Goal: Communication & Community: Answer question/provide support

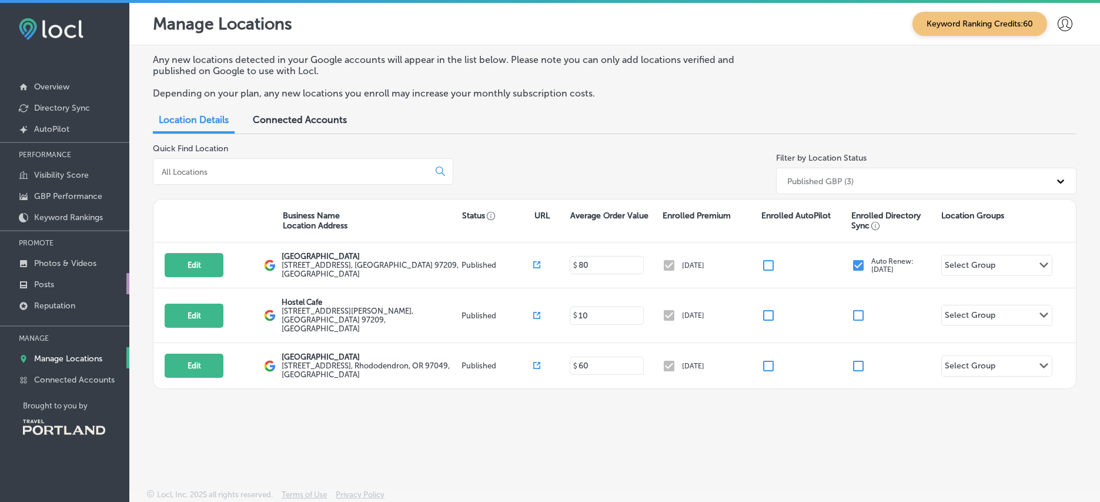
click at [64, 284] on link "Posts" at bounding box center [64, 283] width 129 height 21
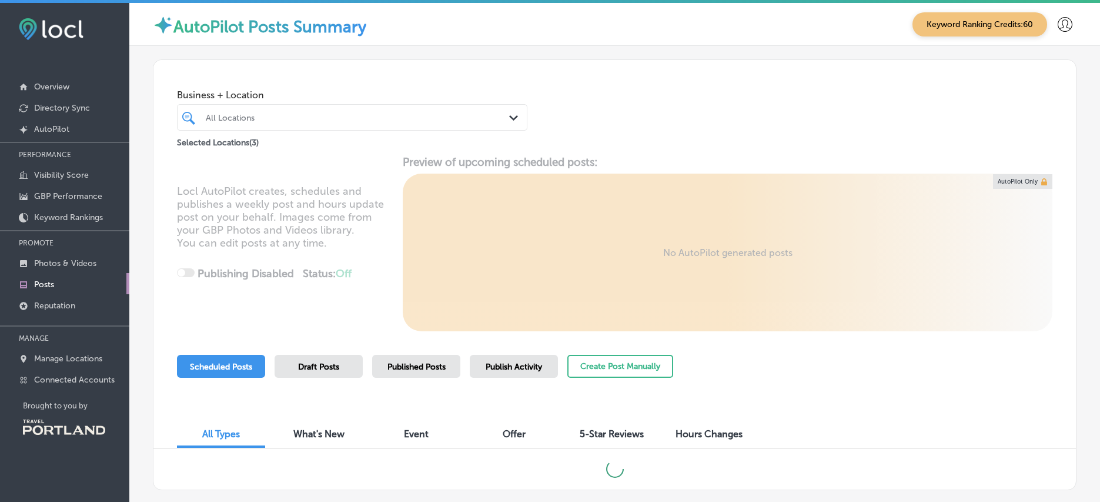
click at [343, 368] on div "Draft Posts" at bounding box center [319, 366] width 88 height 23
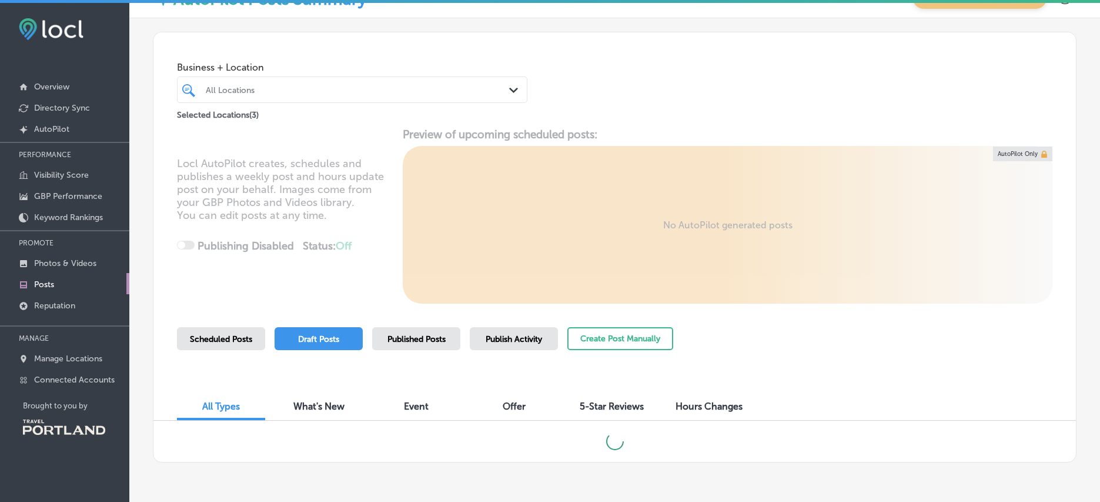
scroll to position [65, 0]
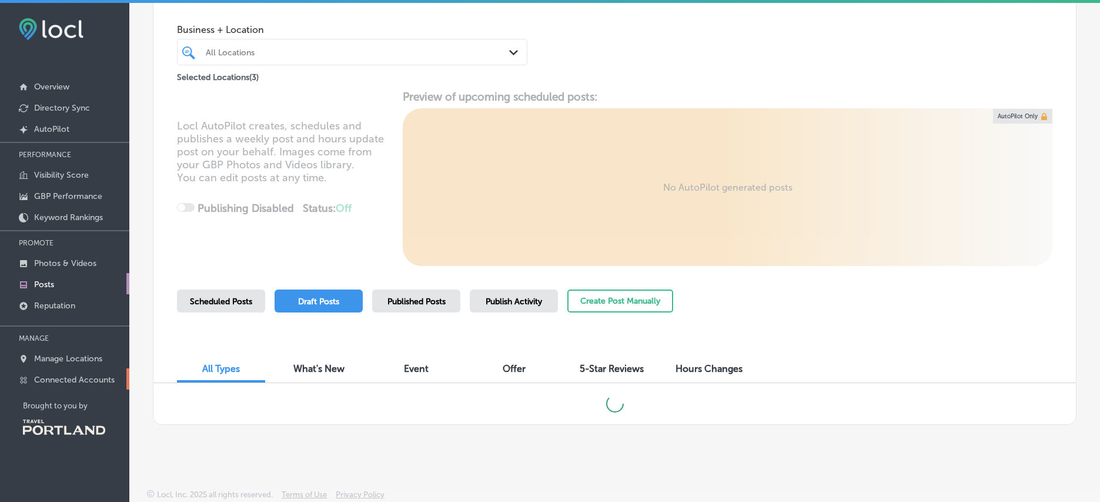
click at [90, 377] on p "Connected Accounts" at bounding box center [74, 380] width 81 height 10
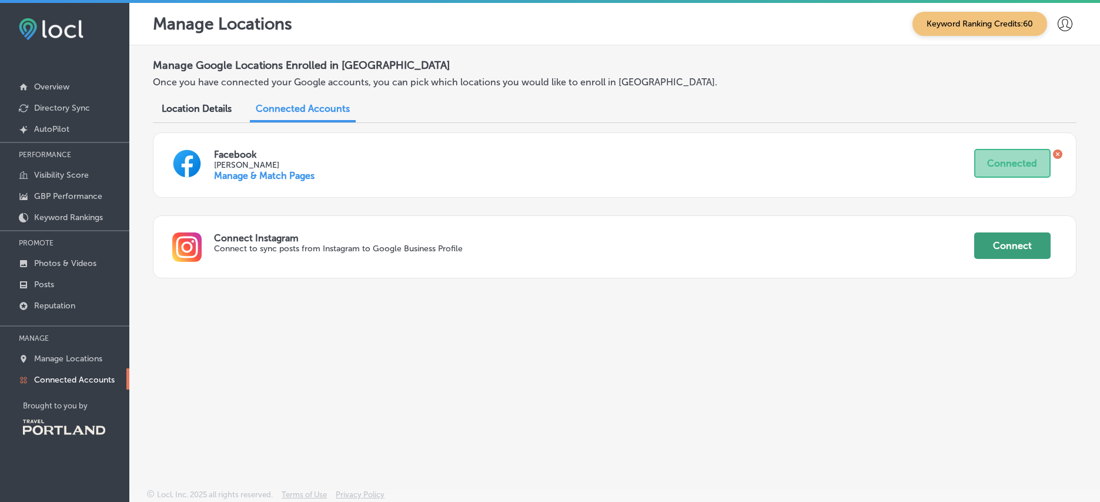
click at [1021, 243] on button "Connect" at bounding box center [1012, 245] width 76 height 26
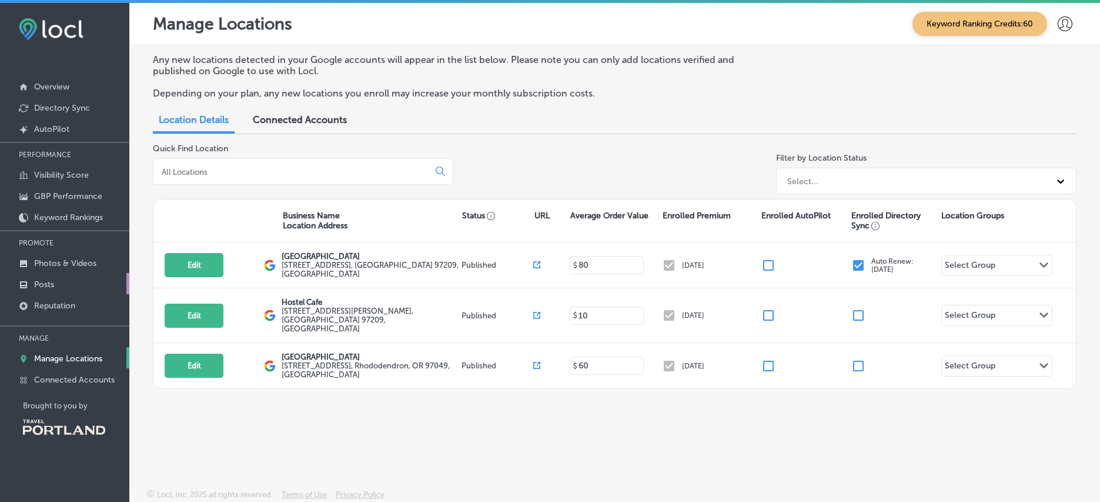
scroll to position [2, 0]
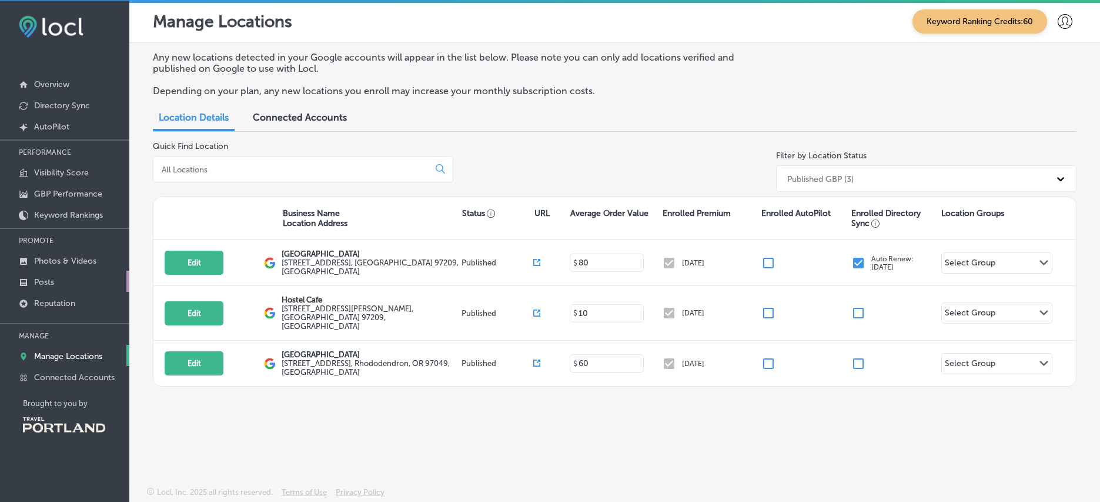
click at [45, 286] on p "Posts" at bounding box center [44, 282] width 20 height 10
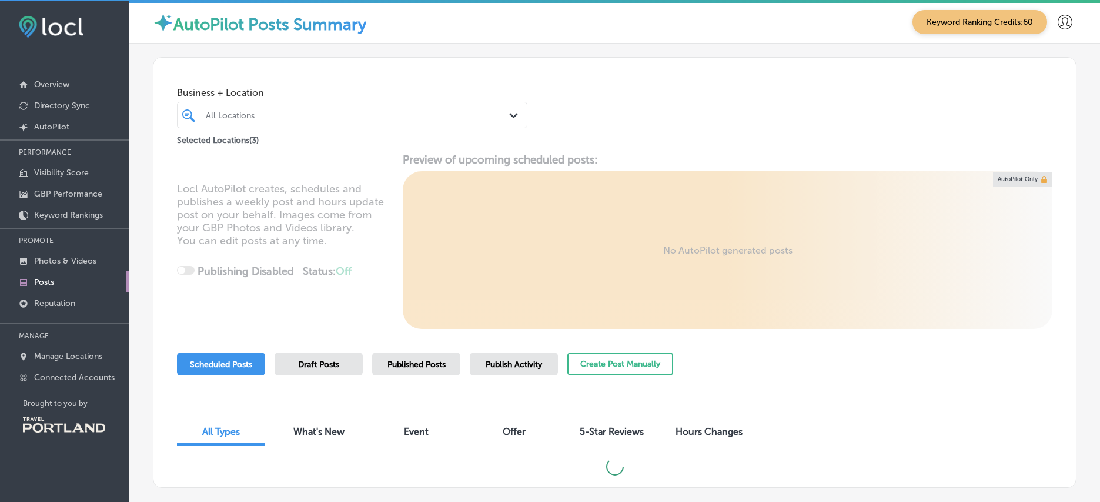
scroll to position [21, 0]
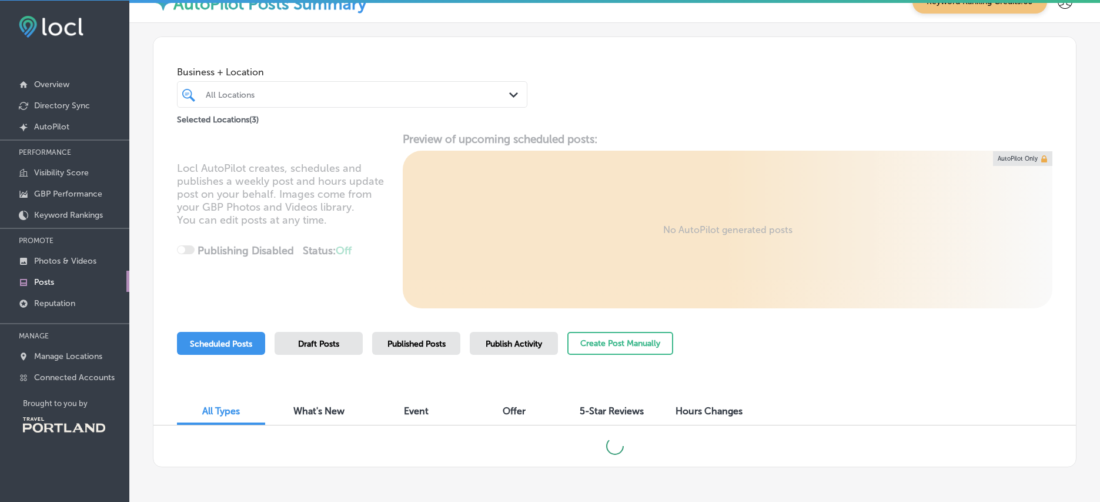
click at [298, 343] on span "Draft Posts" at bounding box center [318, 344] width 41 height 10
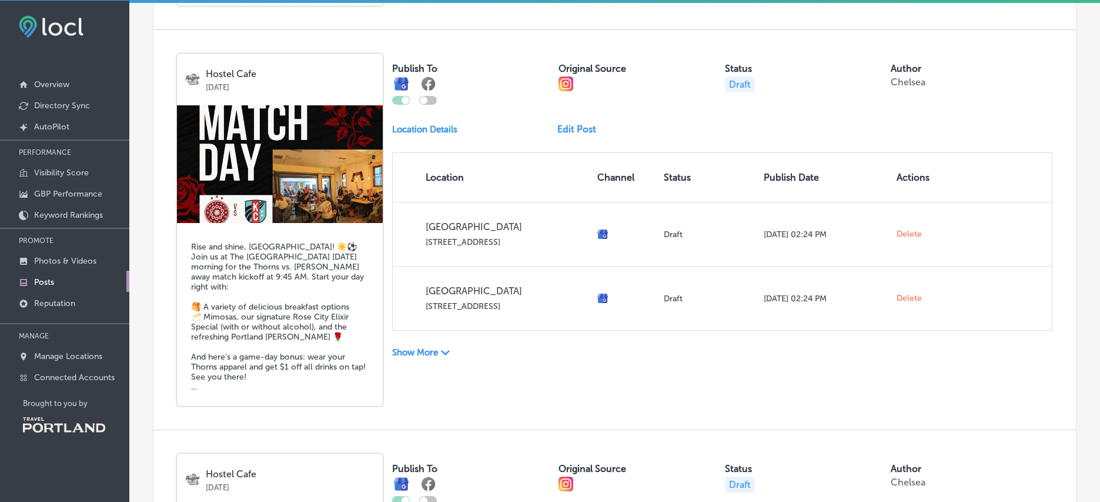
scroll to position [1213, 0]
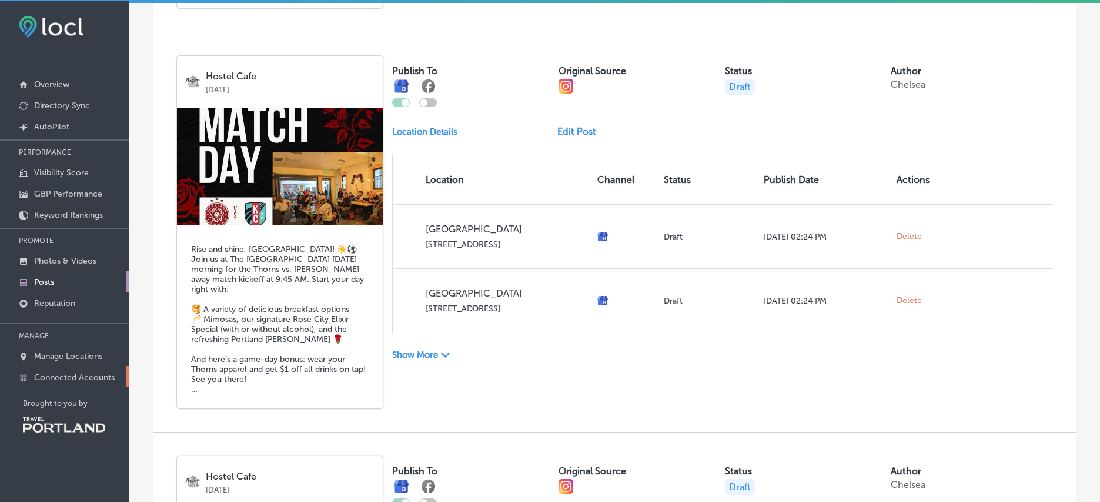
click at [95, 375] on p "Connected Accounts" at bounding box center [74, 377] width 81 height 10
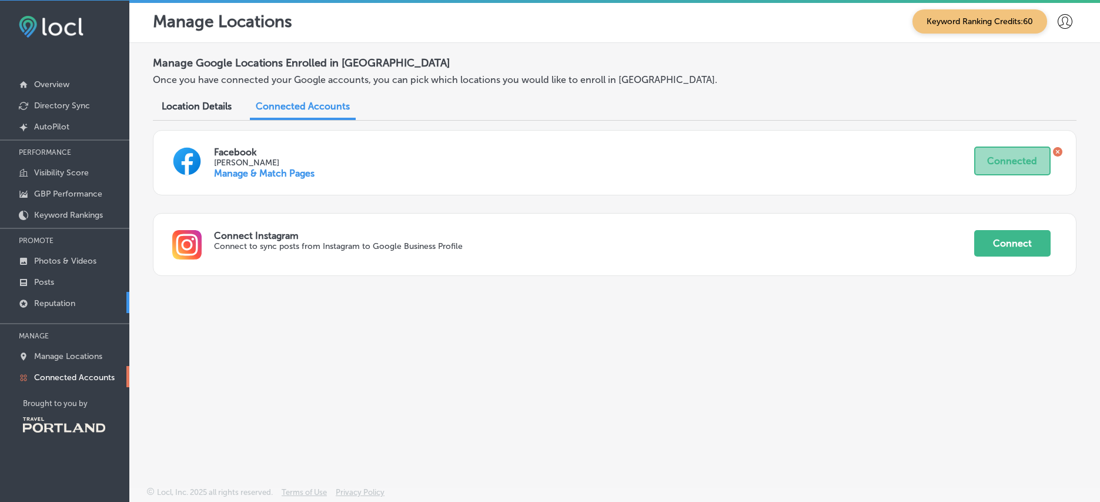
click at [72, 309] on link "Reputation" at bounding box center [64, 302] width 129 height 21
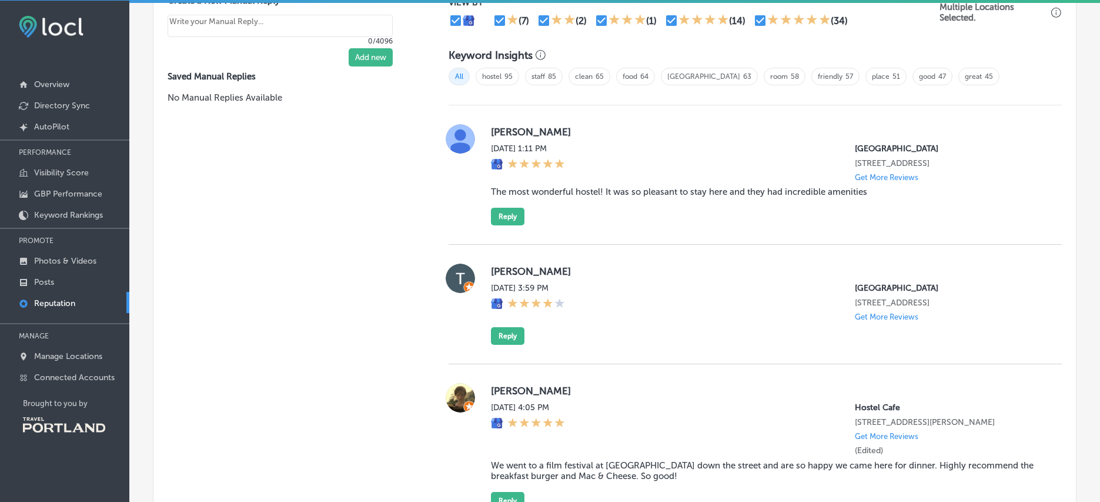
scroll to position [689, 0]
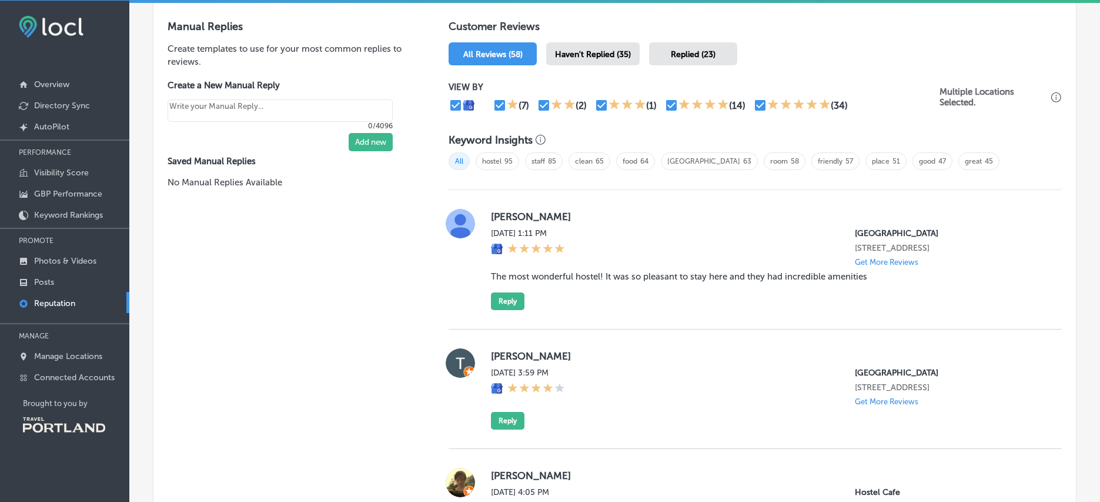
click at [596, 46] on div "Haven't Replied (35)" at bounding box center [593, 53] width 94 height 23
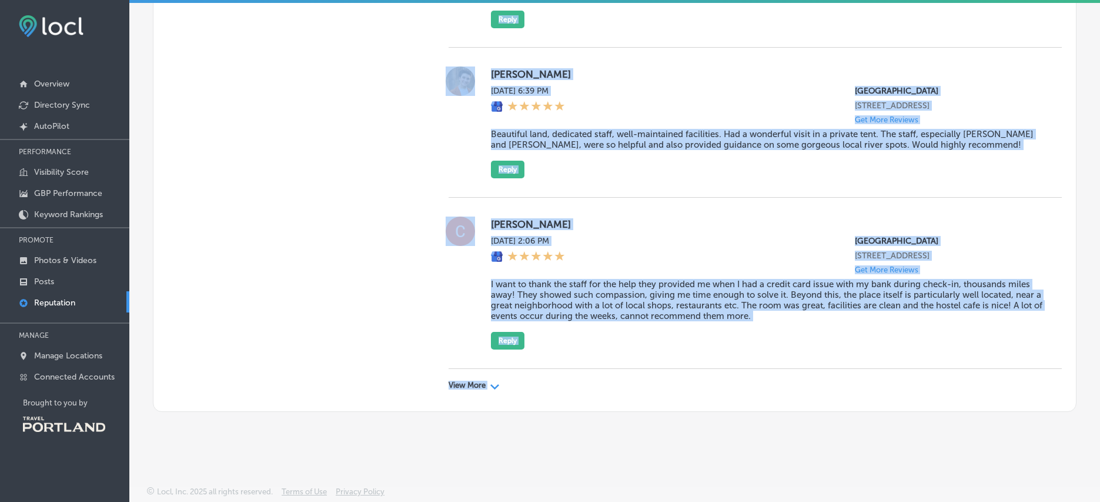
scroll to position [3651, 0]
drag, startPoint x: 416, startPoint y: 84, endPoint x: 716, endPoint y: 320, distance: 382.3
copy div "Customer Reviews All Reviews (58) Haven't Replied (35) Replied (23) VIEW BY (0)…"
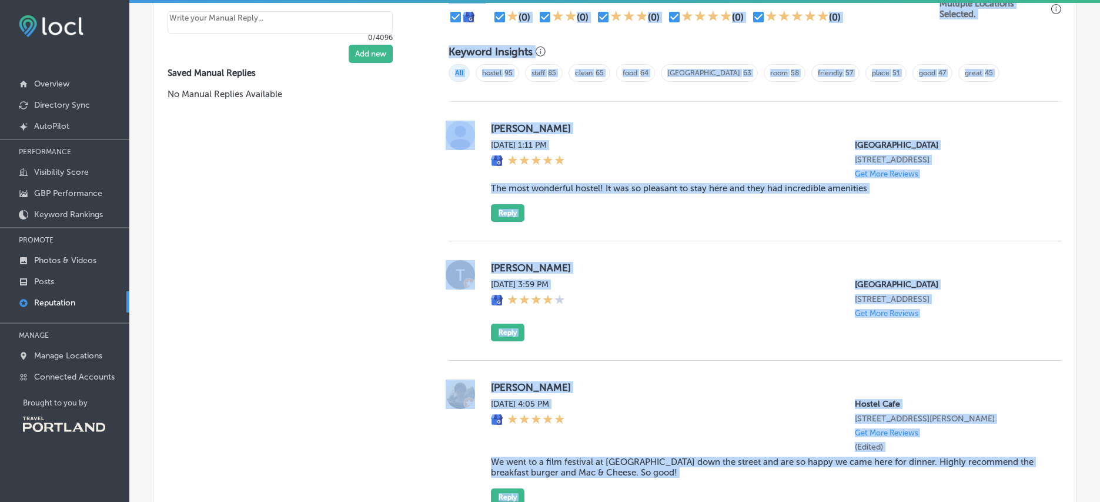
scroll to position [802, 0]
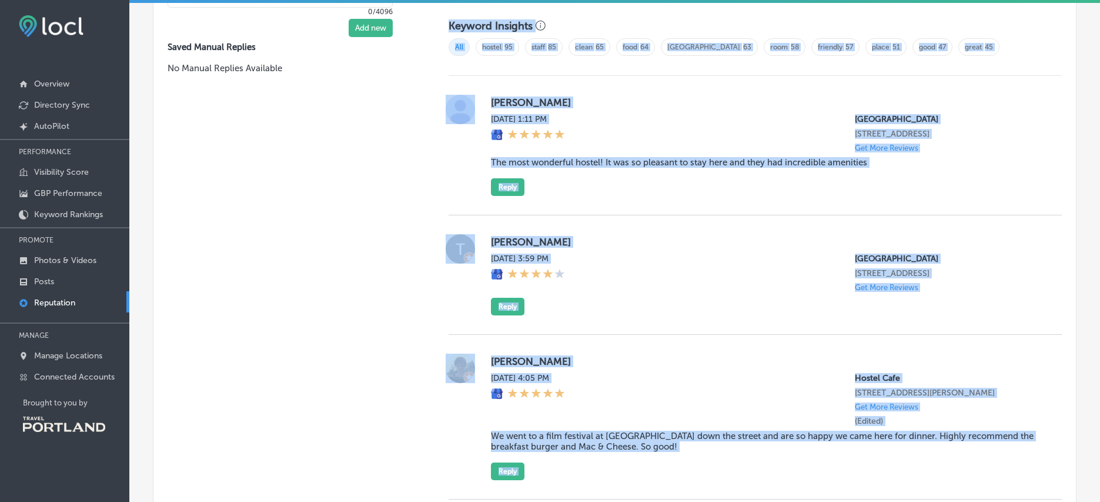
click at [756, 238] on label "[PERSON_NAME]" at bounding box center [767, 242] width 552 height 12
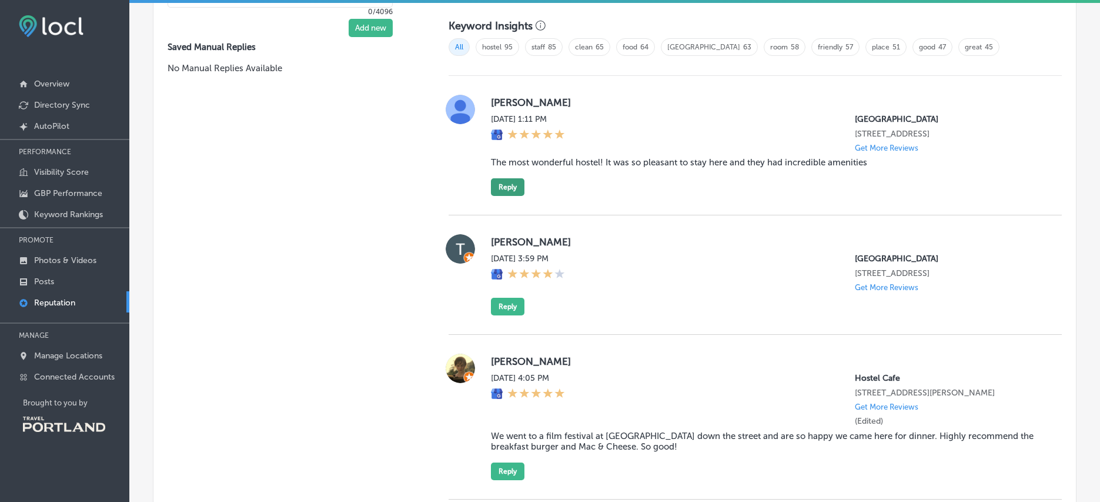
click at [502, 190] on button "Reply" at bounding box center [508, 187] width 34 height 18
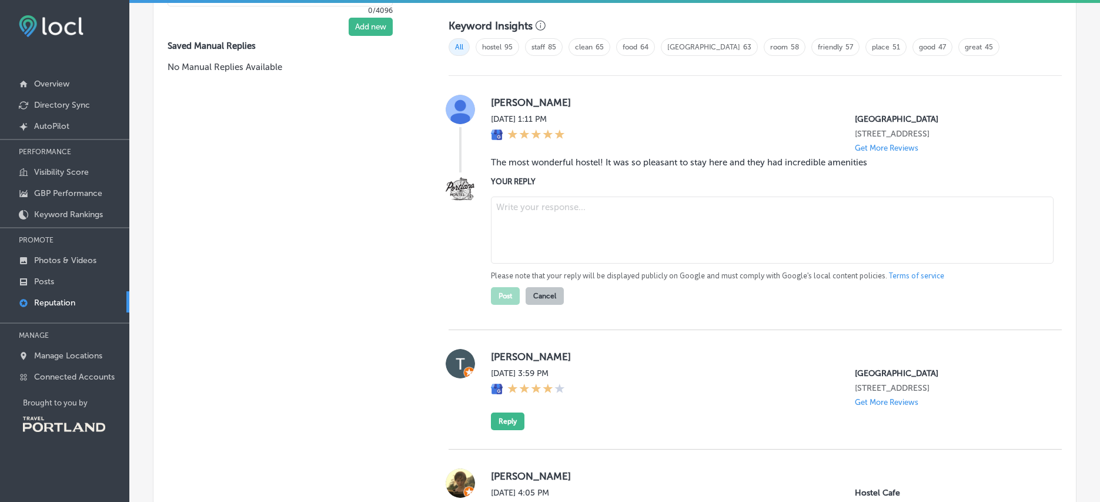
type textarea "x"
paste textarea "Thanks so much, [PERSON_NAME]! We’re glad you enjoyed your stay at our [GEOGRAP…"
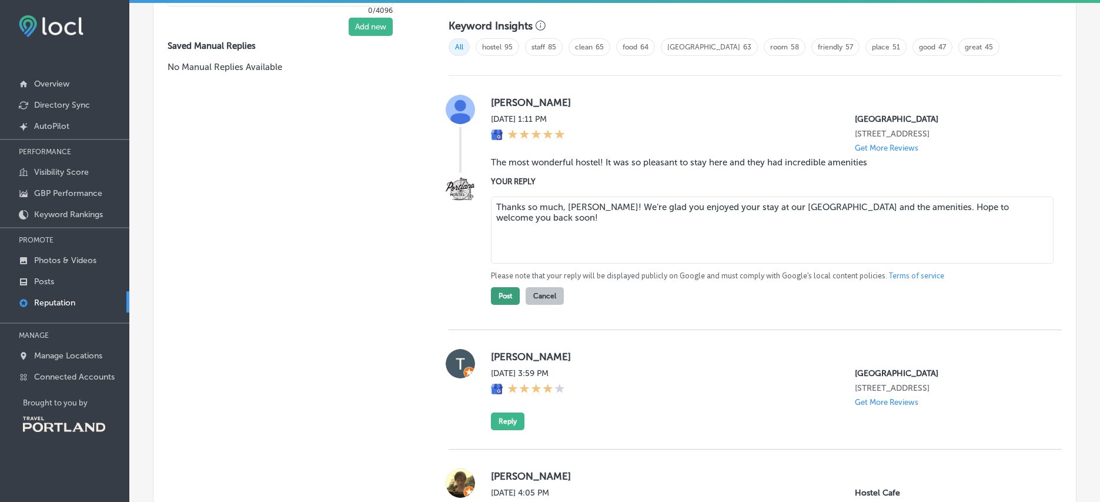
type textarea "Thanks so much, [PERSON_NAME]! We’re glad you enjoyed your stay at our [GEOGRAP…"
click at [506, 297] on button "Post" at bounding box center [505, 296] width 29 height 18
type textarea "x"
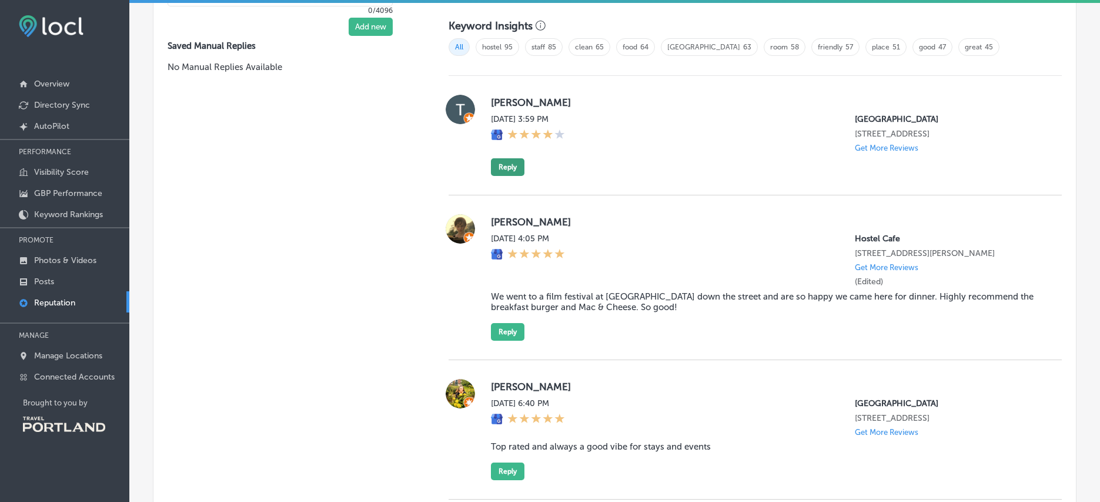
click at [504, 175] on button "Reply" at bounding box center [508, 167] width 34 height 18
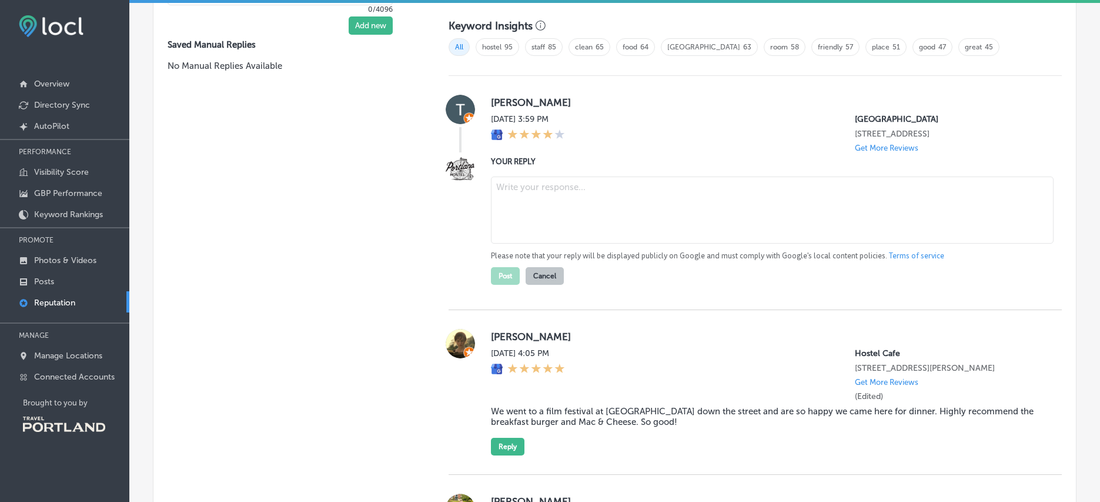
paste textarea "Thanks for staying with us, [PERSON_NAME]! We’d love to hear more about your ex…"
type textarea "Thanks for staying with us, [PERSON_NAME]! We’d love to hear more about your ex…"
click at [506, 280] on button "Post" at bounding box center [505, 276] width 29 height 18
type textarea "x"
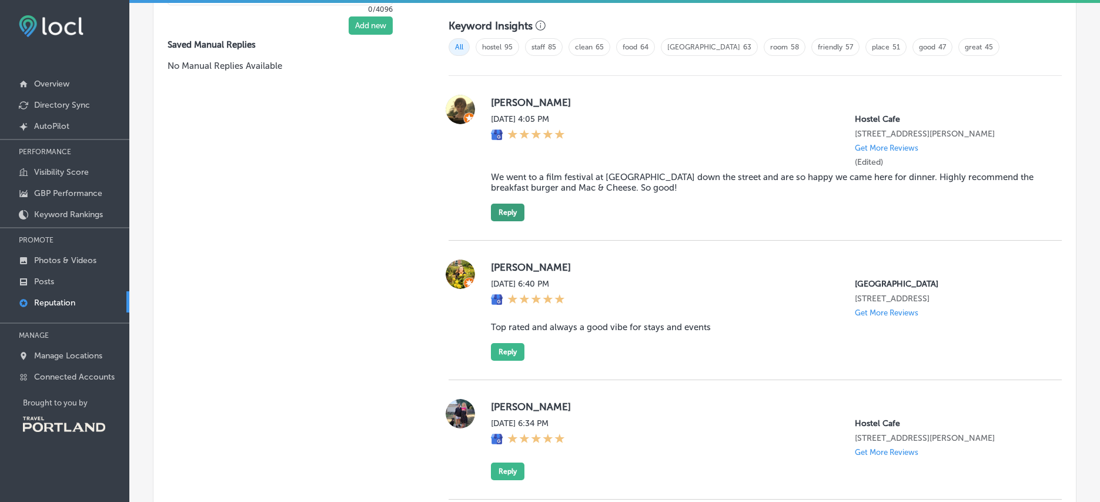
click at [502, 221] on button "Reply" at bounding box center [508, 212] width 34 height 18
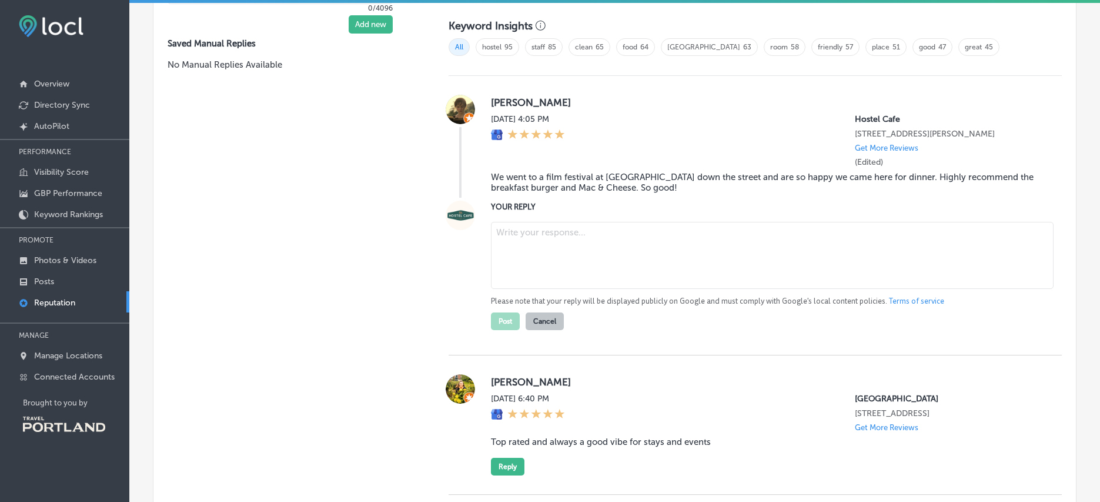
paste textarea "We’re so glad you stopped by the Hostel Café after the festival, [PERSON_NAME]!…"
drag, startPoint x: 679, startPoint y: 242, endPoint x: 713, endPoint y: 239, distance: 34.2
click at [679, 242] on textarea "We’re so glad you stopped by the Hostel Café after the festival, [PERSON_NAME]!…" at bounding box center [772, 255] width 563 height 67
click at [1030, 242] on textarea "We’re so glad you stopped by the Hostel Cafe after the festival, [PERSON_NAME]!…" at bounding box center [772, 255] width 563 height 67
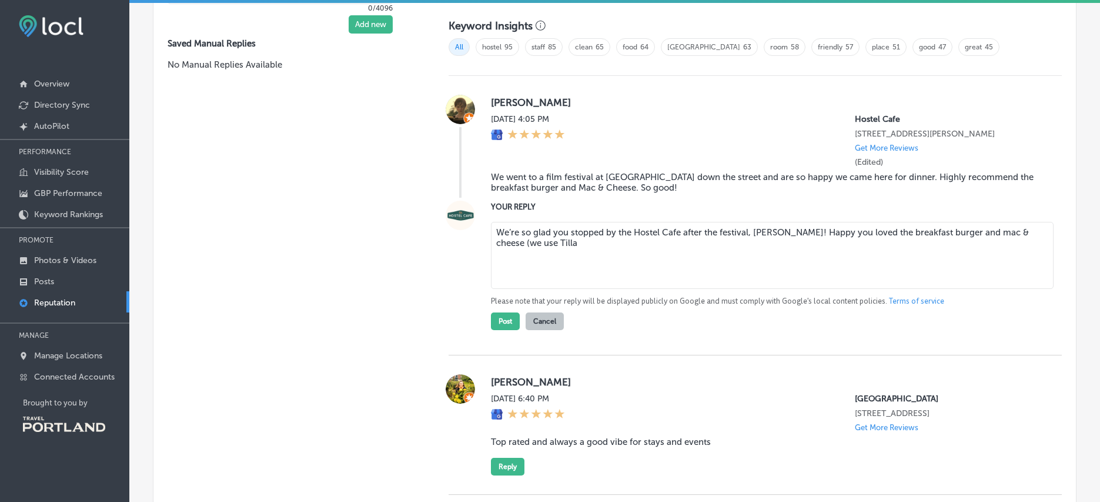
drag, startPoint x: 1013, startPoint y: 256, endPoint x: 1008, endPoint y: 240, distance: 17.3
click at [1008, 240] on textarea "We’re so glad you stopped by the Hostel Cafe after the festival, [PERSON_NAME]!…" at bounding box center [772, 255] width 563 height 67
click at [1030, 249] on textarea "We’re so glad you stopped by the Hostel Cafe after the festival, [PERSON_NAME]!…" at bounding box center [772, 255] width 563 height 67
type textarea "We’re so glad you stopped by the Hostel Cafe after the festival, [PERSON_NAME]!…"
click at [506, 330] on button "Post" at bounding box center [505, 321] width 29 height 18
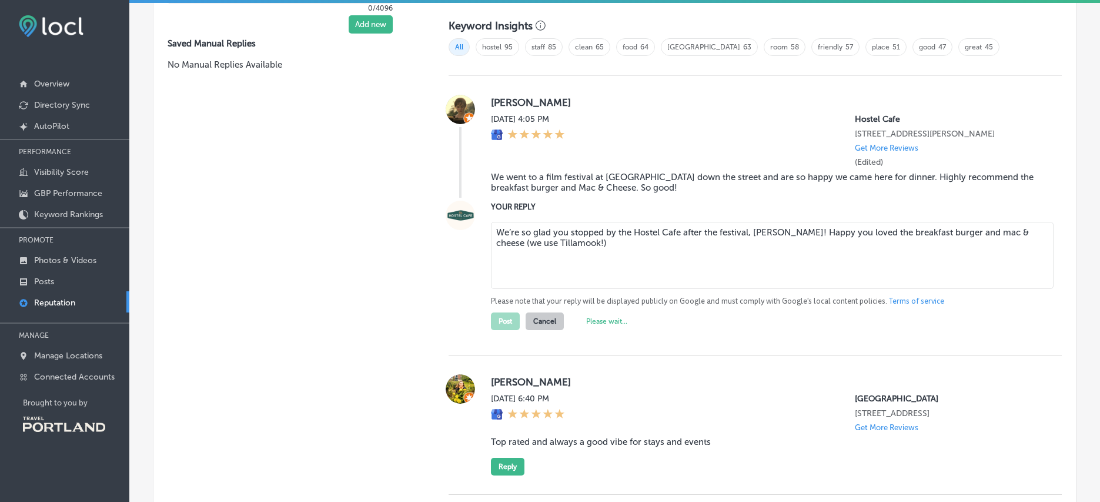
type textarea "x"
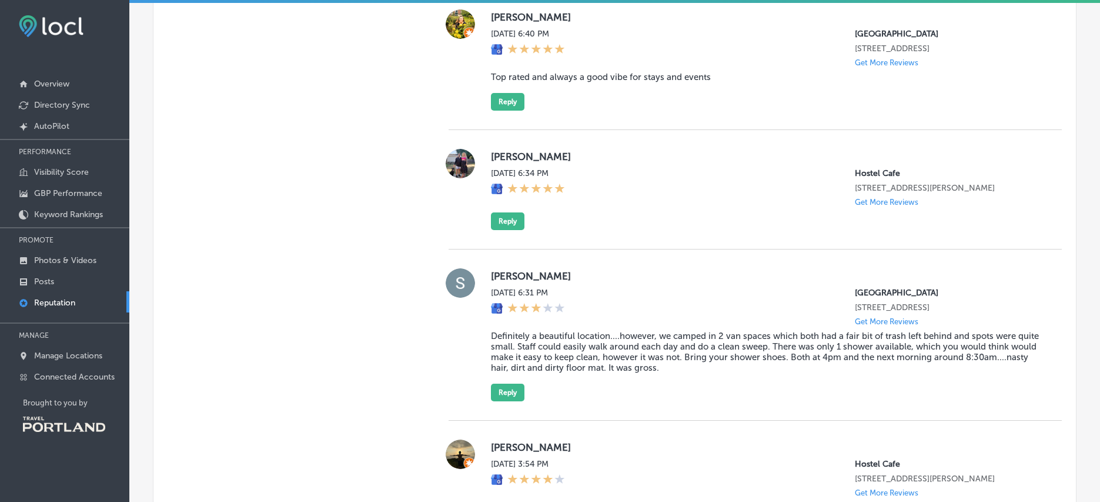
scroll to position [814, 0]
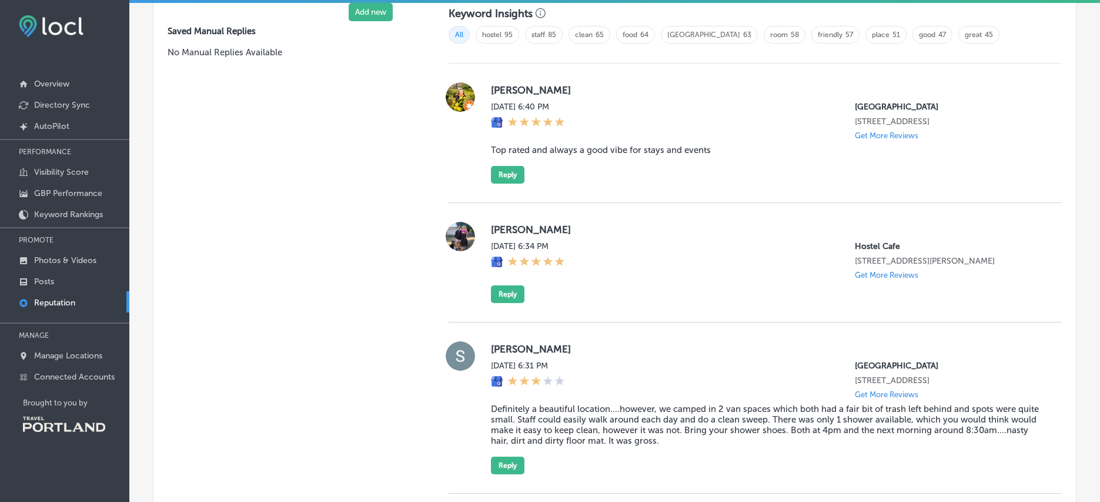
click at [503, 183] on div "[PERSON_NAME][DATE] 6:40 PM [GEOGRAPHIC_DATA] [STREET_ADDRESS] Get More Reviews…" at bounding box center [755, 133] width 613 height 139
click at [503, 174] on button "Reply" at bounding box center [508, 175] width 34 height 18
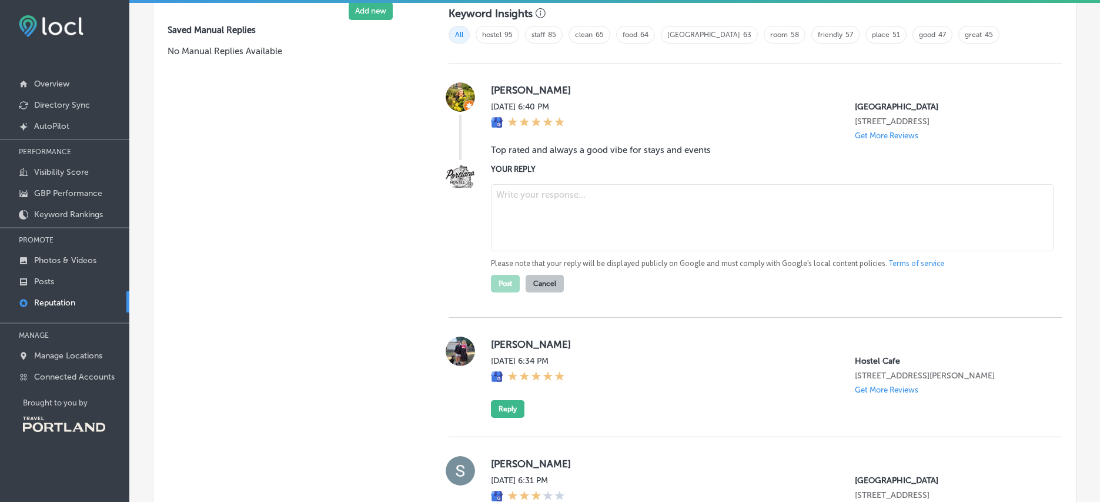
scroll to position [813, 0]
paste textarea "Thanks, [PERSON_NAME]! We’re happy you enjoy the vibe at our [GEOGRAPHIC_DATA] …"
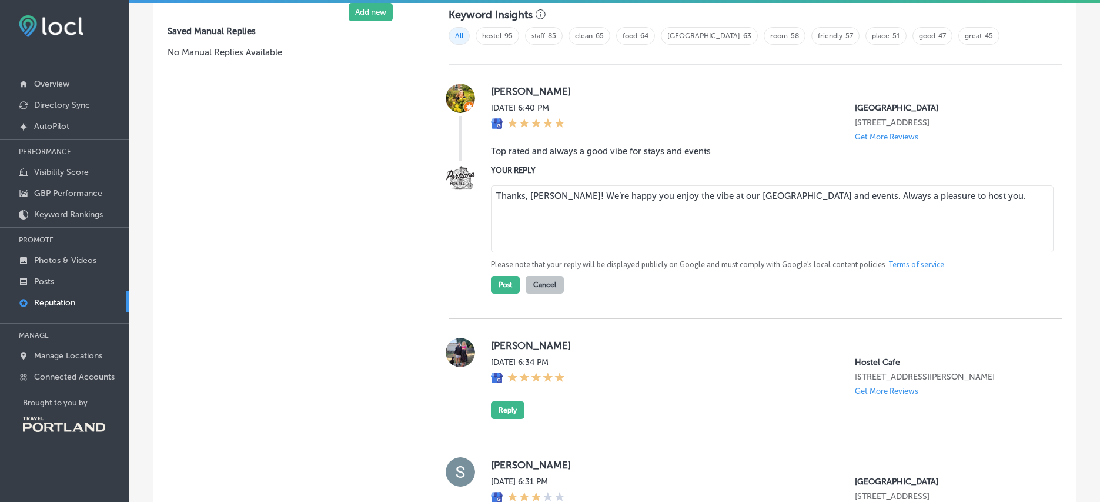
drag, startPoint x: 883, startPoint y: 193, endPoint x: 904, endPoint y: 195, distance: 20.7
click at [904, 195] on textarea "Thanks, [PERSON_NAME]! We’re happy you enjoy the vibe at our [GEOGRAPHIC_DATA] …" at bounding box center [772, 218] width 563 height 67
type textarea "Thanks, [PERSON_NAME]! We’re happy you enjoy the vibe at our [GEOGRAPHIC_DATA] …"
click at [448, 99] on img at bounding box center [460, 98] width 29 height 29
click at [507, 285] on button "Post" at bounding box center [505, 285] width 29 height 18
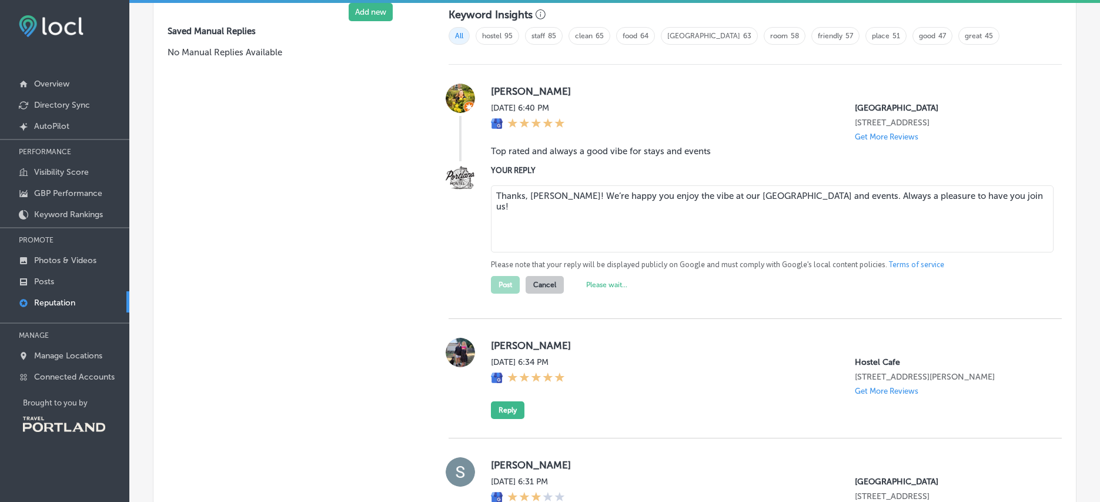
type textarea "x"
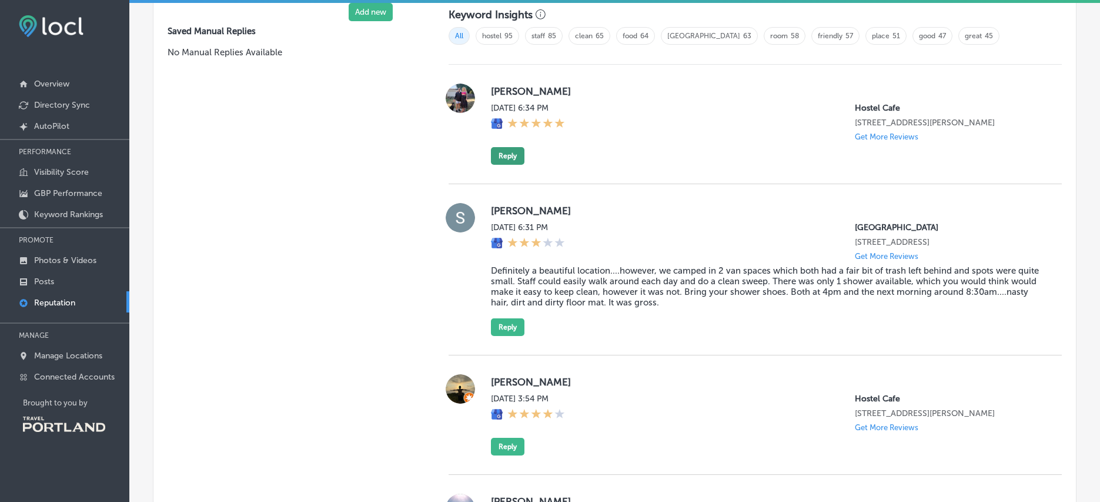
click at [510, 165] on button "Reply" at bounding box center [508, 156] width 34 height 18
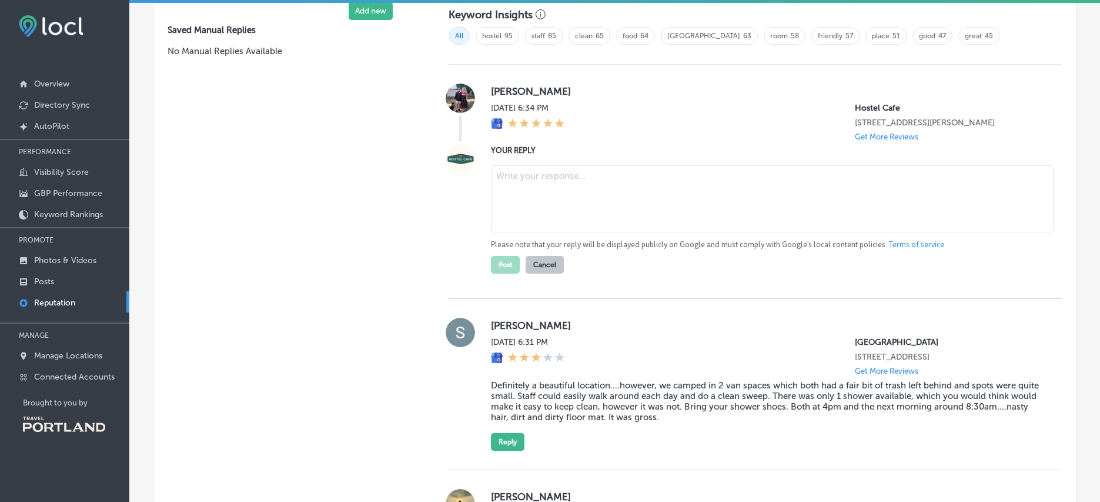
scroll to position [812, 0]
paste textarea "Thanks for your visit, [PERSON_NAME]! We hope you enjoyed your time at the [GEO…"
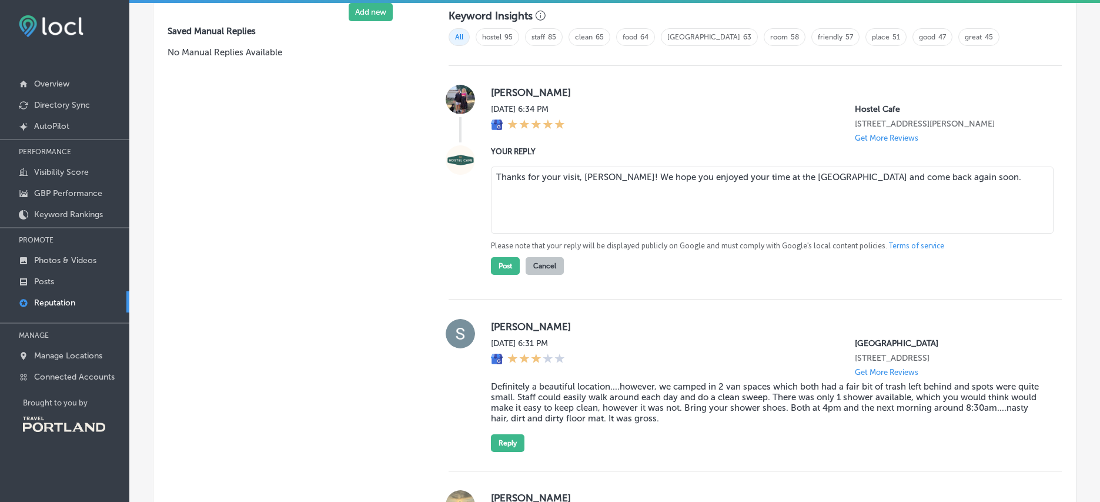
click at [821, 189] on textarea "Thanks for your visit, [PERSON_NAME]! We hope you enjoyed your time at the [GEO…" at bounding box center [772, 199] width 563 height 67
drag, startPoint x: 702, startPoint y: 185, endPoint x: 686, endPoint y: 185, distance: 15.9
click at [686, 185] on textarea "Thanks for your visit, [PERSON_NAME]! We hope you enjoyed your time at the [GEO…" at bounding box center [772, 199] width 563 height 67
drag, startPoint x: 649, startPoint y: 188, endPoint x: 630, endPoint y: 183, distance: 19.3
click at [627, 186] on textarea "Thanks for your visit, [PERSON_NAME]! We hope you enjoyed your time at the [GEO…" at bounding box center [772, 199] width 563 height 67
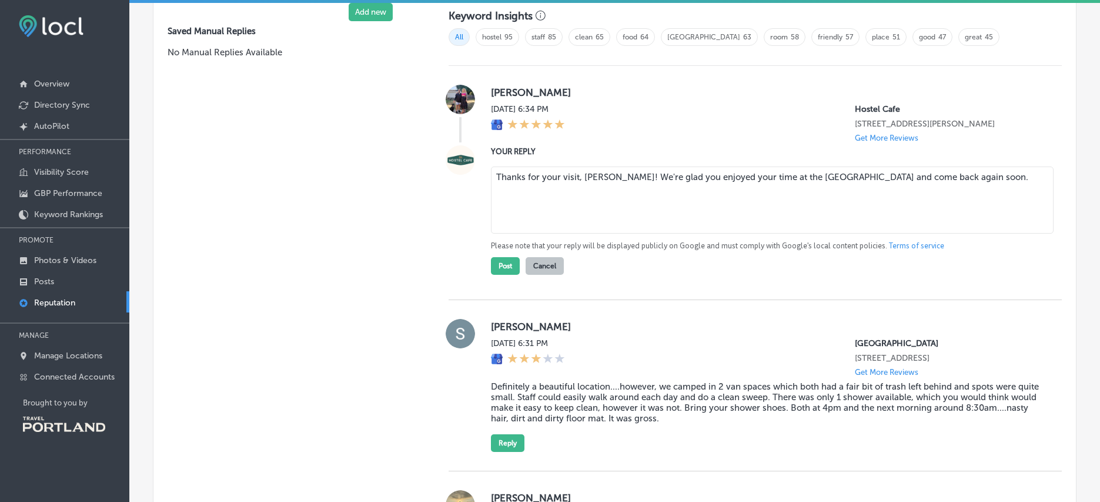
click at [740, 208] on textarea "Thanks for your visit, [PERSON_NAME]! We're glad you enjoyed your time at the […" at bounding box center [772, 199] width 563 height 67
type textarea "Thanks for your visit, [PERSON_NAME]! We're glad you enjoyed your time at the […"
click at [509, 275] on button "Post" at bounding box center [505, 266] width 29 height 18
type textarea "x"
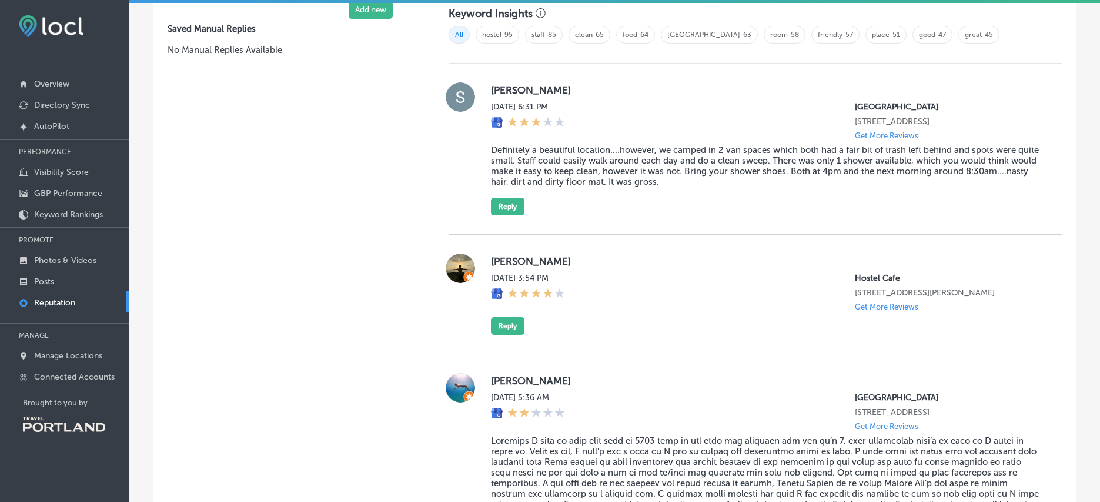
scroll to position [796, 0]
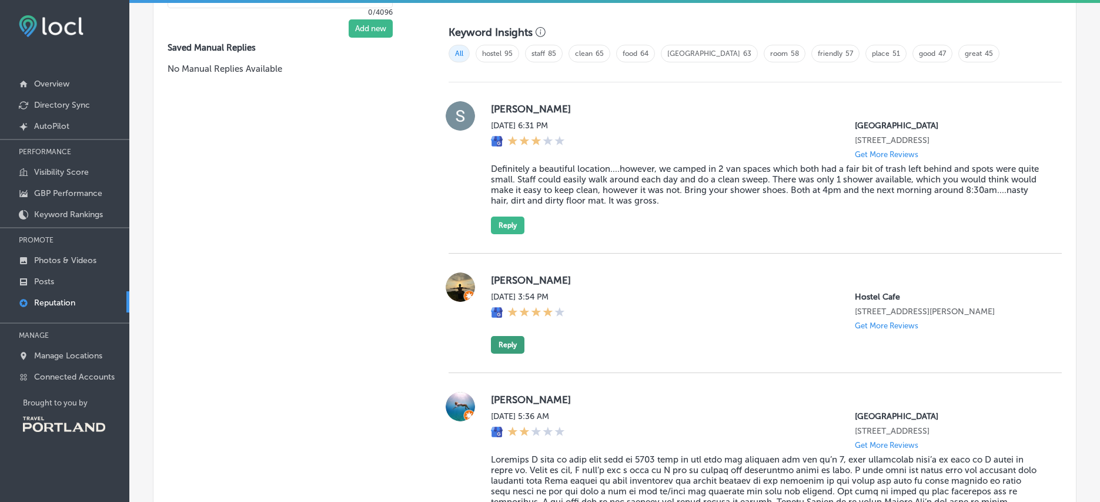
click at [513, 353] on button "Reply" at bounding box center [508, 345] width 34 height 18
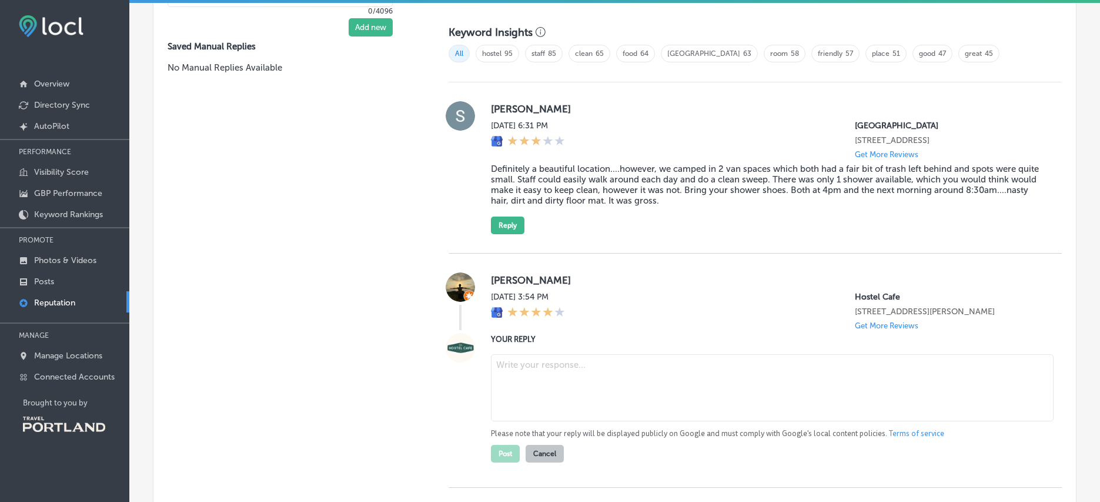
paste textarea "Thanks for stopping by the Hostel Café, [PERSON_NAME]! We look forward to seein…"
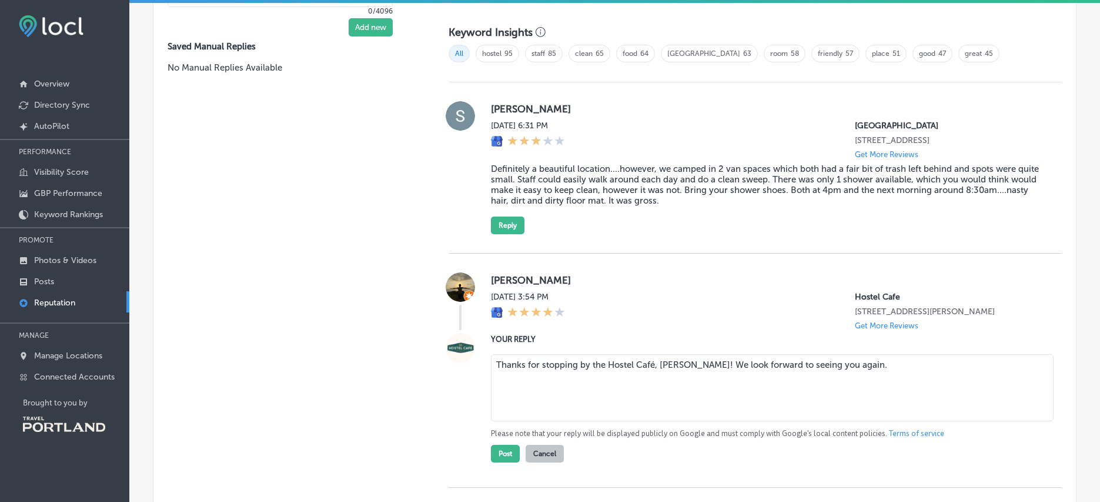
click at [652, 385] on textarea "Thanks for stopping by the Hostel Café, [PERSON_NAME]! We look forward to seein…" at bounding box center [772, 387] width 563 height 67
click at [922, 421] on textarea "Thanks for stopping by the Hostel Cafe, [PERSON_NAME]! We look forward to seein…" at bounding box center [772, 387] width 563 height 67
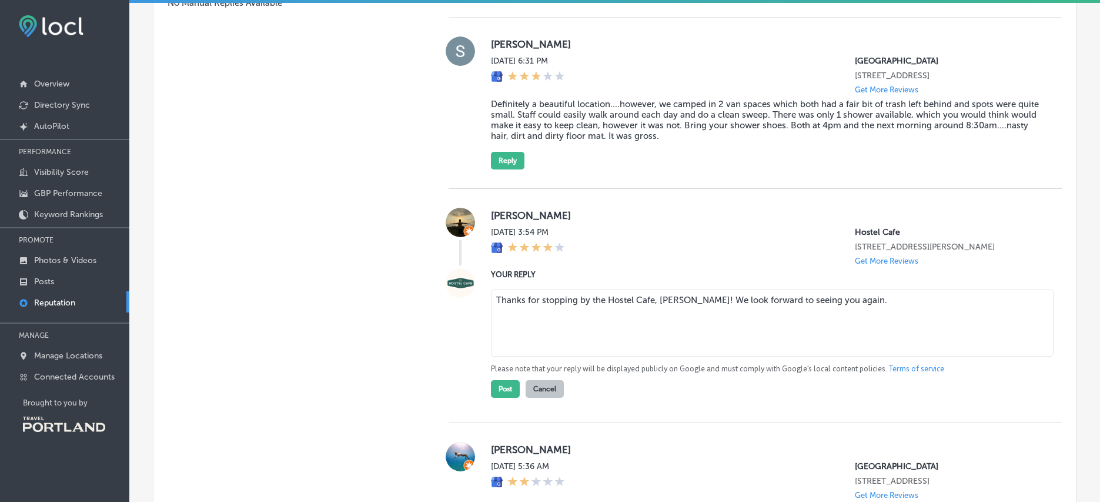
scroll to position [908, 0]
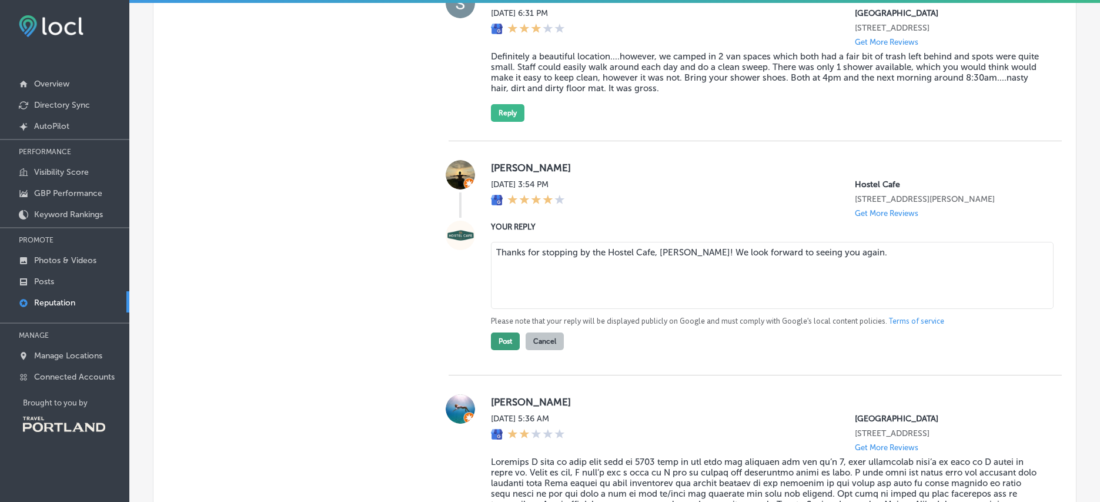
type textarea "Thanks for stopping by the Hostel Cafe, [PERSON_NAME]! We look forward to seein…"
click at [499, 350] on button "Post" at bounding box center [505, 341] width 29 height 18
type textarea "x"
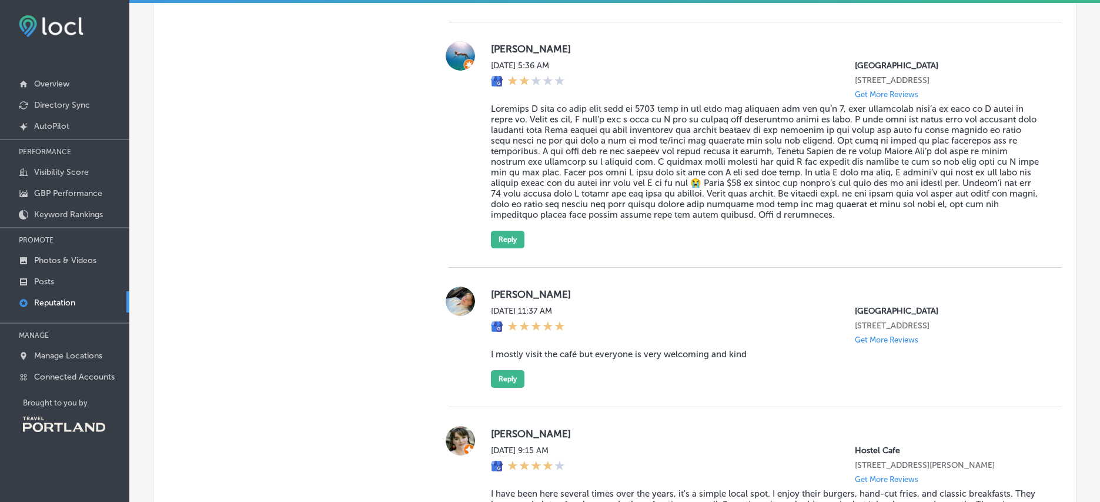
scroll to position [1130, 0]
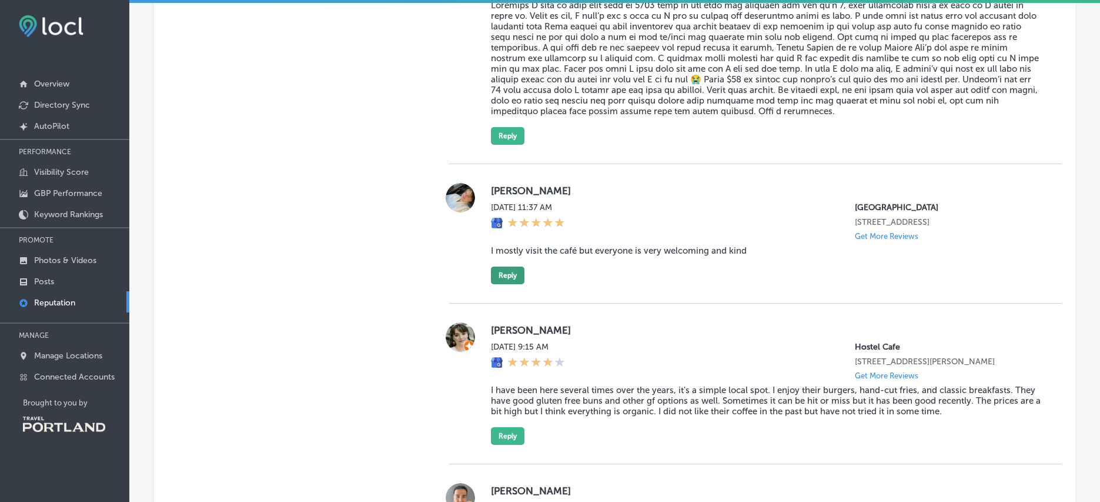
click at [506, 284] on button "Reply" at bounding box center [508, 275] width 34 height 18
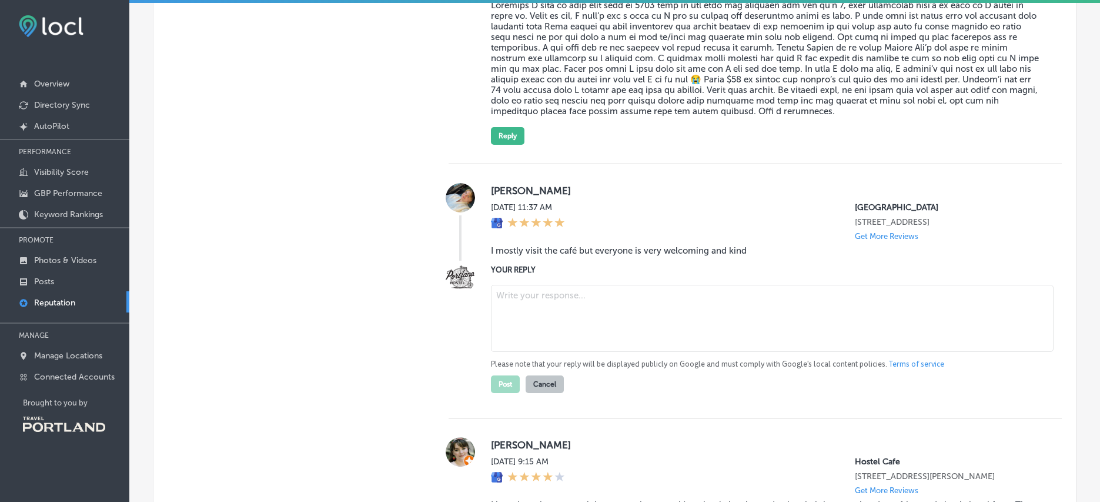
paste textarea "Thanks [PERSON_NAME]! We’re glad you feel welcome in the café community. Always…"
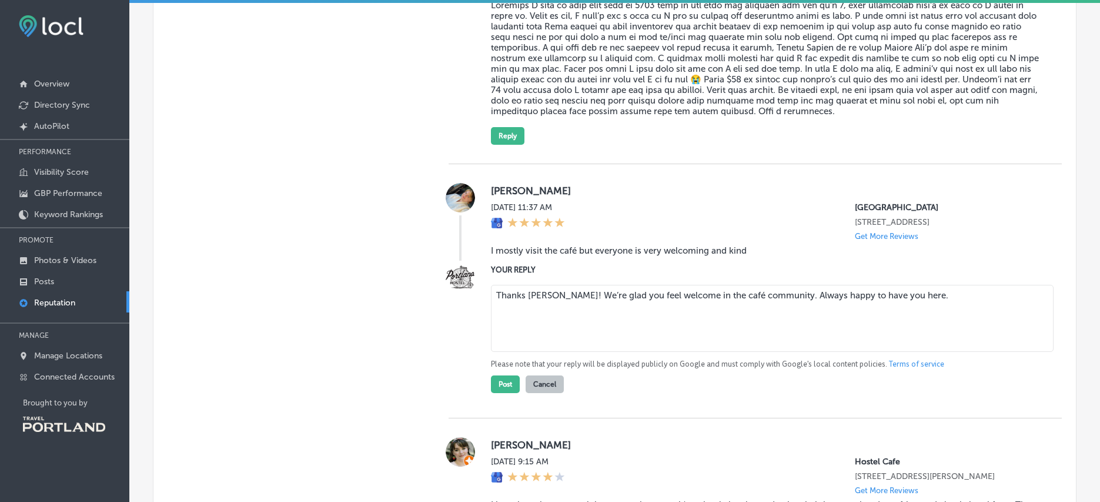
click at [716, 310] on textarea "Thanks [PERSON_NAME]! We’re glad you feel welcome in the café community. Always…" at bounding box center [772, 318] width 563 height 67
click at [935, 315] on textarea "Thanks [PERSON_NAME]! We’re glad you feel welcome in the cafe community. Always…" at bounding box center [772, 318] width 563 height 67
type textarea "Thanks [PERSON_NAME]! We’re glad you feel welcome in the cafe community. Always…"
drag, startPoint x: 493, startPoint y: 396, endPoint x: 513, endPoint y: 391, distance: 20.5
click at [493, 393] on button "Post" at bounding box center [505, 384] width 29 height 18
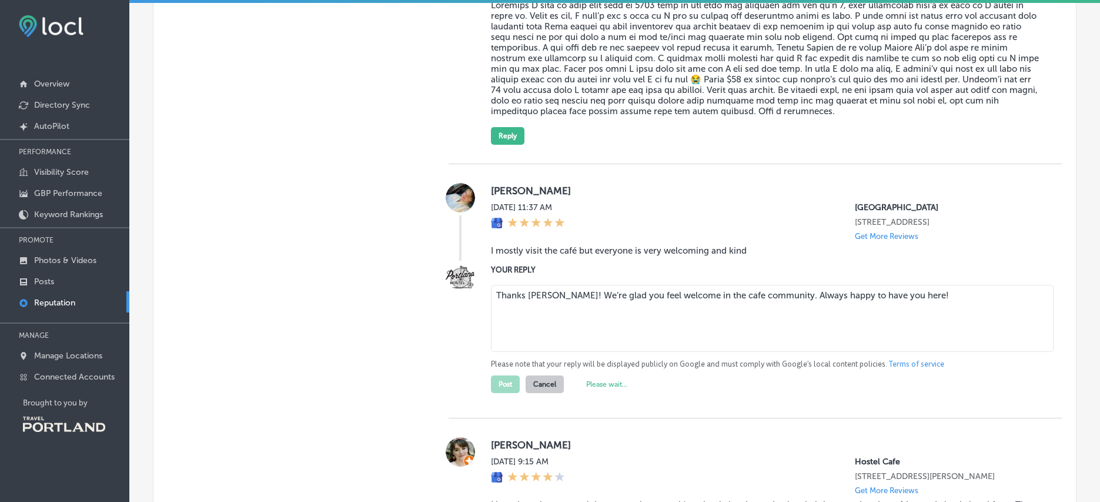
type textarea "x"
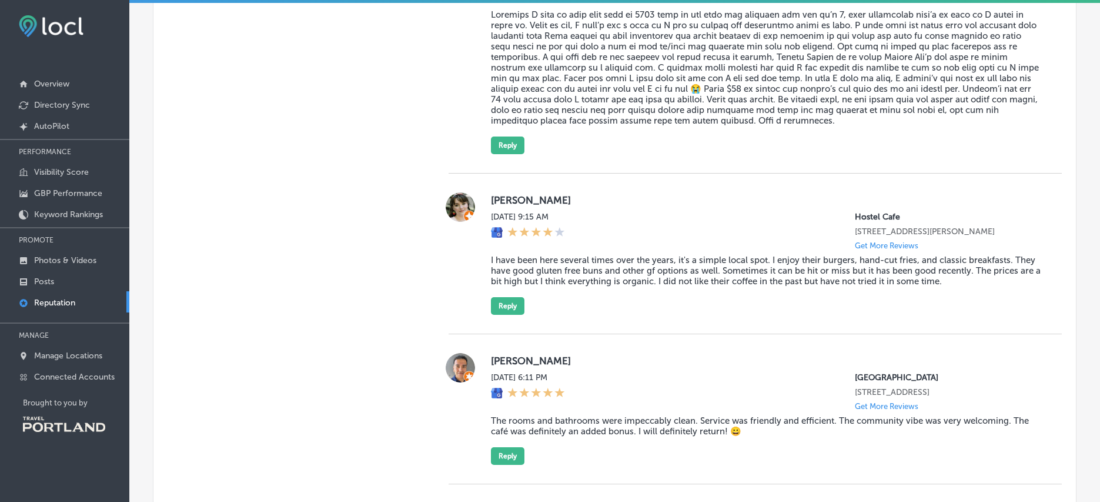
scroll to position [1130, 0]
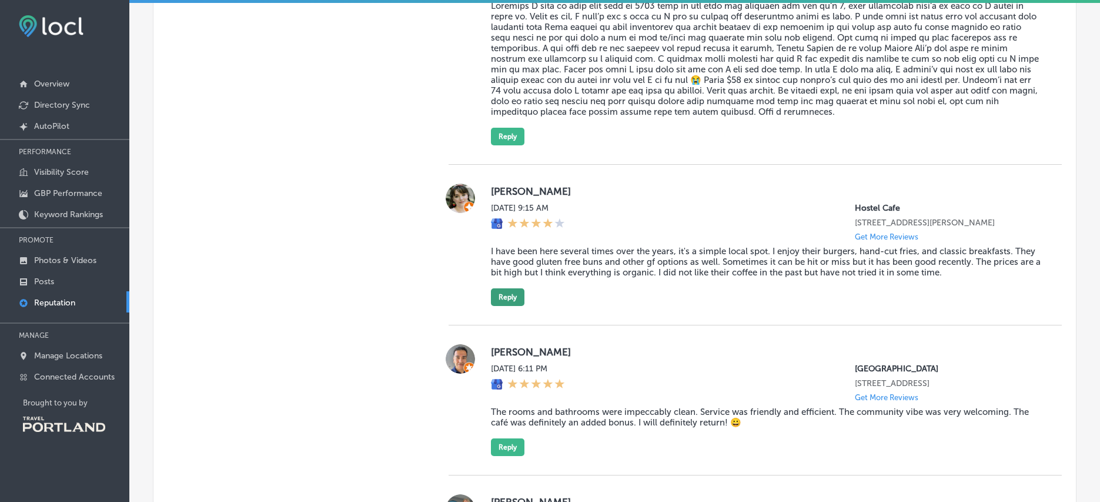
click at [505, 306] on button "Reply" at bounding box center [508, 297] width 34 height 18
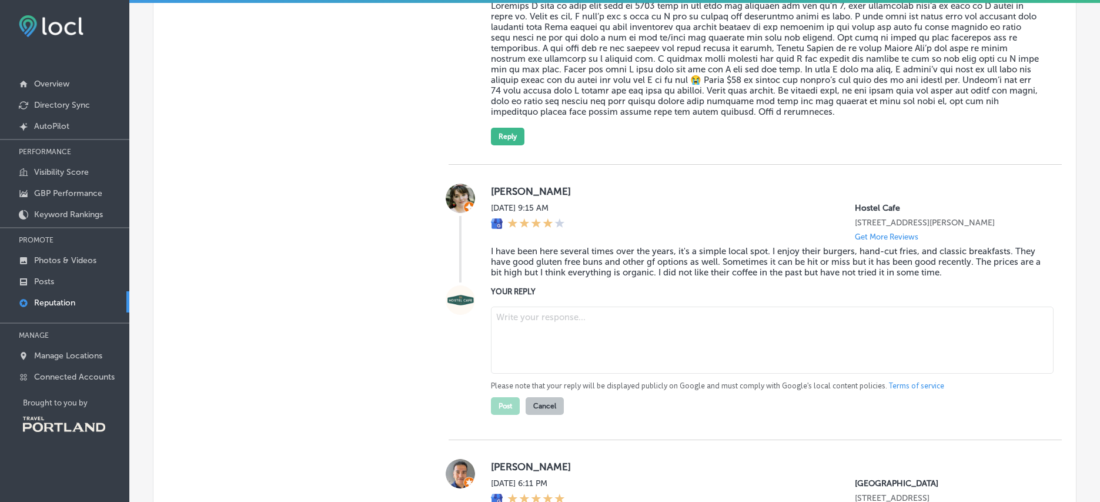
paste textarea "Thanks for being a longtime guest, [PERSON_NAME]! We’re glad you enjoy the burg…"
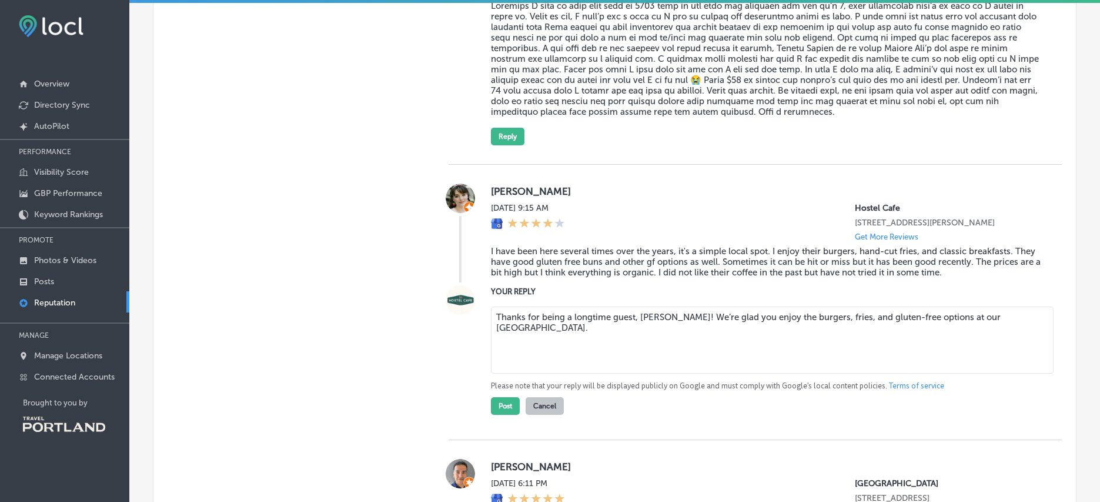
drag, startPoint x: 989, startPoint y: 339, endPoint x: 949, endPoint y: 342, distance: 40.1
click at [949, 342] on textarea "Thanks for being a longtime guest, [PERSON_NAME]! We’re glad you enjoy the burg…" at bounding box center [772, 339] width 563 height 67
drag, startPoint x: 1020, startPoint y: 359, endPoint x: 294, endPoint y: 251, distance: 733.8
paste textarea "Everything on our menu is locally sourced or scratch-made, and we’re now servin…"
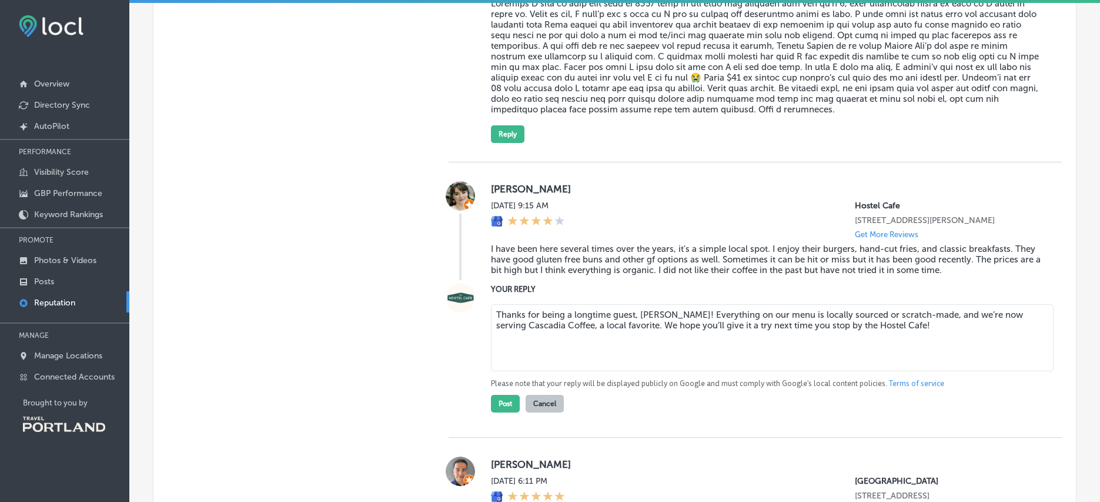
scroll to position [1134, 0]
click at [611, 363] on textarea "Thanks for being a longtime guest, [PERSON_NAME]! Everything on our menu is loc…" at bounding box center [772, 335] width 563 height 67
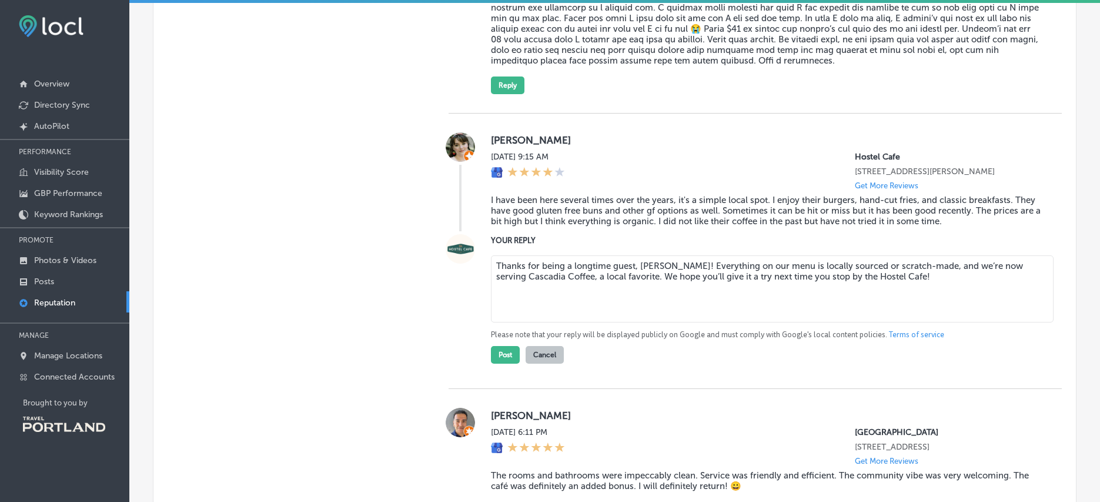
scroll to position [1234, 0]
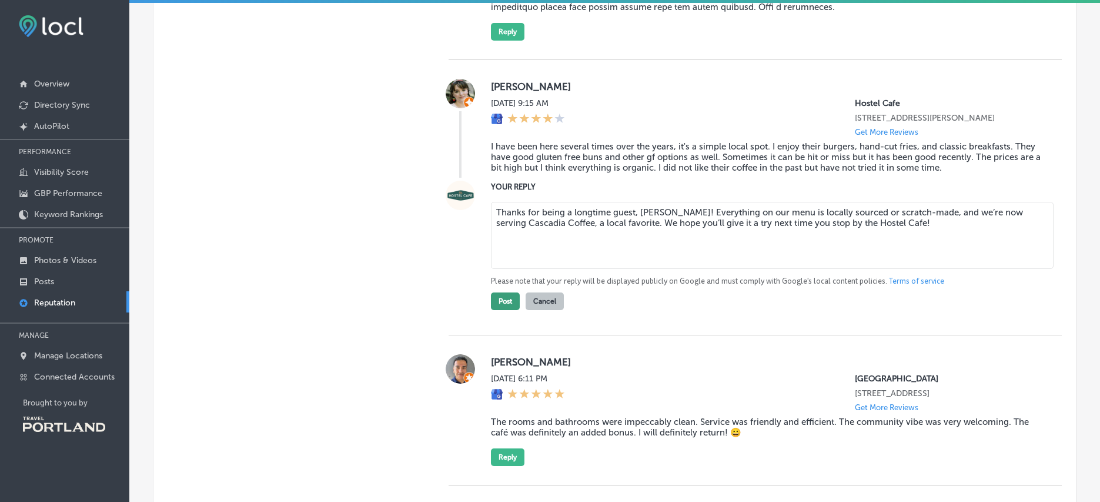
type textarea "Thanks for being a longtime guest, [PERSON_NAME]! Everything on our menu is loc…"
click at [497, 310] on button "Post" at bounding box center [505, 301] width 29 height 18
type textarea "x"
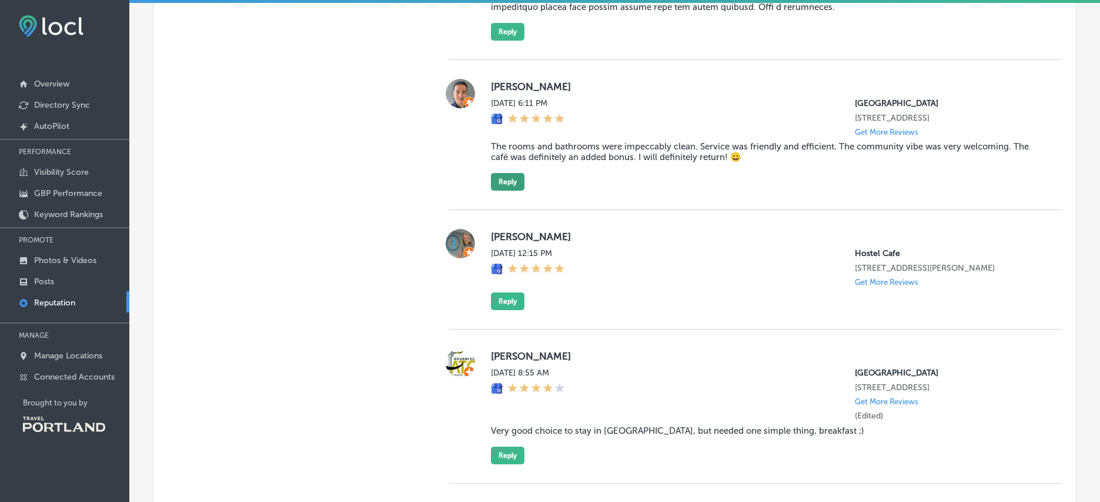
click at [500, 191] on button "Reply" at bounding box center [508, 182] width 34 height 18
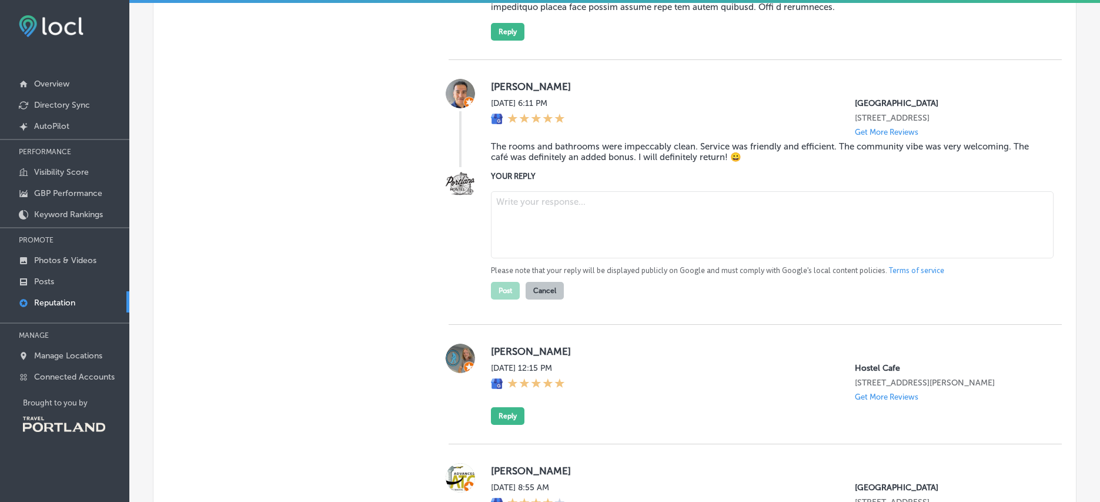
paste textarea "Thanks, [GEOGRAPHIC_DATA]! We’re so glad you enjoyed the clean rooms, friendly …"
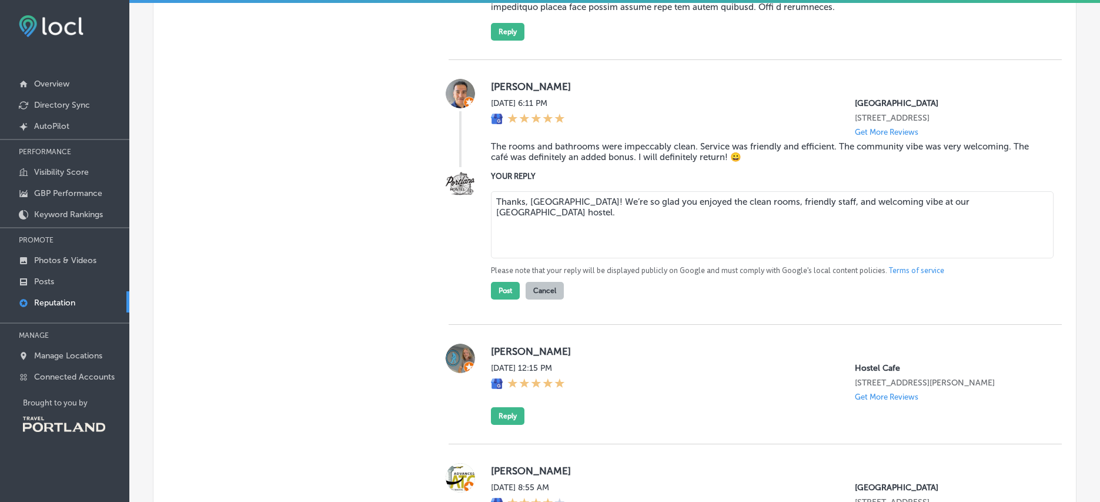
drag, startPoint x: 981, startPoint y: 219, endPoint x: 901, endPoint y: 218, distance: 80.6
click at [901, 218] on textarea "Thanks, [GEOGRAPHIC_DATA]! We’re so glad you enjoyed the clean rooms, friendly …" at bounding box center [772, 224] width 563 height 67
type textarea "Thanks, [GEOGRAPHIC_DATA]! We’re so glad you enjoyed the clean rooms, friendly …"
click at [500, 299] on button "Post" at bounding box center [505, 291] width 29 height 18
type textarea "x"
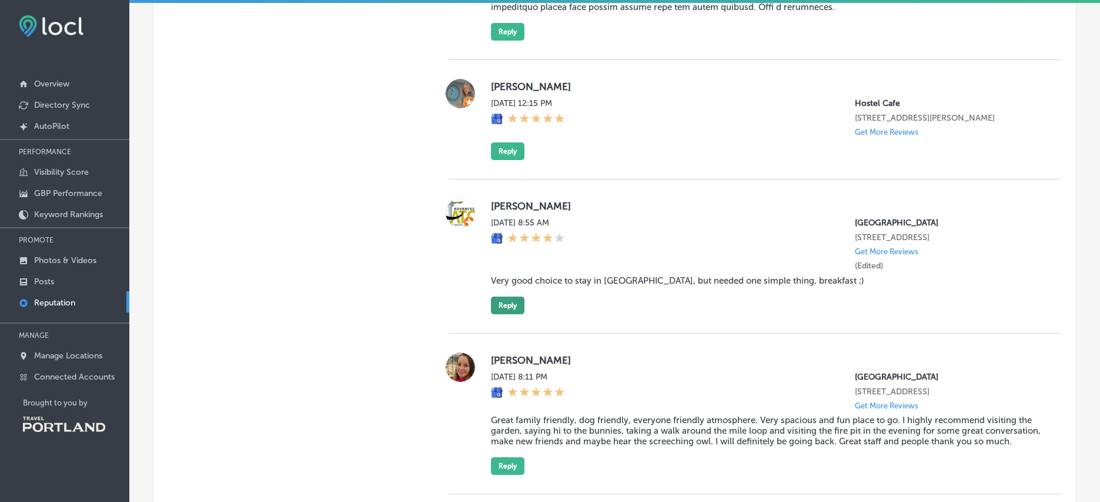
click at [502, 314] on button "Reply" at bounding box center [508, 305] width 34 height 18
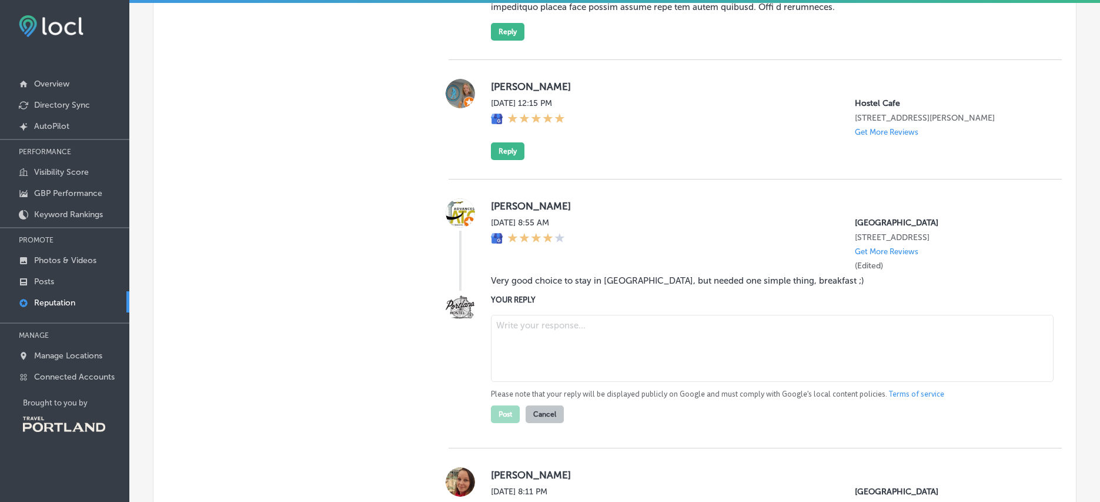
paste textarea "Thanks for visiting the [GEOGRAPHIC_DATA], [PERSON_NAME]! We’d love to have you…"
click at [632, 350] on textarea "Thanks for visiting the [GEOGRAPHIC_DATA], [PERSON_NAME]! We’d love to have you…" at bounding box center [772, 348] width 563 height 67
drag, startPoint x: 856, startPoint y: 346, endPoint x: 646, endPoint y: 350, distance: 209.4
click at [646, 350] on textarea "Thanks for visiting the Hostel Cafe, [PERSON_NAME]! We’d love to have you back …" at bounding box center [772, 348] width 563 height 67
click at [830, 378] on textarea "Thanks for visiting the Hostel Cafe, [PERSON_NAME]! We’d love to have you back …" at bounding box center [772, 348] width 563 height 67
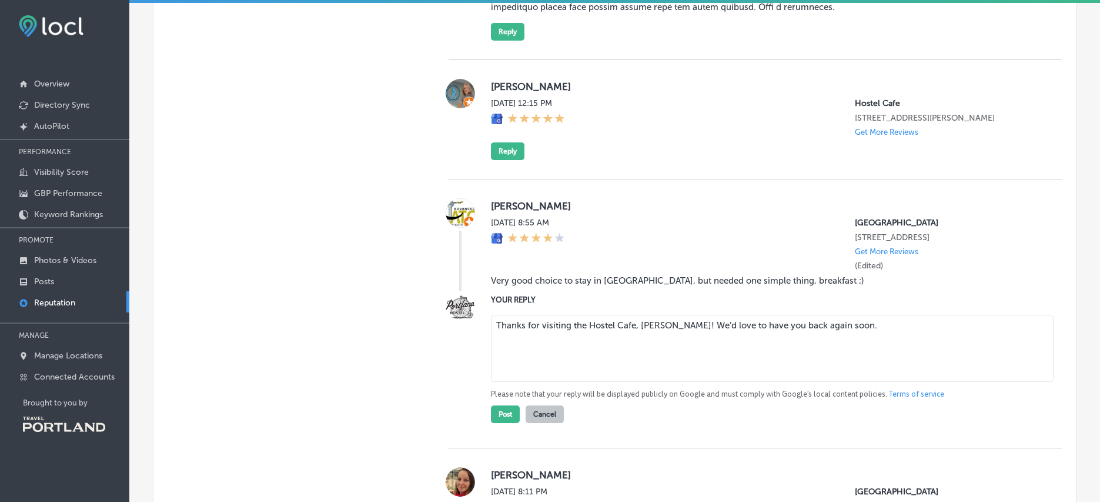
drag, startPoint x: 844, startPoint y: 358, endPoint x: 405, endPoint y: 296, distance: 443.1
paste textarea "é, [PERSON_NAME]! Just so you know, we serve breakfast until around 11am—hope t…"
type textarea "Thanks for visiting the [GEOGRAPHIC_DATA], [PERSON_NAME]! Just so you know, we …"
drag, startPoint x: 1024, startPoint y: 359, endPoint x: 396, endPoint y: 322, distance: 629.7
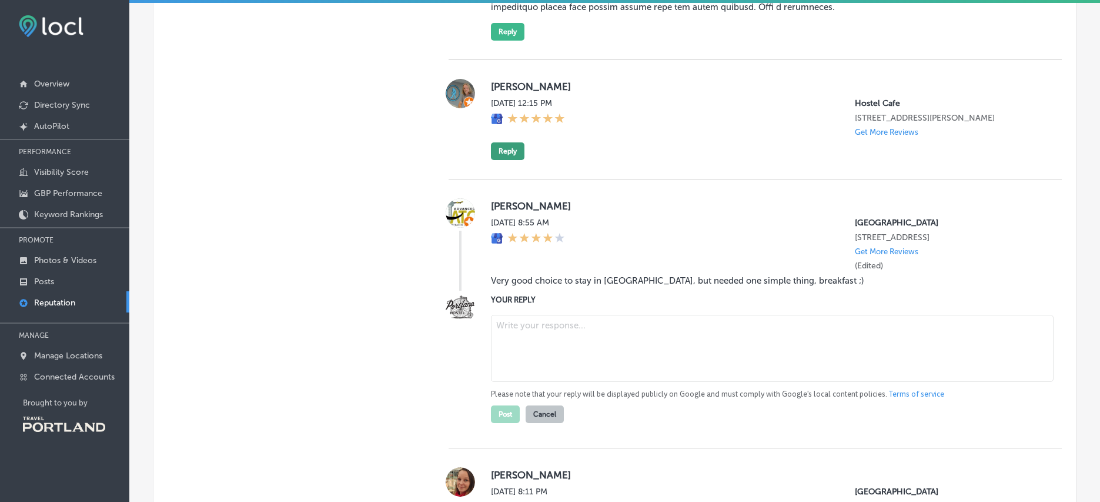
click at [510, 160] on button "Reply" at bounding box center [508, 151] width 34 height 18
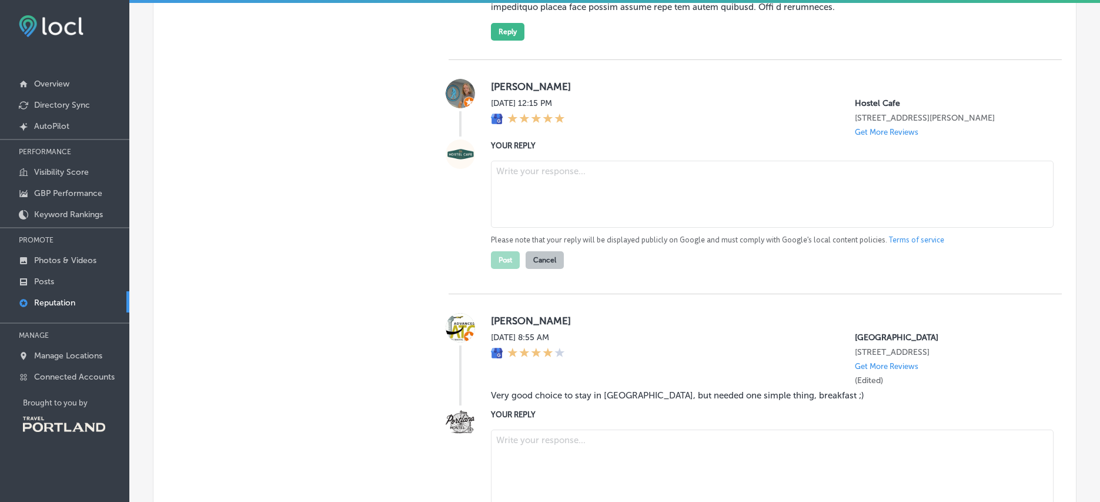
click at [527, 204] on textarea at bounding box center [772, 194] width 563 height 67
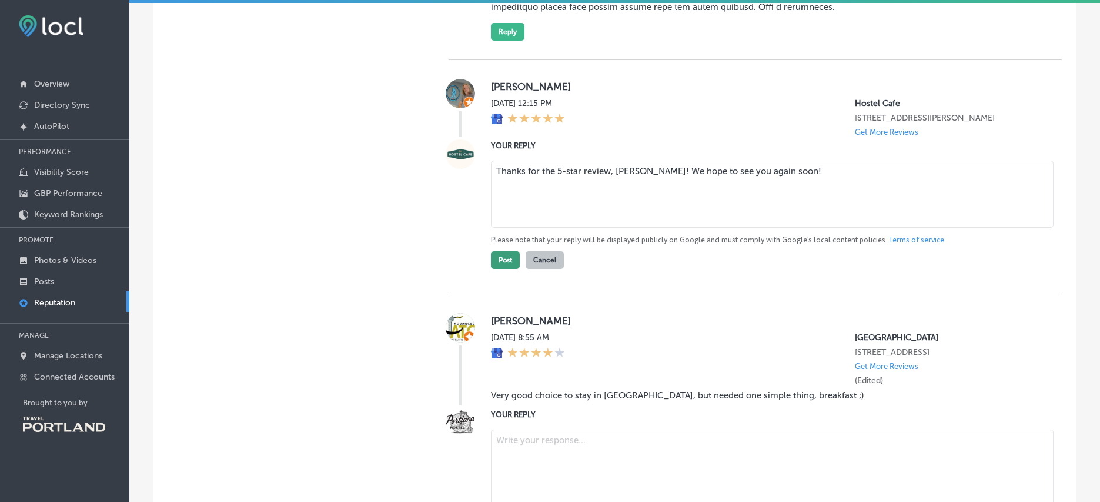
type textarea "Thanks for the 5-star review, [PERSON_NAME]! We hope to see you again soon!"
click at [506, 269] on button "Post" at bounding box center [505, 260] width 29 height 18
type textarea "x"
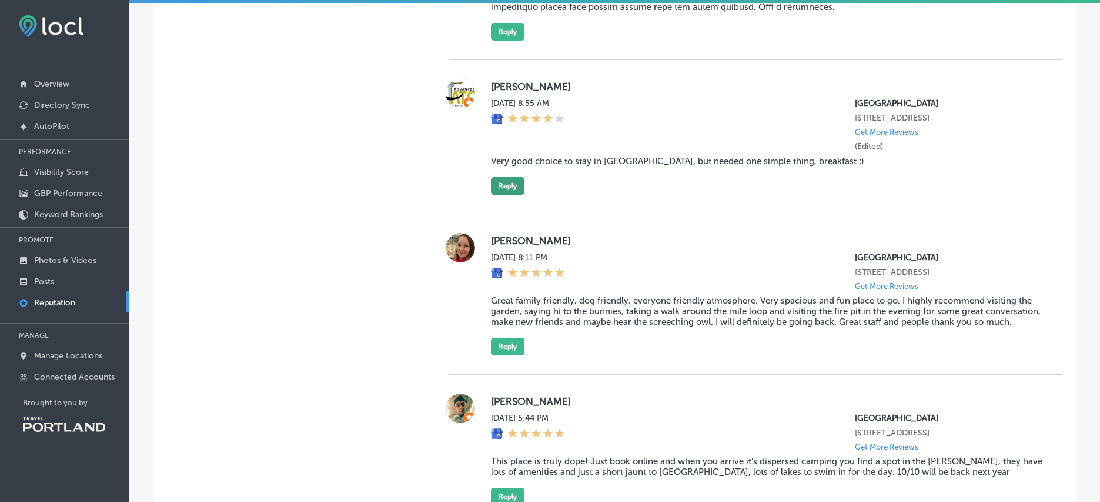
click at [497, 195] on button "Reply" at bounding box center [508, 186] width 34 height 18
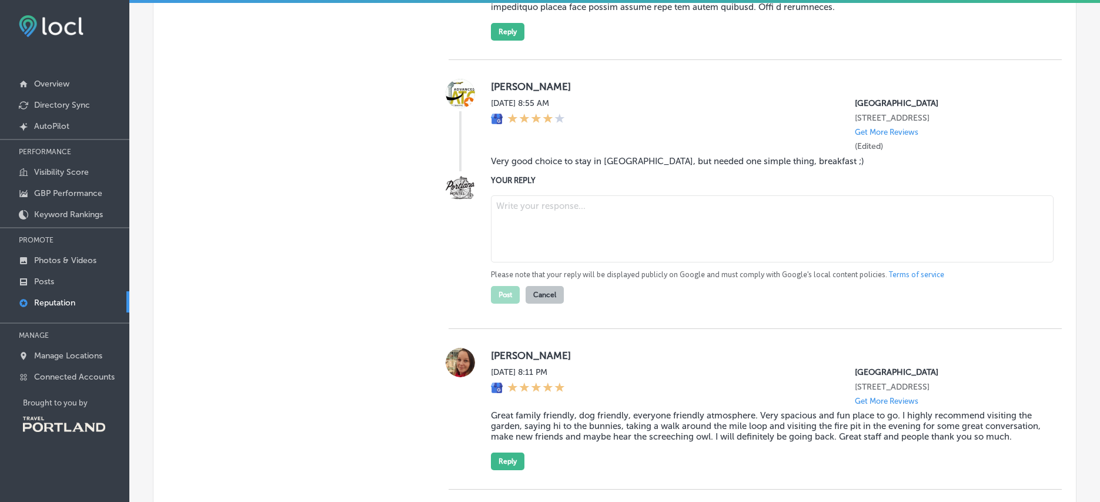
paste textarea "Thanks for staying with us, [PERSON_NAME]! Unfortunately, we no longer offer fr…"
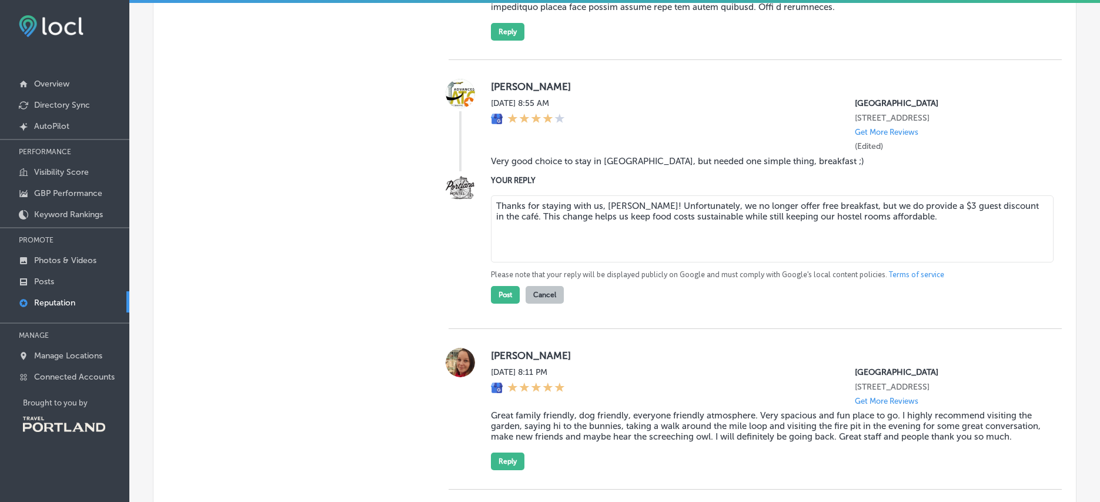
drag, startPoint x: 705, startPoint y: 247, endPoint x: 719, endPoint y: 245, distance: 14.3
click at [705, 247] on textarea "Thanks for staying with us, [PERSON_NAME]! Unfortunately, we no longer offer fr…" at bounding box center [772, 228] width 563 height 67
drag, startPoint x: 1032, startPoint y: 218, endPoint x: 1041, endPoint y: 217, distance: 8.8
click at [1032, 218] on textarea "Thanks for staying with us, [PERSON_NAME]! Unfortunately, we no longer offer fr…" at bounding box center [772, 228] width 563 height 67
click at [997, 261] on textarea "Thanks for staying with us, [PERSON_NAME]! Unfortunately, we no longer offer fr…" at bounding box center [772, 228] width 563 height 67
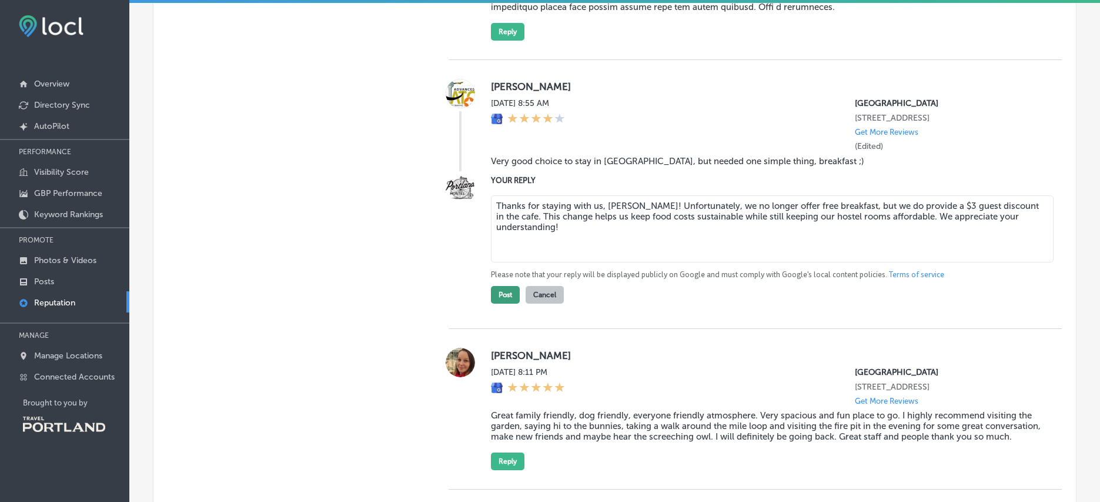
type textarea "Thanks for staying with us, [PERSON_NAME]! Unfortunately, we no longer offer fr…"
click at [505, 303] on button "Post" at bounding box center [505, 295] width 29 height 18
type textarea "x"
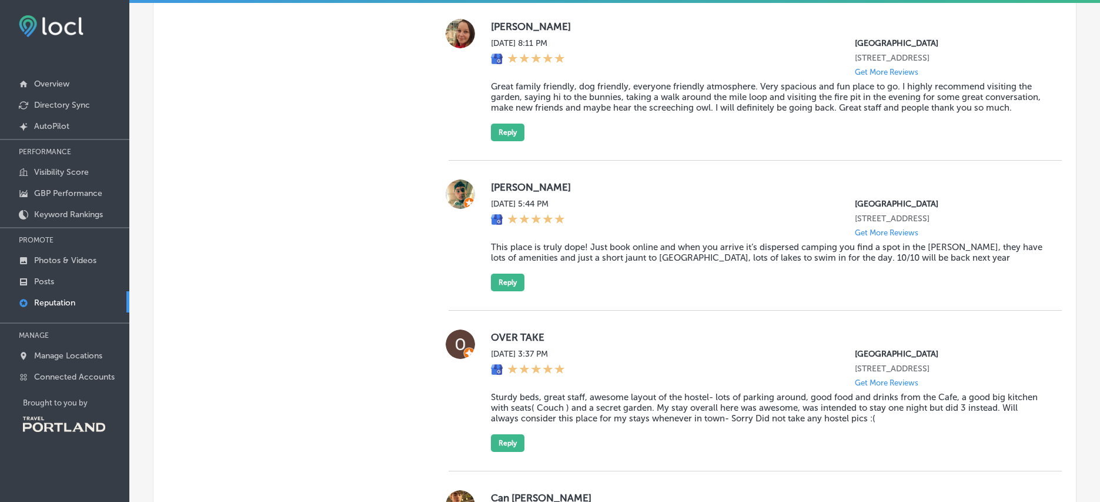
scroll to position [1286, 0]
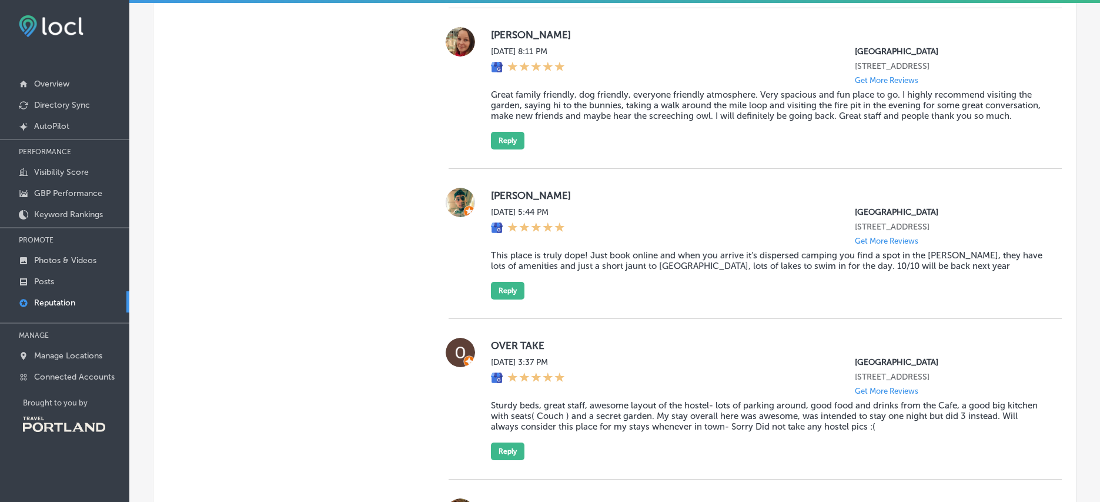
click at [509, 149] on div "[PERSON_NAME] [DATE] 8:11 PM [GEOGRAPHIC_DATA] [STREET_ADDRESS] Get More Review…" at bounding box center [767, 88] width 552 height 122
click at [506, 149] on button "Reply" at bounding box center [508, 141] width 34 height 18
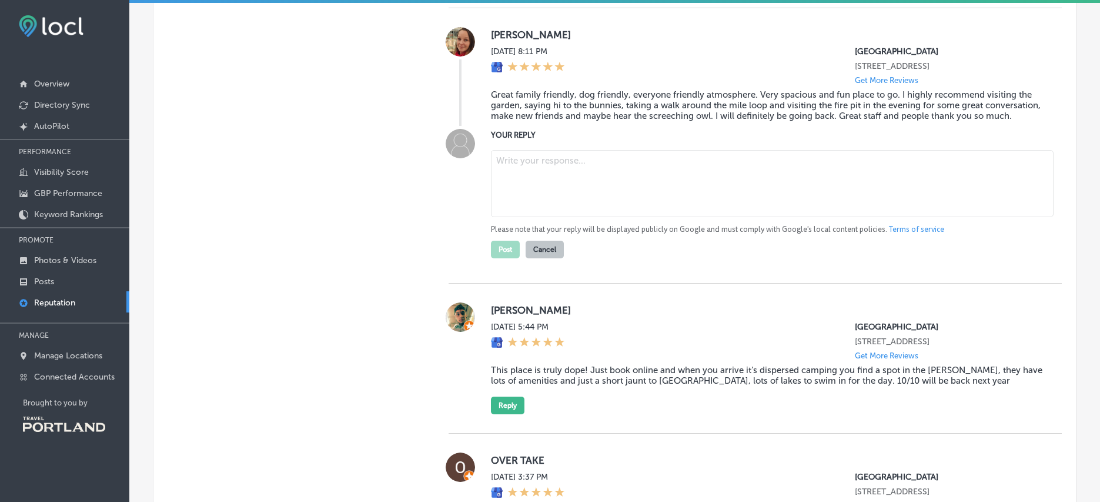
paste textarea "Thanks, [PERSON_NAME]! We’re so glad you enjoyed the family-friendly atmosphere…"
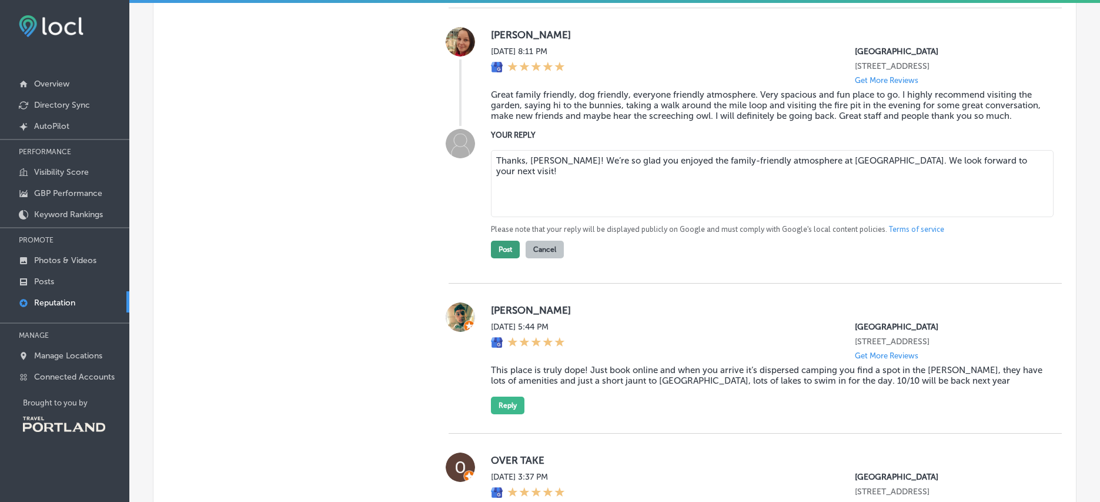
type textarea "Thanks, [PERSON_NAME]! We’re so glad you enjoyed the family-friendly atmosphere…"
click at [505, 258] on button "Post" at bounding box center [505, 250] width 29 height 18
type textarea "x"
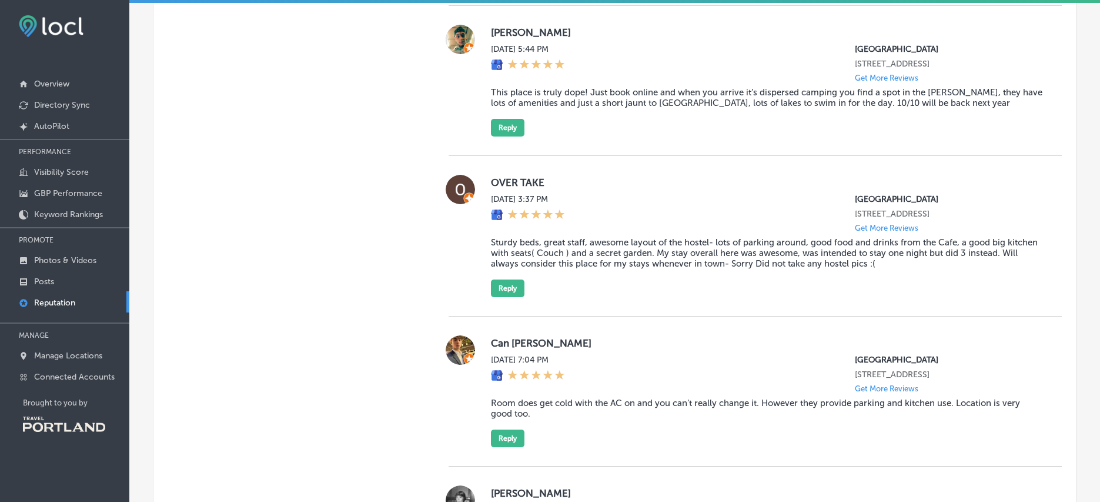
scroll to position [1291, 0]
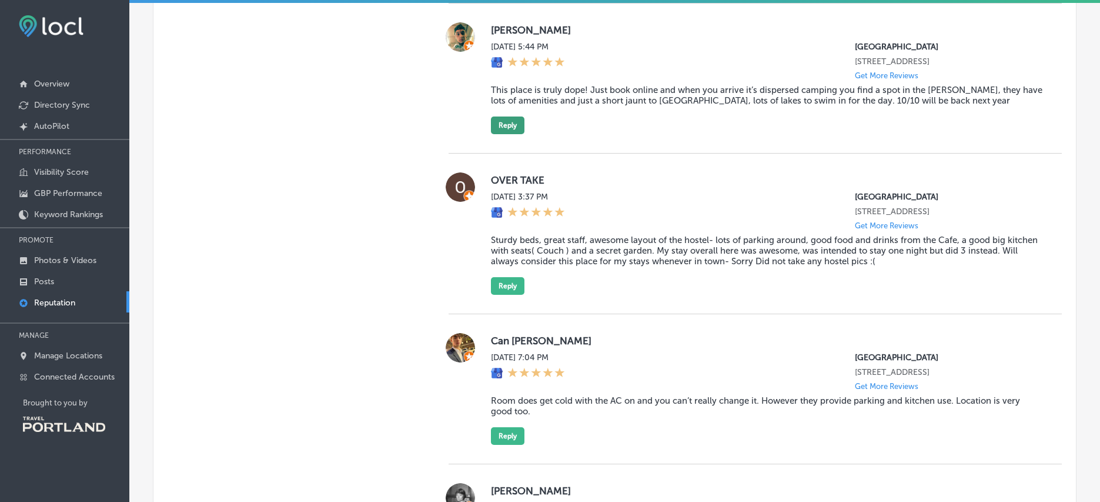
click at [505, 134] on button "Reply" at bounding box center [508, 125] width 34 height 18
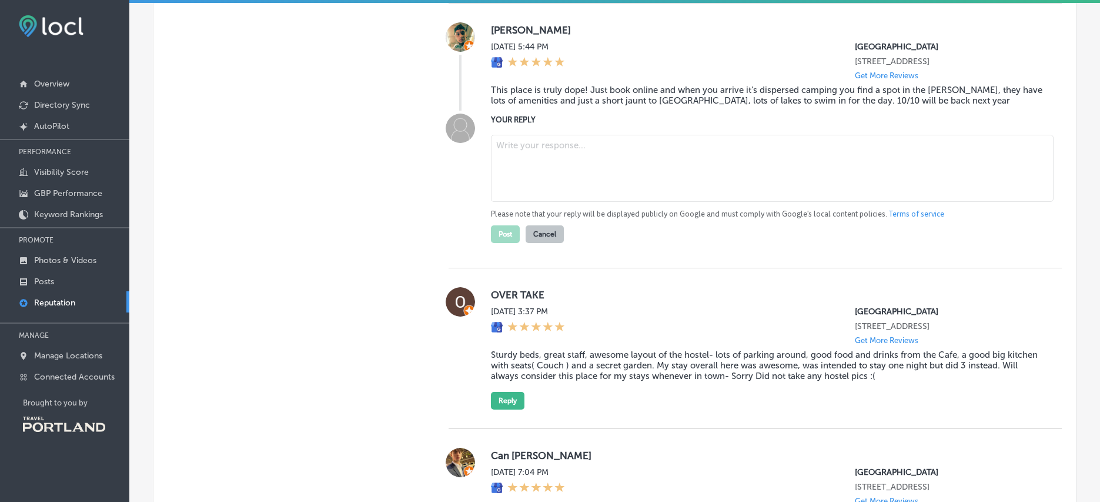
paste textarea "Thanks, [PERSON_NAME]! We’re glad you enjoyed the camping and location near Mt.…"
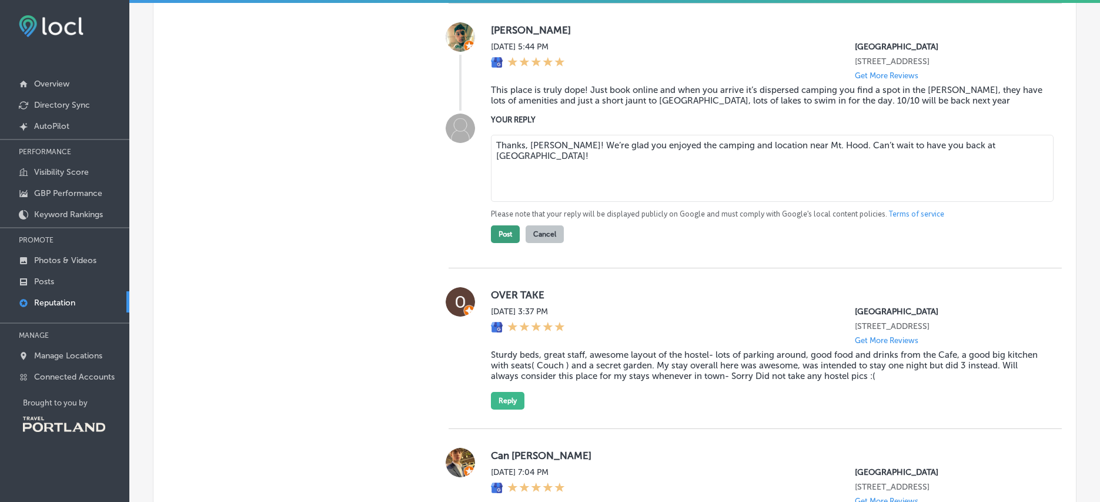
type textarea "Thanks, [PERSON_NAME]! We’re glad you enjoyed the camping and location near Mt.…"
click at [509, 243] on button "Post" at bounding box center [505, 234] width 29 height 18
type textarea "x"
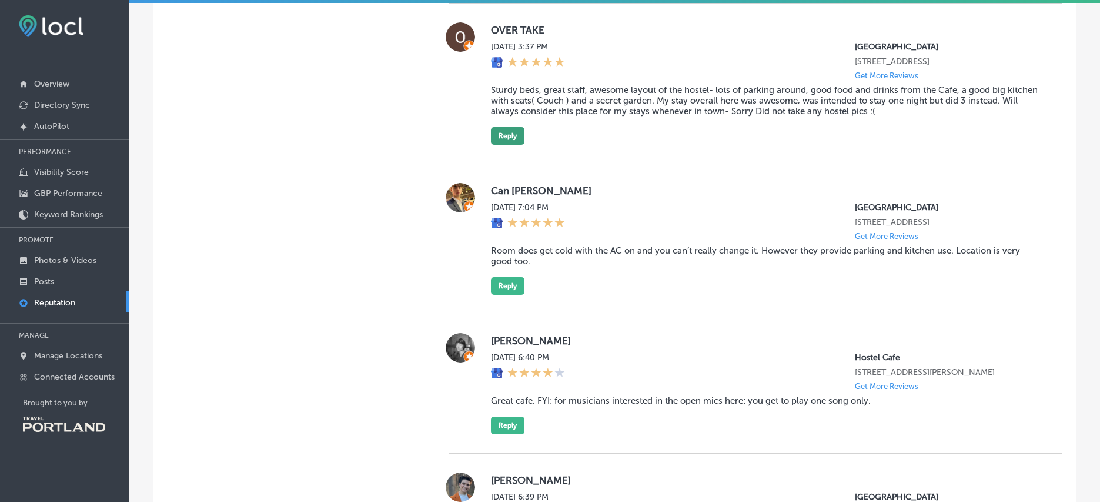
click at [504, 145] on button "Reply" at bounding box center [508, 136] width 34 height 18
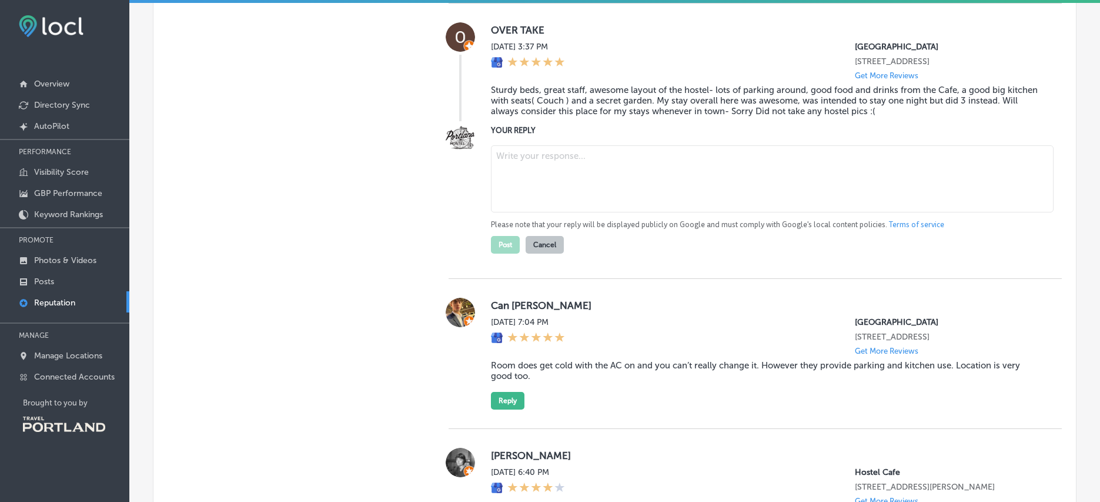
paste textarea "Thanks so much! We’re happy you enjoyed the beds, kitchen, café, and garden at …"
drag, startPoint x: 1010, startPoint y: 166, endPoint x: 566, endPoint y: 172, distance: 443.4
click at [566, 172] on textarea "Thanks so much! We’re happy you enjoyed the beds, kitchen, café, and garden at …" at bounding box center [772, 178] width 563 height 67
click at [747, 174] on textarea "Thanks so much for the great review! We are so glad you extended your stay, and…" at bounding box center [772, 178] width 563 height 67
click at [754, 168] on textarea "Thanks so much for the great review! We are so glad you extended your stay, and…" at bounding box center [772, 178] width 563 height 67
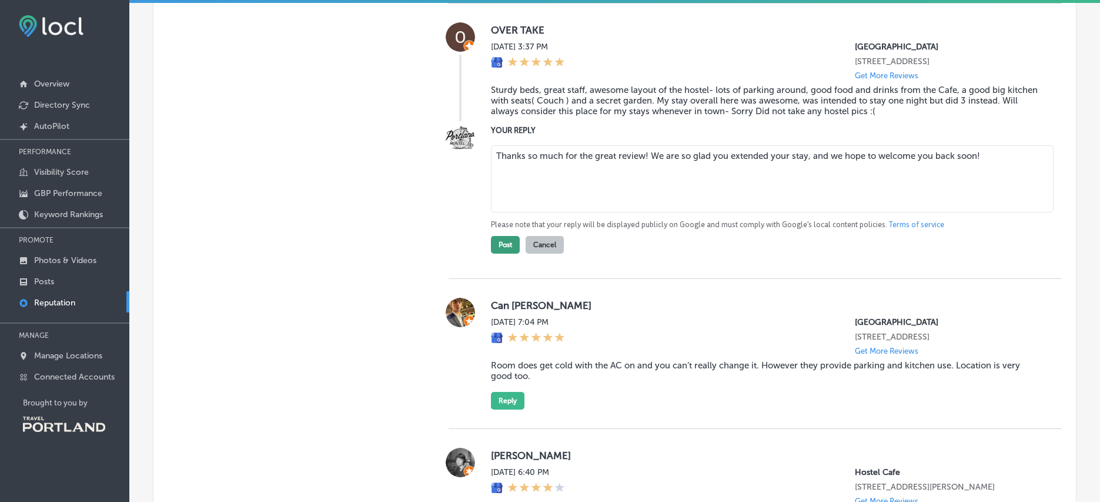
type textarea "Thanks so much for the great review! We are so glad you extended your stay, and…"
click at [503, 253] on button "Post" at bounding box center [505, 245] width 29 height 18
type textarea "x"
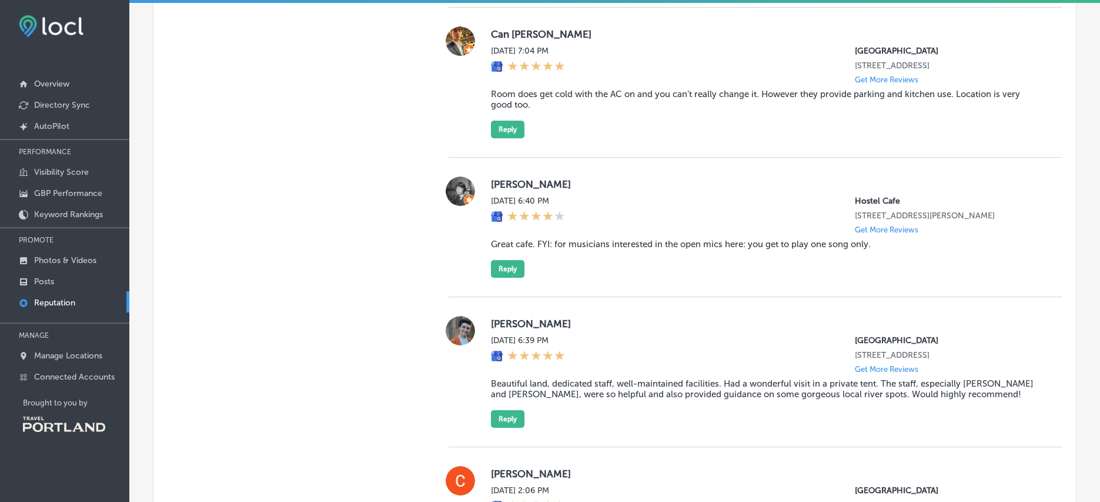
scroll to position [1286, 0]
click at [512, 139] on button "Reply" at bounding box center [508, 130] width 34 height 18
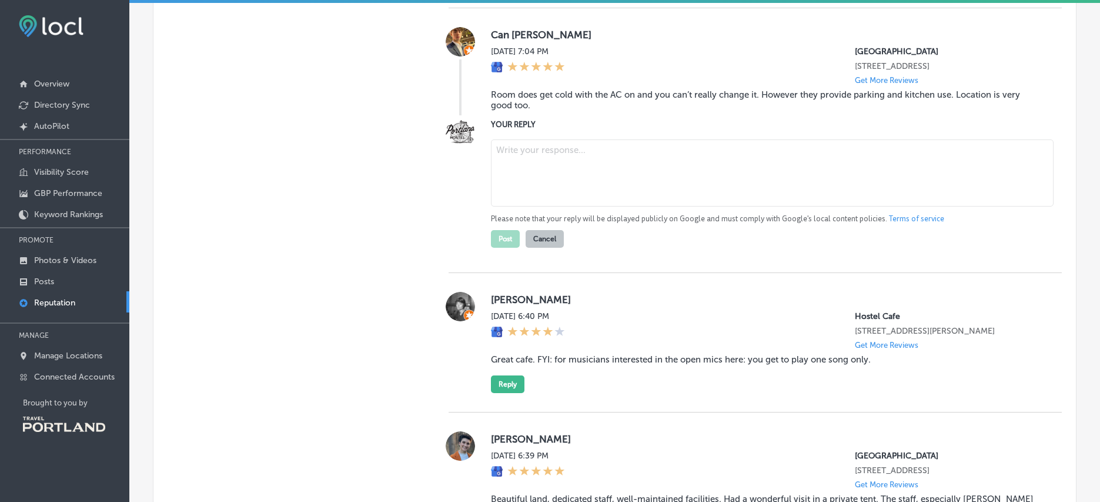
paste textarea "Thanks, Can! We’re glad you enjoyed the location, parking, and kitchen access a…"
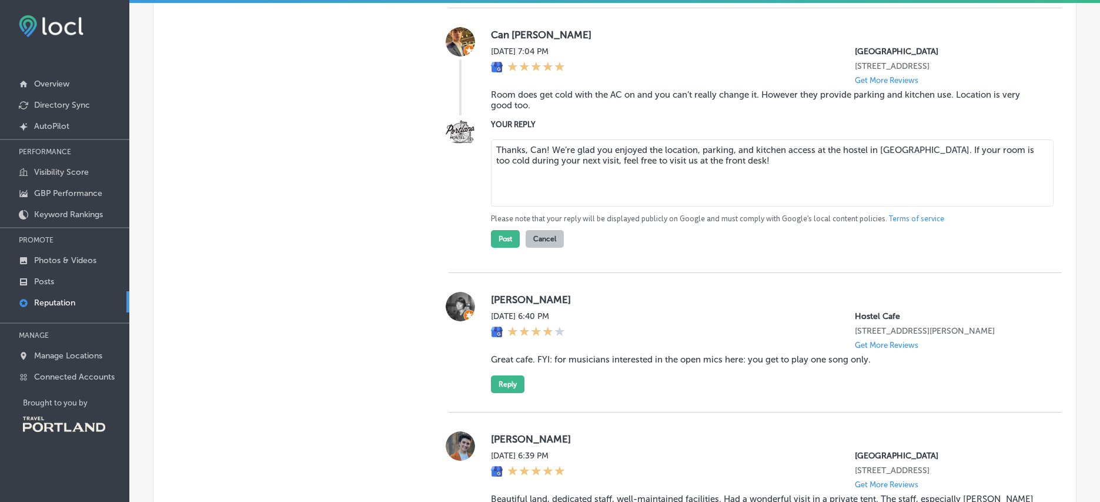
drag, startPoint x: 983, startPoint y: 181, endPoint x: 932, endPoint y: 167, distance: 53.1
click at [932, 167] on textarea "Thanks, Can! We’re glad you enjoyed the location, parking, and kitchen access a…" at bounding box center [772, 172] width 563 height 67
click at [924, 196] on textarea "Thanks, Can! We’re glad you enjoyed the location, parking, and kitchen access a…" at bounding box center [772, 172] width 563 height 67
type textarea "Thanks, Can! We’re glad you enjoyed the location, parking, and kitchen access a…"
click at [506, 248] on button "Post" at bounding box center [505, 239] width 29 height 18
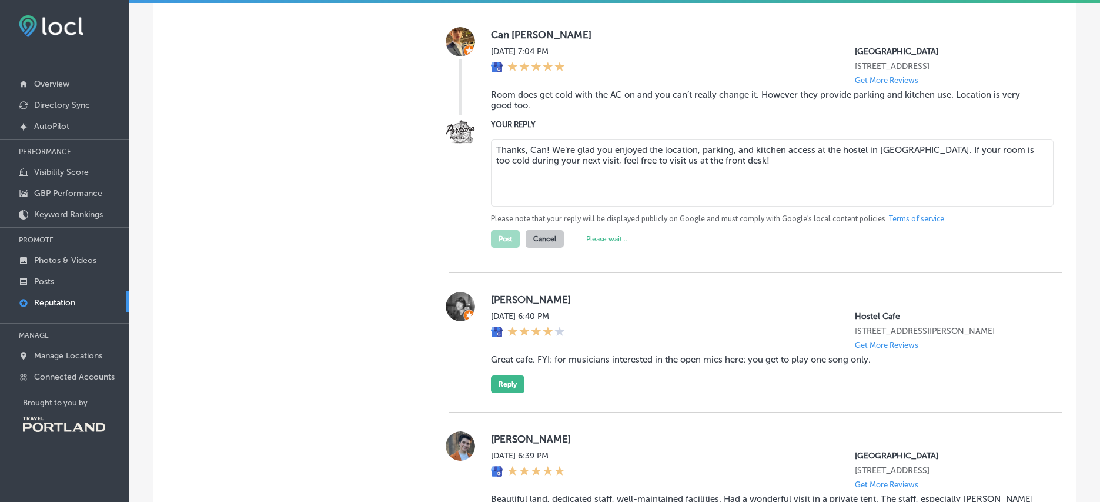
type textarea "x"
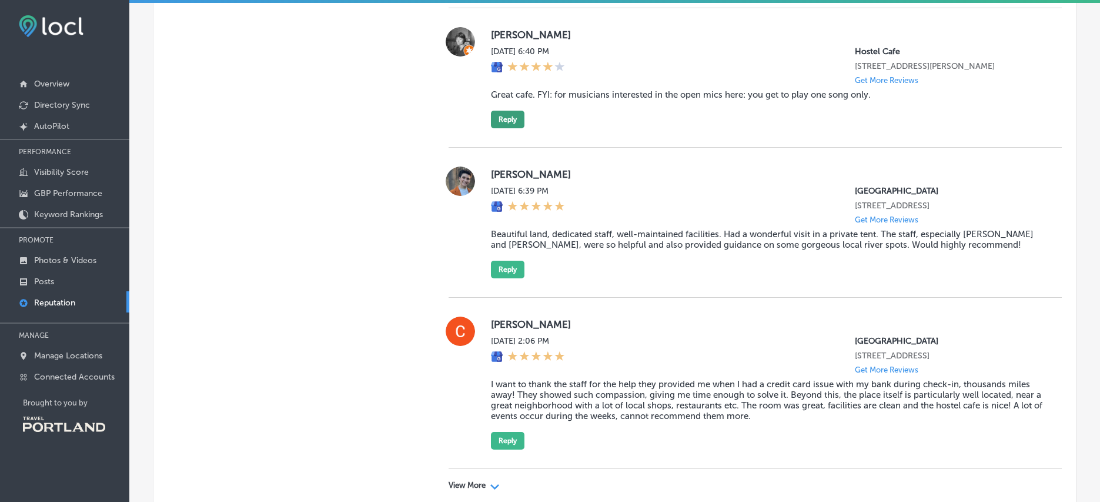
click at [510, 128] on button "Reply" at bounding box center [508, 120] width 34 height 18
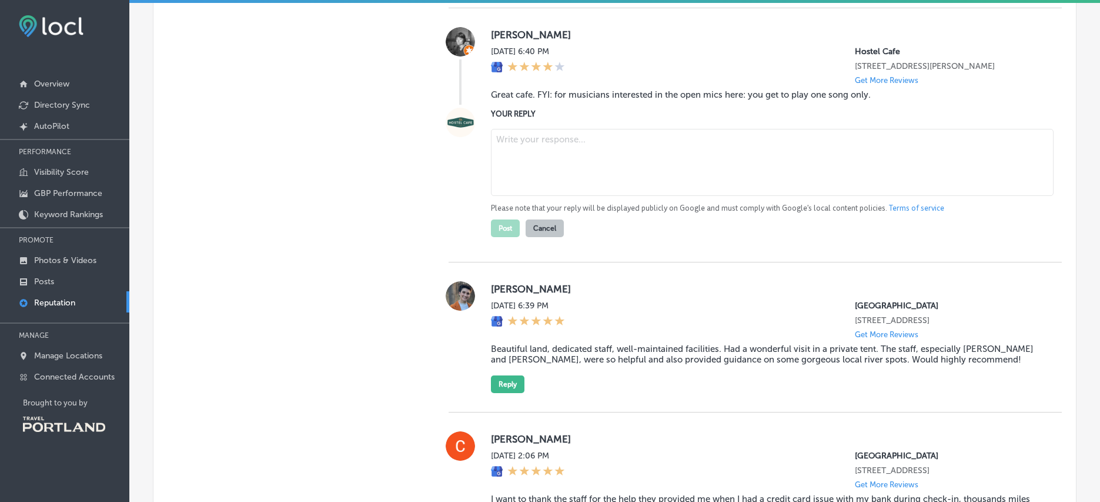
click at [567, 184] on textarea at bounding box center [772, 162] width 563 height 67
paste textarea "Thanks for visiting the [GEOGRAPHIC_DATA], [PERSON_NAME]! Open mic signups vary…"
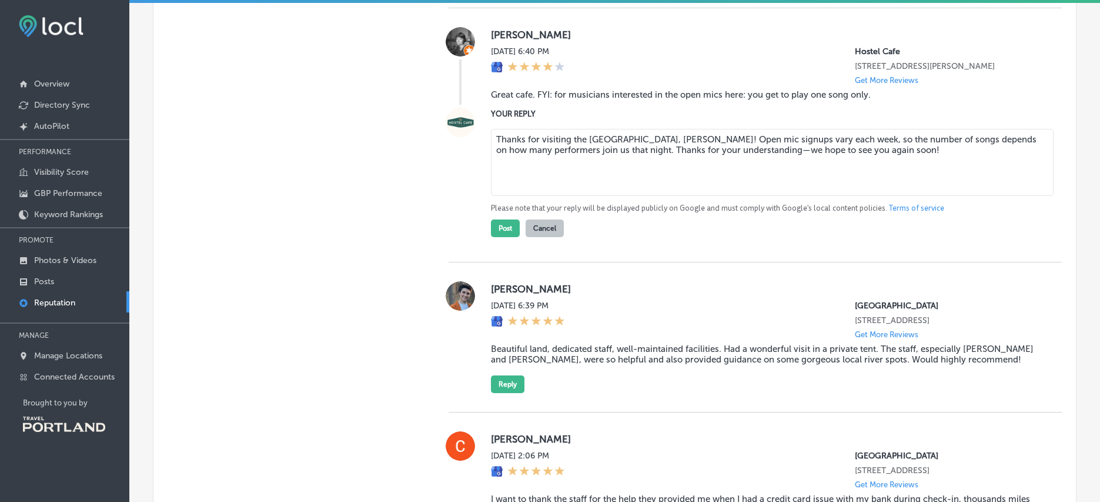
click at [632, 165] on textarea "Thanks for visiting the [GEOGRAPHIC_DATA], [PERSON_NAME]! Open mic signups vary…" at bounding box center [772, 162] width 563 height 67
click at [730, 162] on textarea "Thanks for visiting the Hostel Cafe, [PERSON_NAME]! Open mic signups vary each …" at bounding box center [772, 162] width 563 height 67
click at [739, 159] on textarea "Thanks for visiting the Hostel Cafe, [PERSON_NAME]! Open mic signups vary each …" at bounding box center [772, 162] width 563 height 67
click at [956, 185] on textarea "Thanks for visiting the Hostel Cafe, [PERSON_NAME]! Open mic sign ups vary each…" at bounding box center [772, 162] width 563 height 67
type textarea "Thanks for visiting the Hostel Cafe, [PERSON_NAME]! Open mic sign ups vary each…"
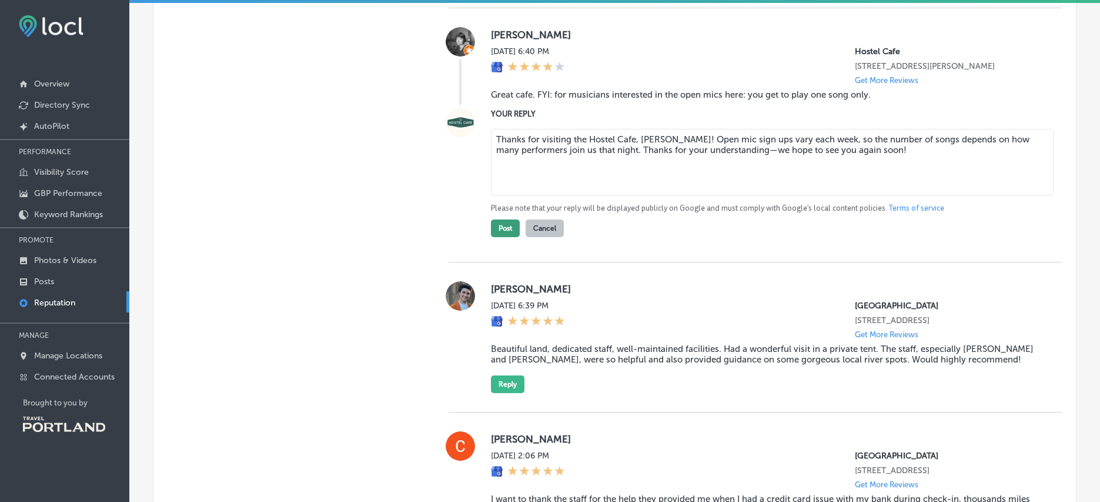
click at [500, 237] on button "Post" at bounding box center [505, 228] width 29 height 18
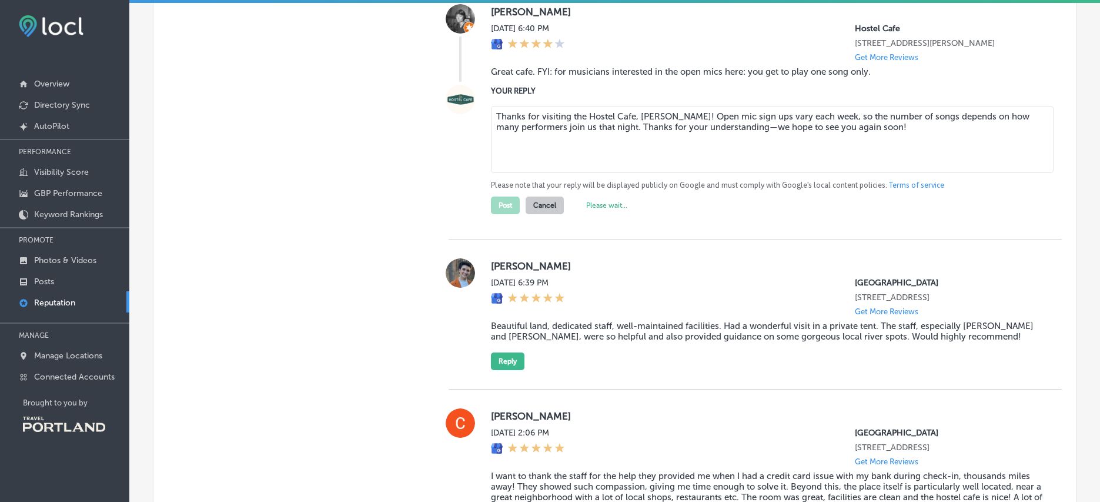
scroll to position [1369, 0]
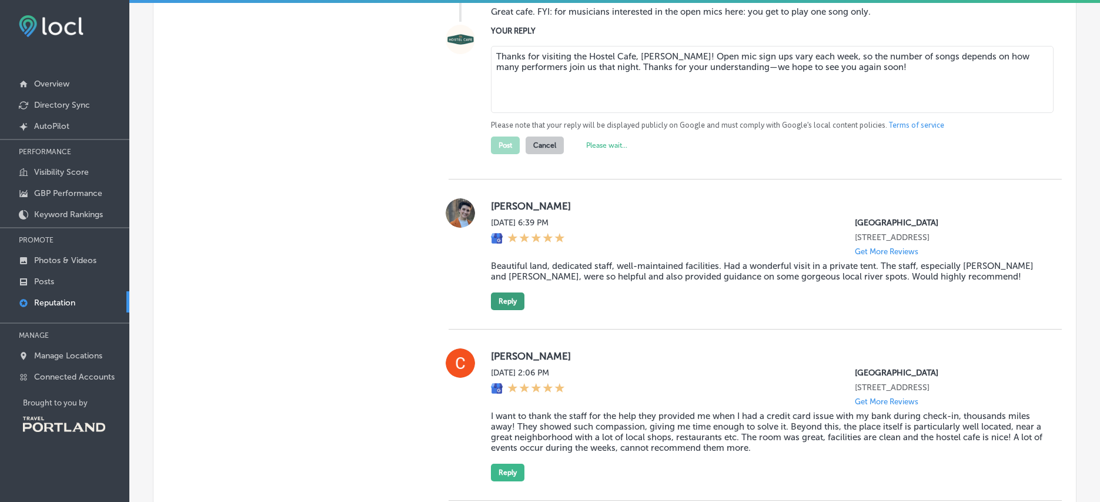
click at [506, 310] on button "Reply" at bounding box center [508, 301] width 34 height 18
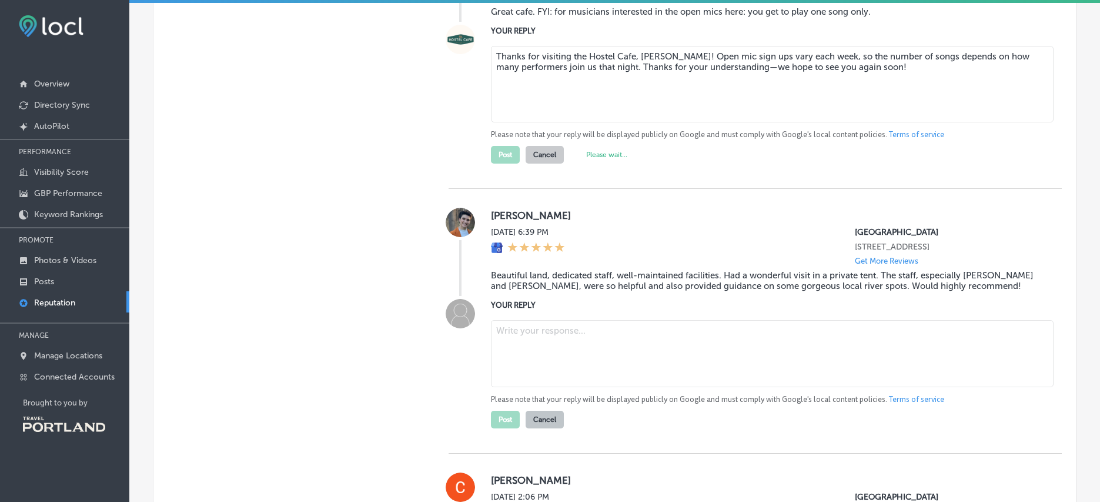
paste textarea "Thanks, [PERSON_NAME]! We’re so glad you had a wonderful stay at [GEOGRAPHIC_DA…"
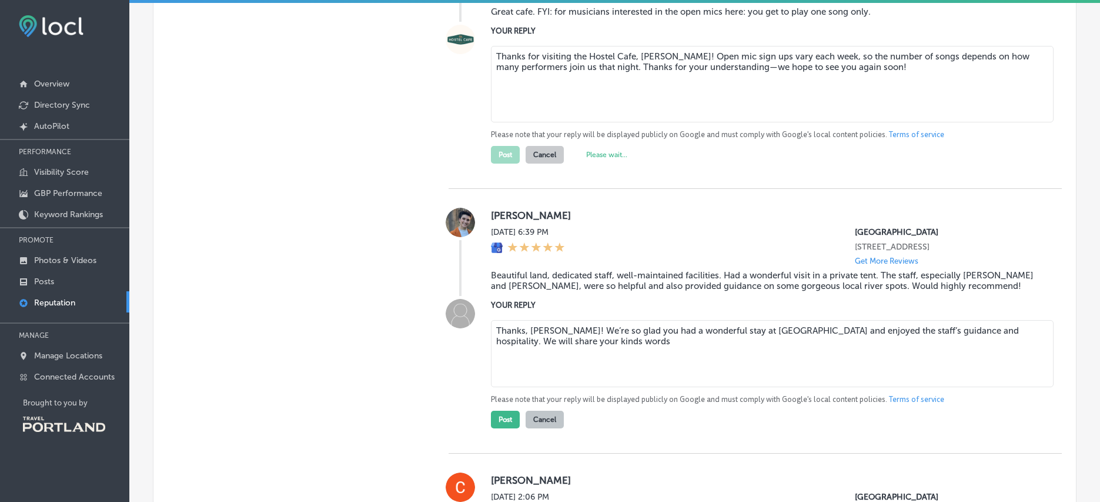
type textarea "Thanks, [PERSON_NAME]! We’re so glad you had a wonderful stay at [GEOGRAPHIC_DA…"
type textarea "x"
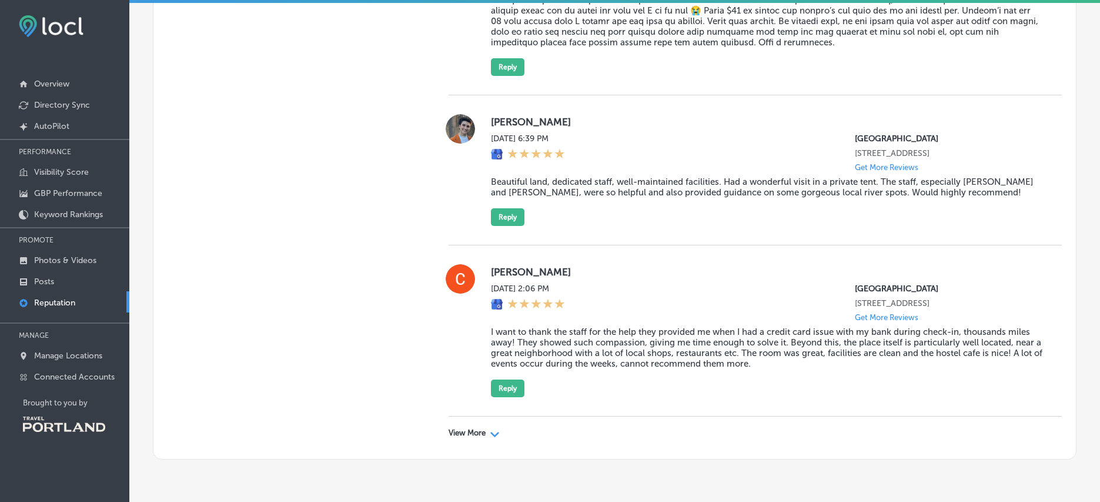
scroll to position [1150, 0]
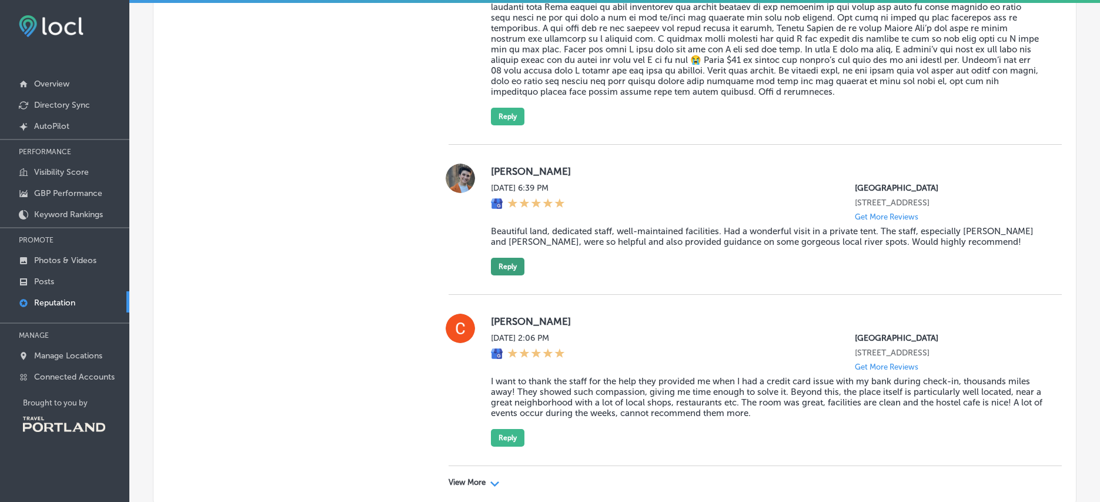
click at [515, 275] on button "Reply" at bounding box center [508, 267] width 34 height 18
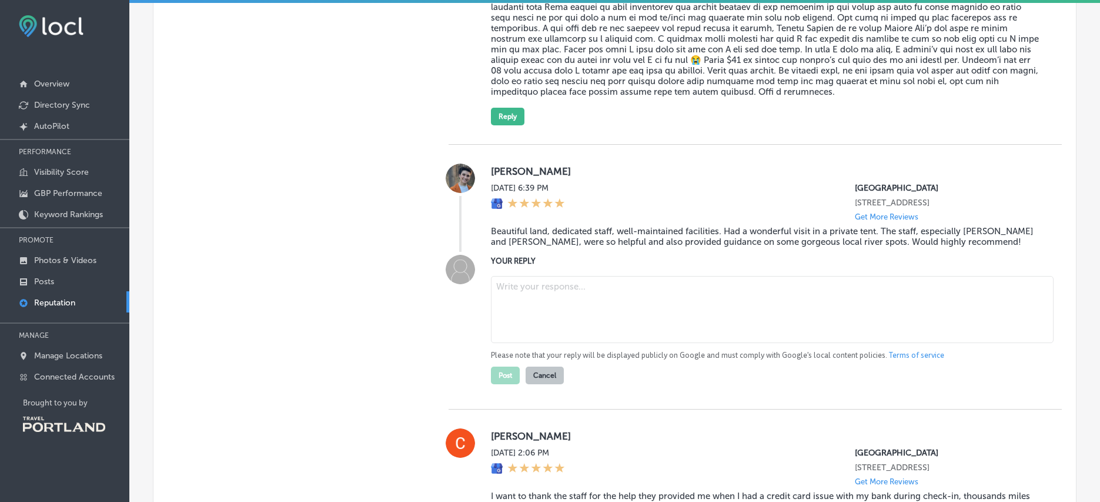
paste textarea "Thanks, [PERSON_NAME]! We’re so glad you had a wonderful stay at [GEOGRAPHIC_DA…"
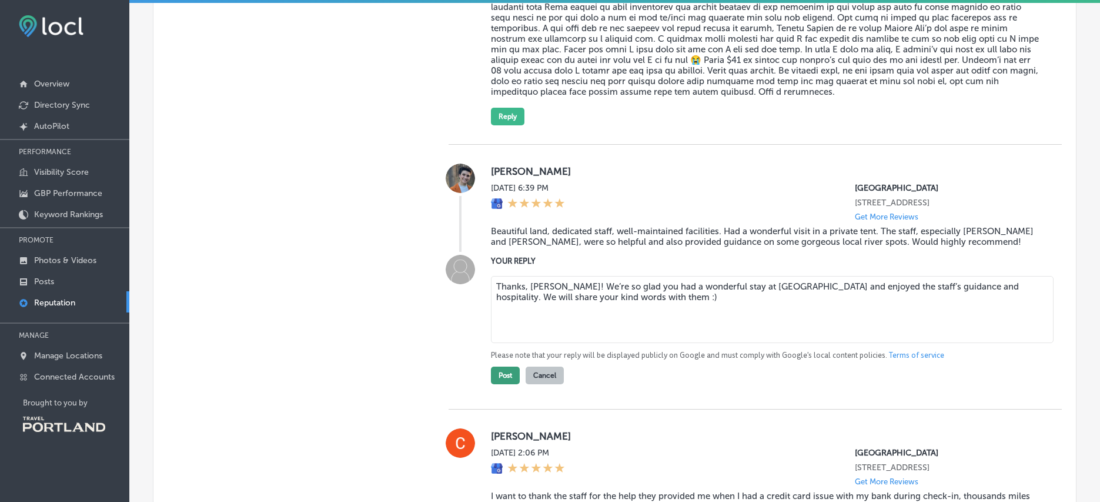
type textarea "Thanks, [PERSON_NAME]! We’re so glad you had a wonderful stay at [GEOGRAPHIC_DA…"
click at [503, 384] on button "Post" at bounding box center [505, 375] width 29 height 18
type textarea "x"
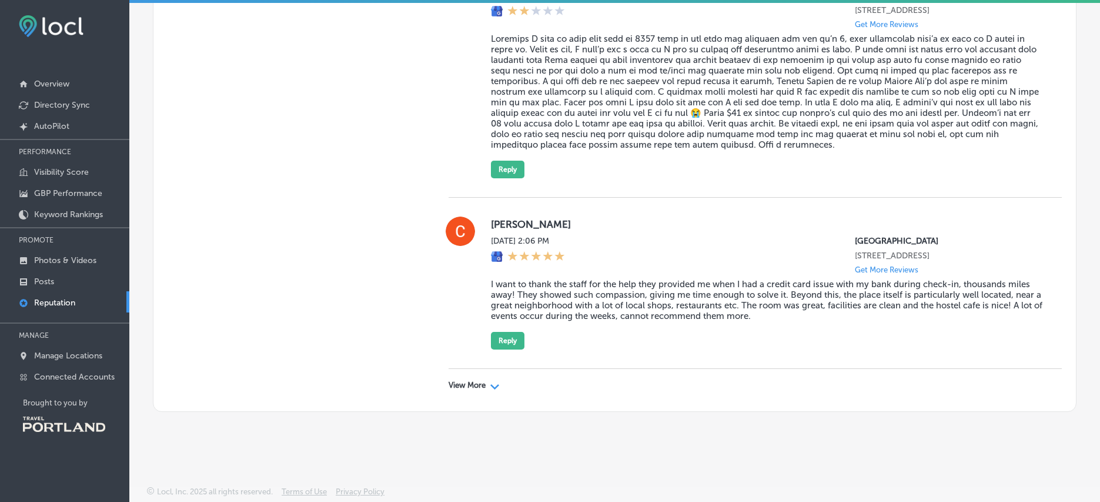
scroll to position [1111, 0]
click at [495, 336] on button "Reply" at bounding box center [508, 341] width 34 height 18
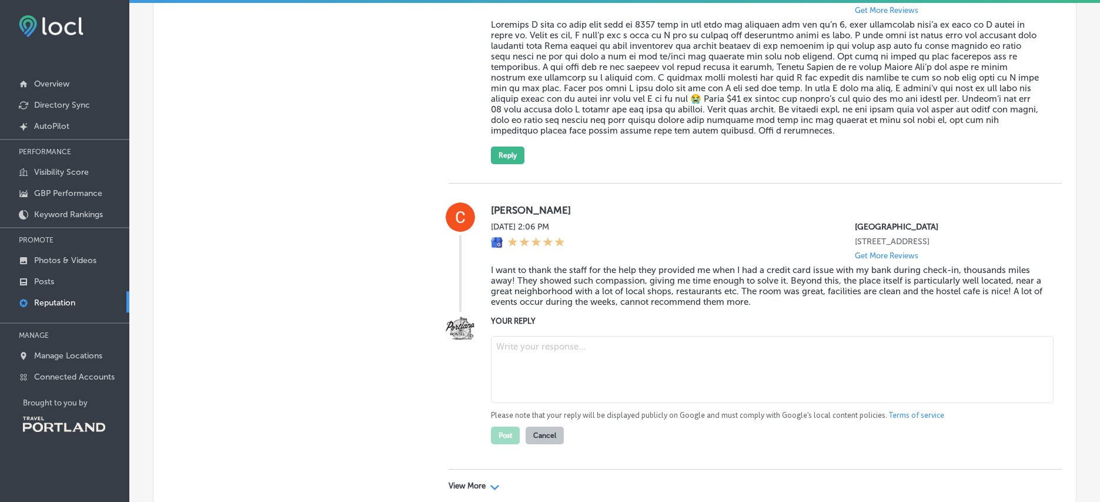
paste textarea "Thank you, [PERSON_NAME]! We’re glad our staff could help and that you enjoyed …"
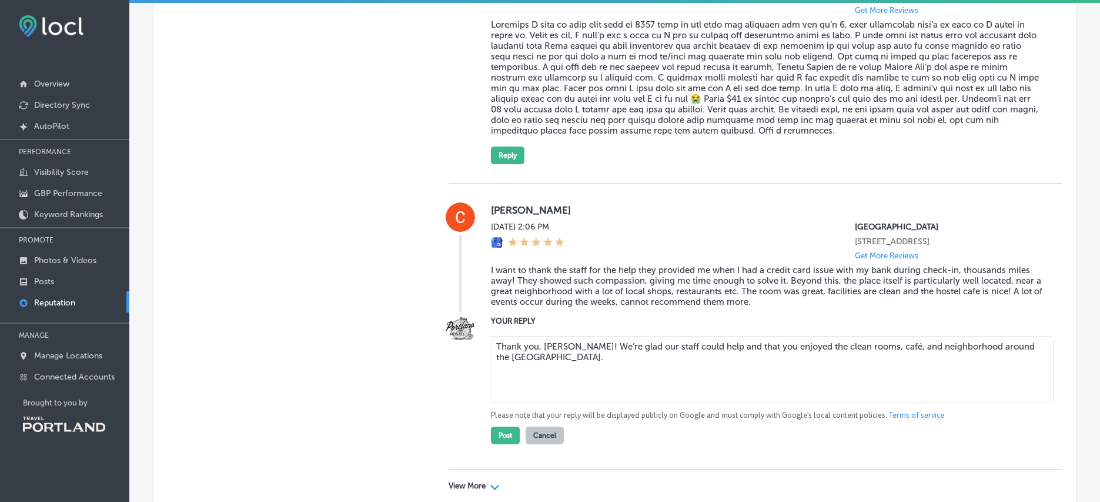
click at [884, 358] on textarea "Thank you, [PERSON_NAME]! We’re glad our staff could help and that you enjoyed …" at bounding box center [772, 369] width 563 height 67
click at [666, 379] on textarea "Thank you, [PERSON_NAME]! We’re glad our staff could help and that you enjoyed …" at bounding box center [772, 369] width 563 height 67
type textarea "Thank you, [PERSON_NAME]! We’re glad our staff could help and that you enjoyed …"
click at [508, 444] on button "Post" at bounding box center [505, 435] width 29 height 18
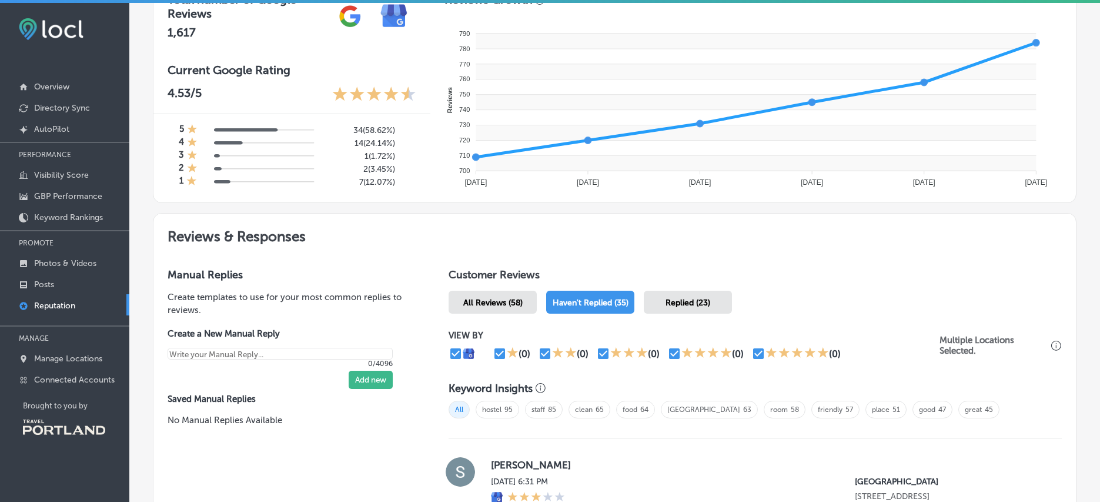
scroll to position [505, 0]
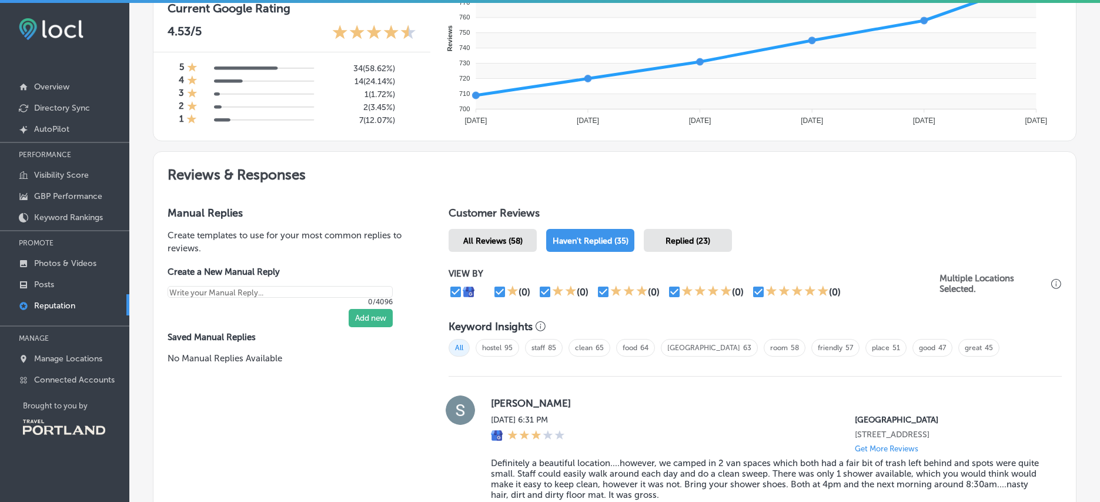
click at [679, 241] on span "Replied (23)" at bounding box center [688, 241] width 45 height 10
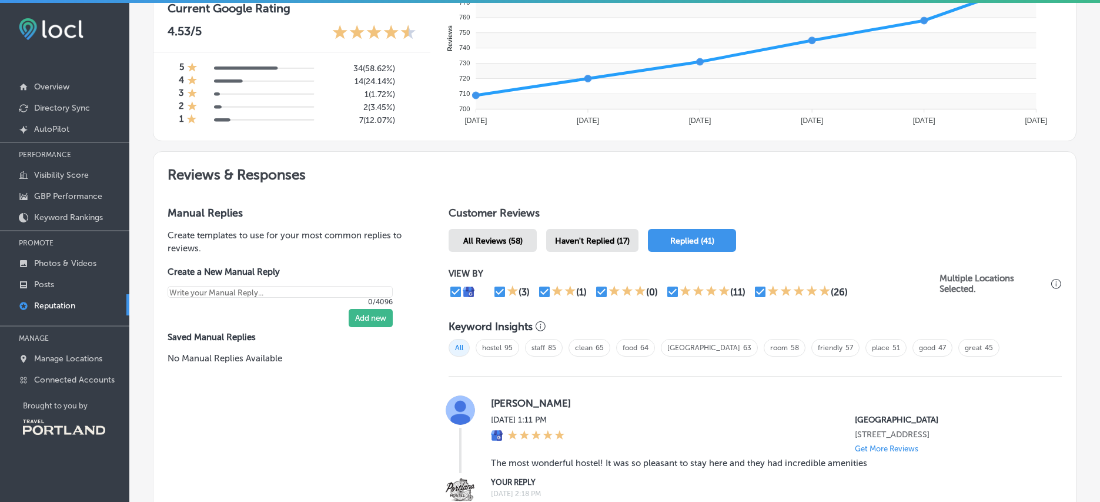
click at [622, 243] on span "Haven't Replied (17)" at bounding box center [592, 241] width 75 height 10
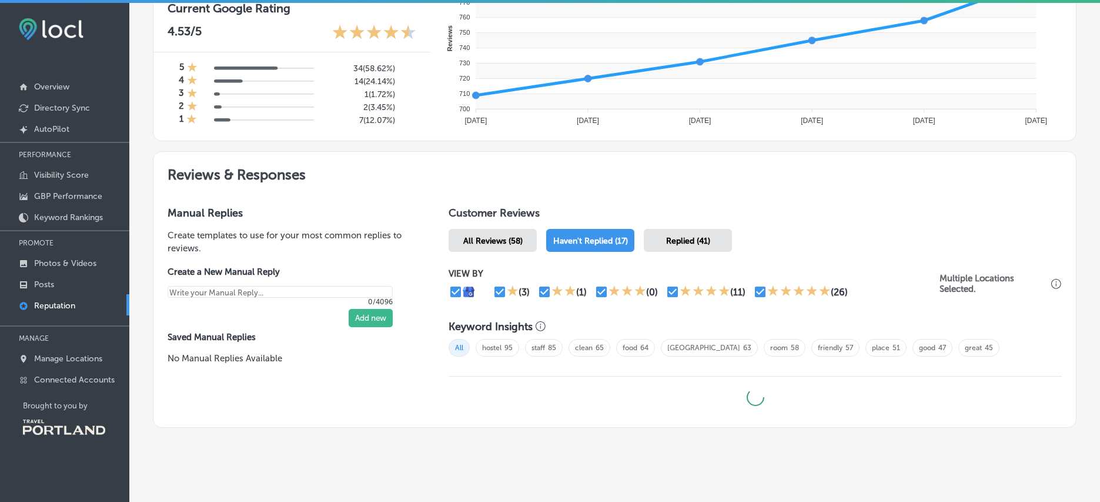
type textarea "x"
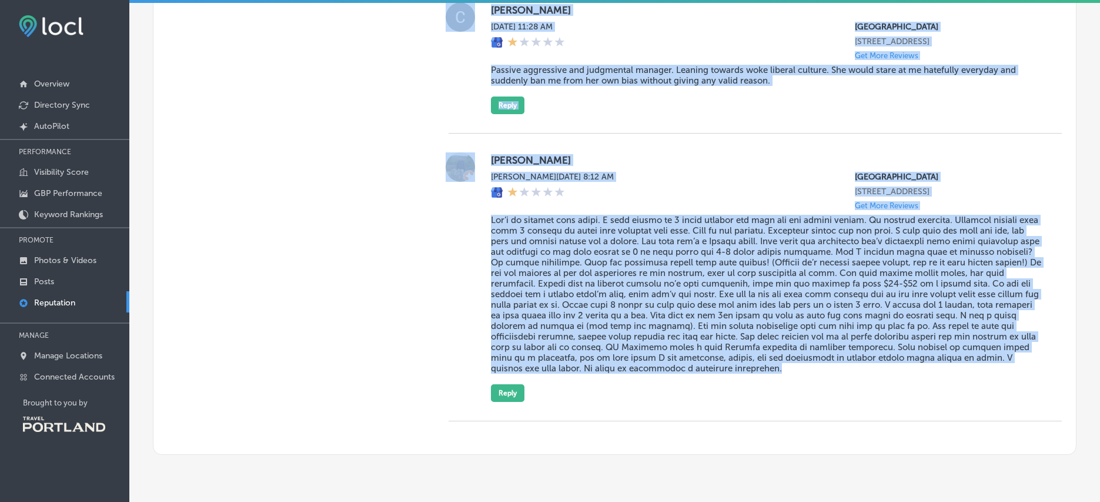
scroll to position [3435, 0]
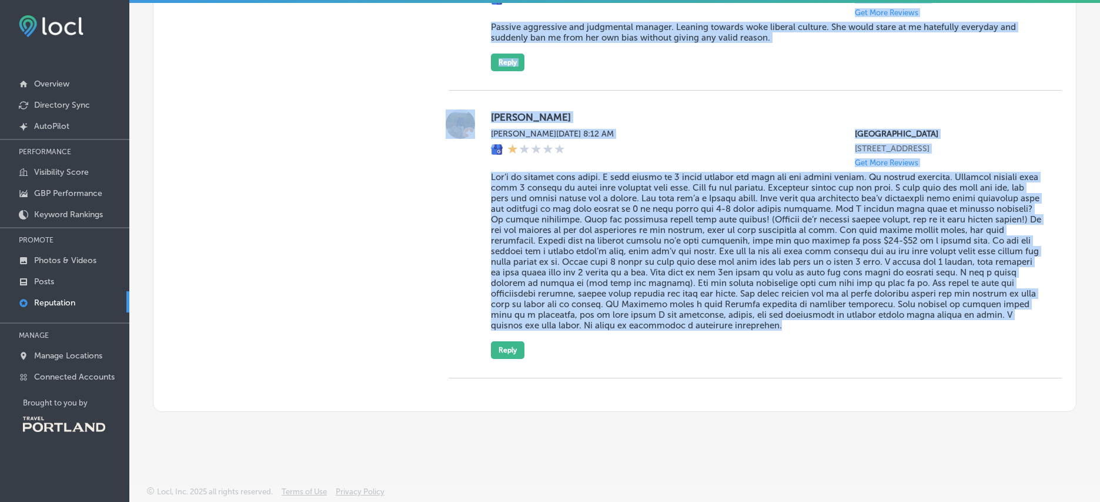
drag, startPoint x: 465, startPoint y: 187, endPoint x: 819, endPoint y: 327, distance: 380.7
copy div "Customer Reviews All Reviews (58) Haven't Replied (17) Replied (41) VIEW BY (0)…"
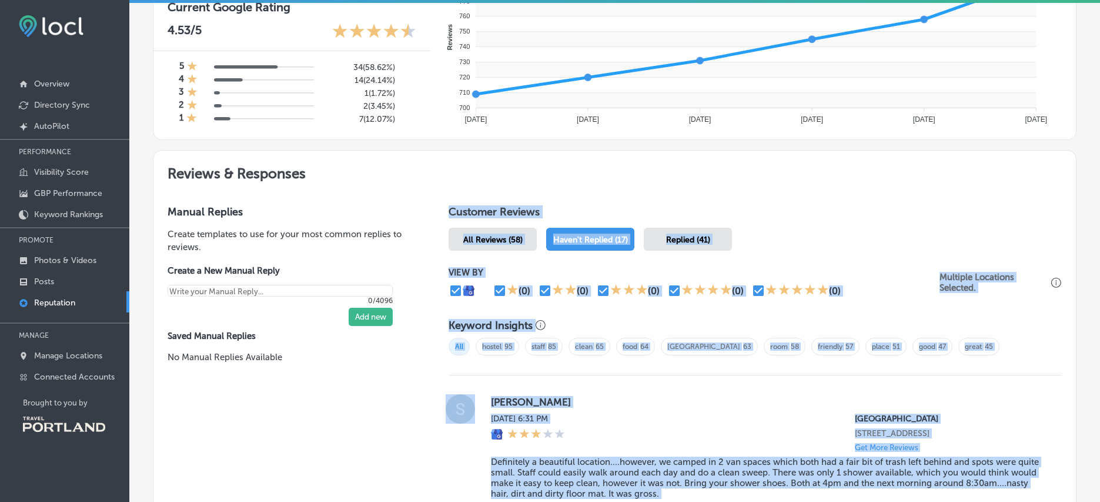
scroll to position [780, 0]
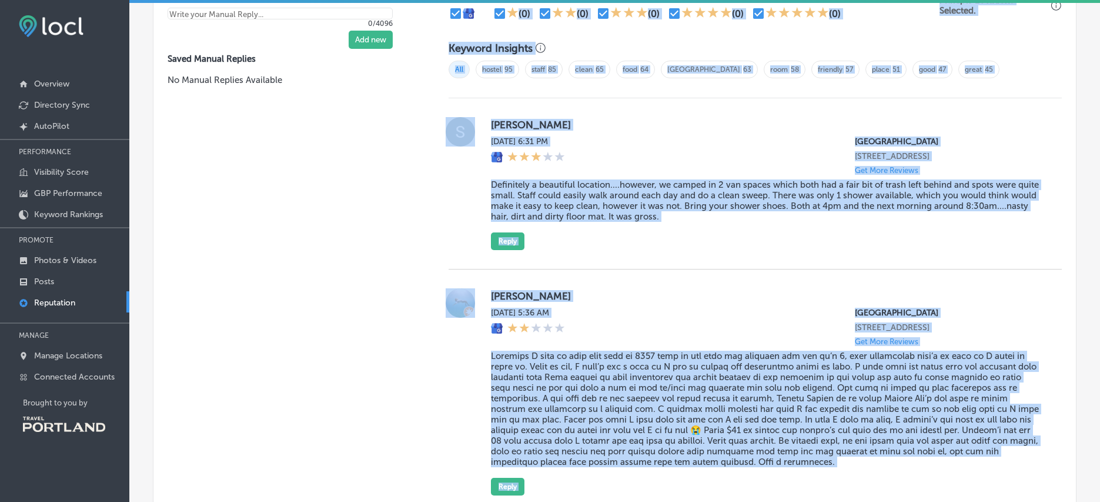
click at [718, 172] on div "[DATE] 6:31 PM [GEOGRAPHIC_DATA] [STREET_ADDRESS] Get More Reviews" at bounding box center [767, 155] width 552 height 38
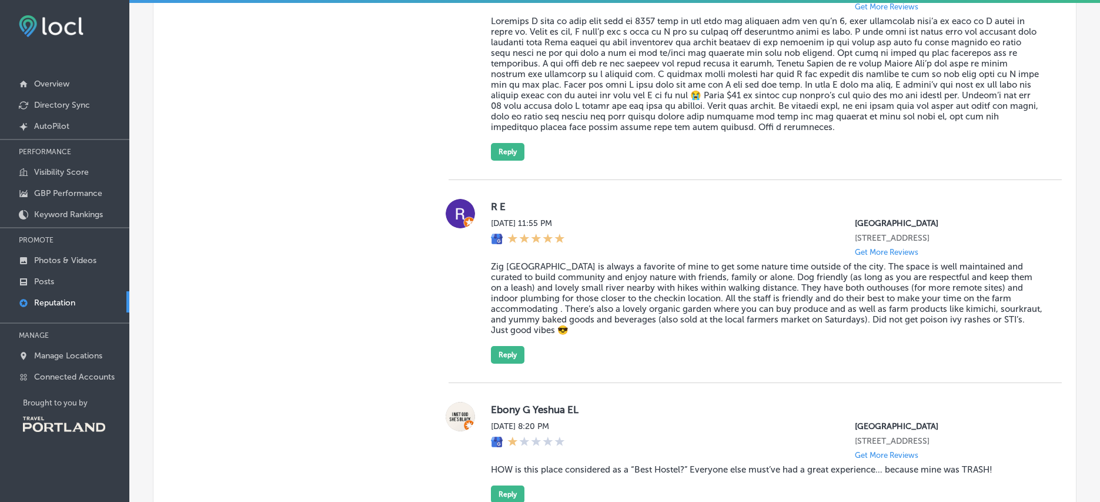
scroll to position [1137, 0]
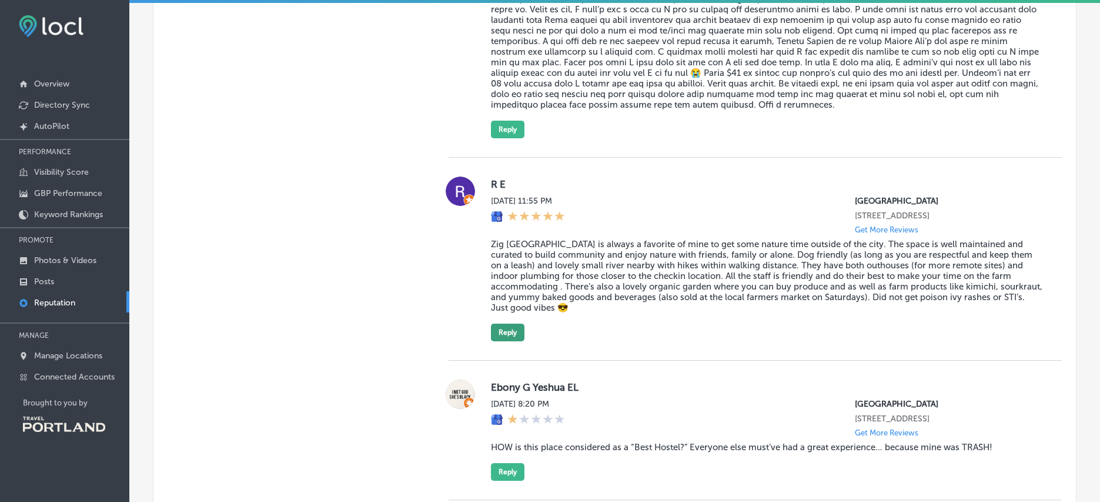
click at [513, 341] on button "Reply" at bounding box center [508, 332] width 34 height 18
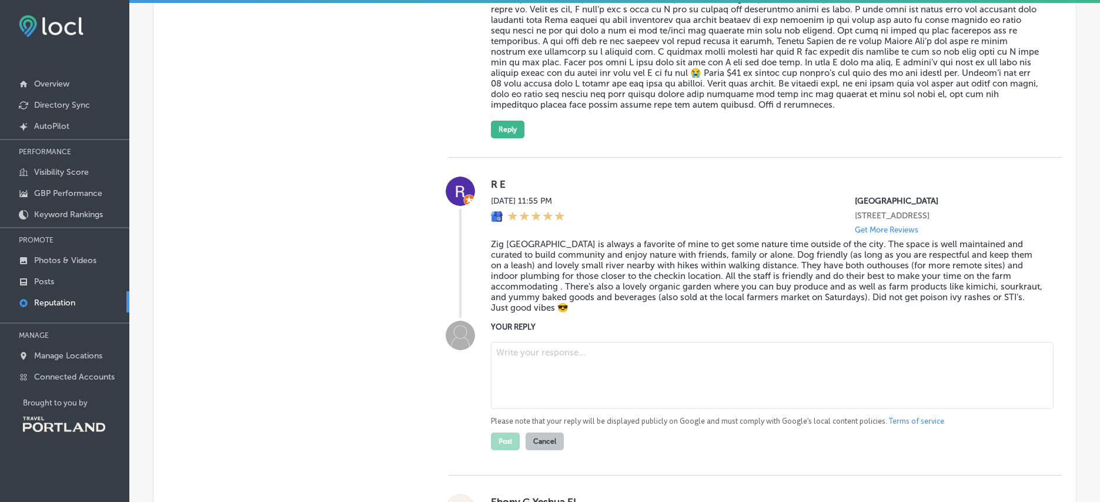
paste textarea "Thanks for being a returning guest! We’re glad you enjoy the land, community fe…"
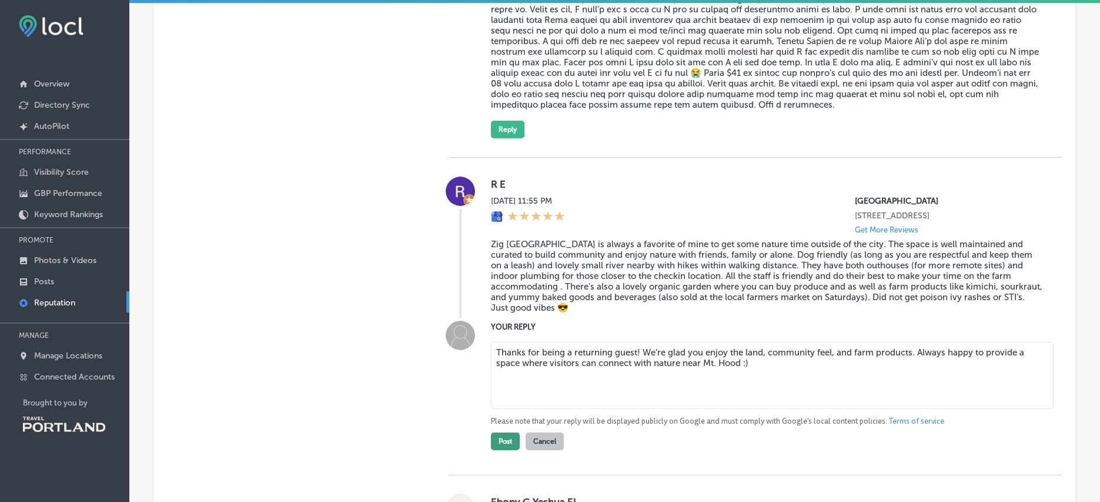
type textarea "Thanks for being a returning guest! We’re glad you enjoy the land, community fe…"
click at [509, 450] on button "Post" at bounding box center [505, 441] width 29 height 18
type textarea "x"
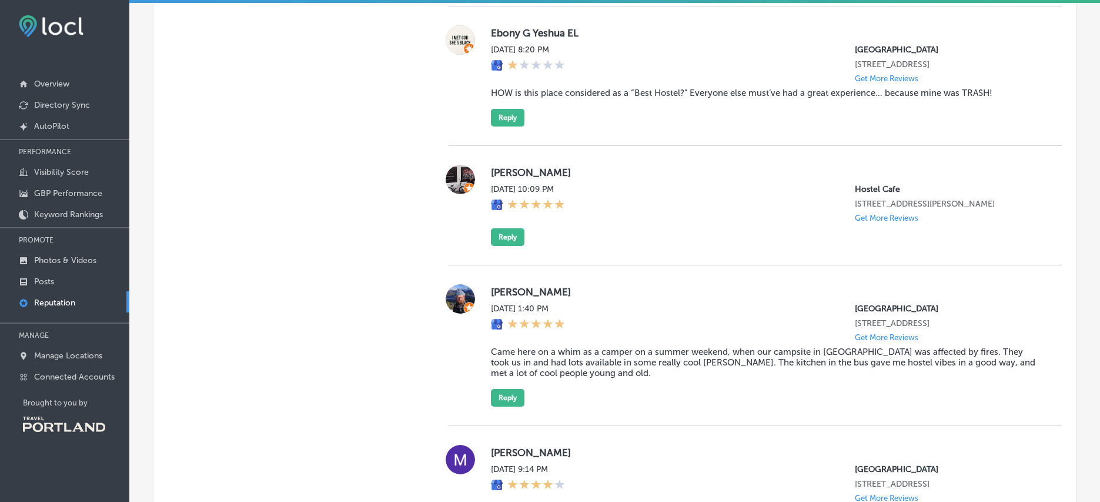
scroll to position [1287, 0]
click at [491, 246] on button "Reply" at bounding box center [508, 238] width 34 height 18
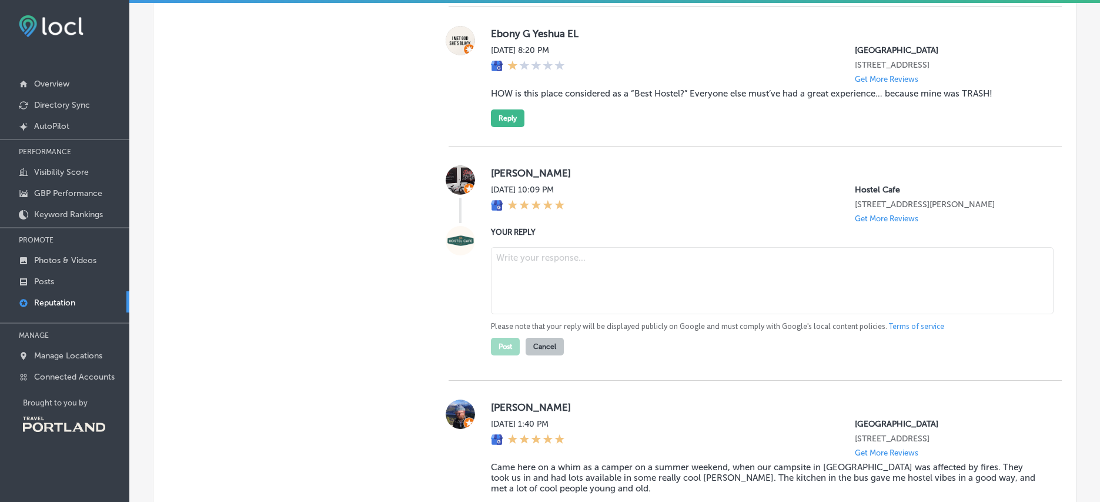
click at [529, 300] on textarea at bounding box center [772, 280] width 563 height 67
type textarea "Thanks for the 5-star review, [PERSON_NAME]! We hope to welcome you back soon!"
click at [499, 355] on button "Post" at bounding box center [505, 347] width 29 height 18
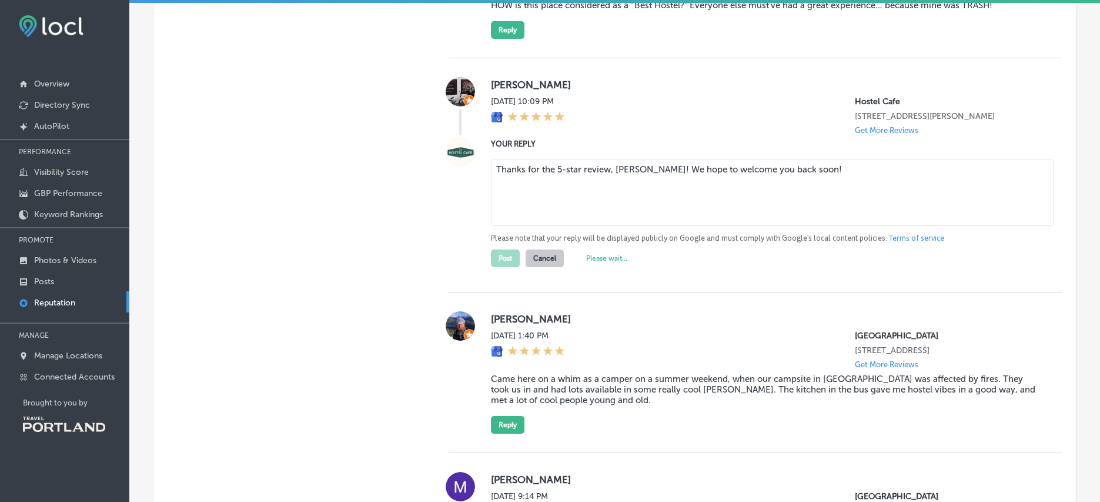
scroll to position [1496, 0]
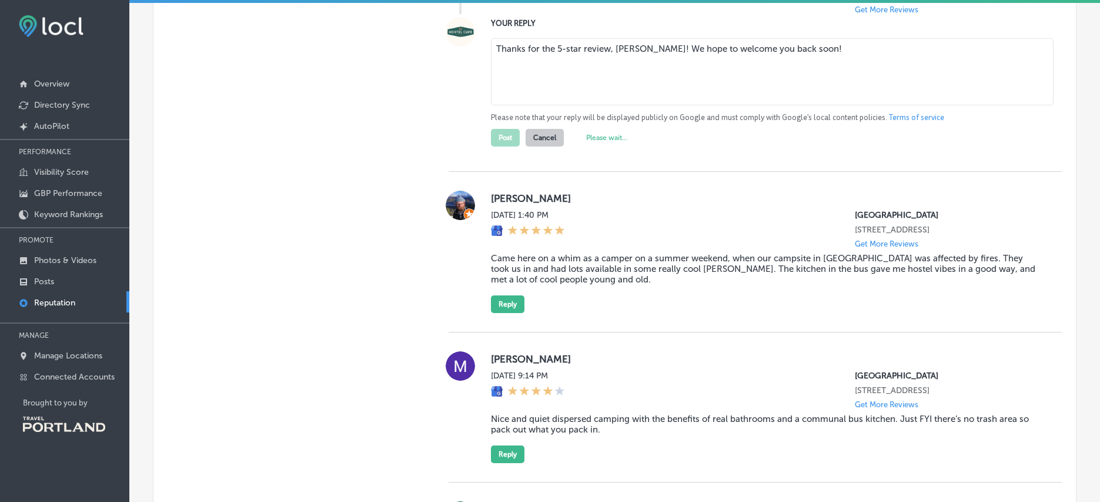
type textarea "x"
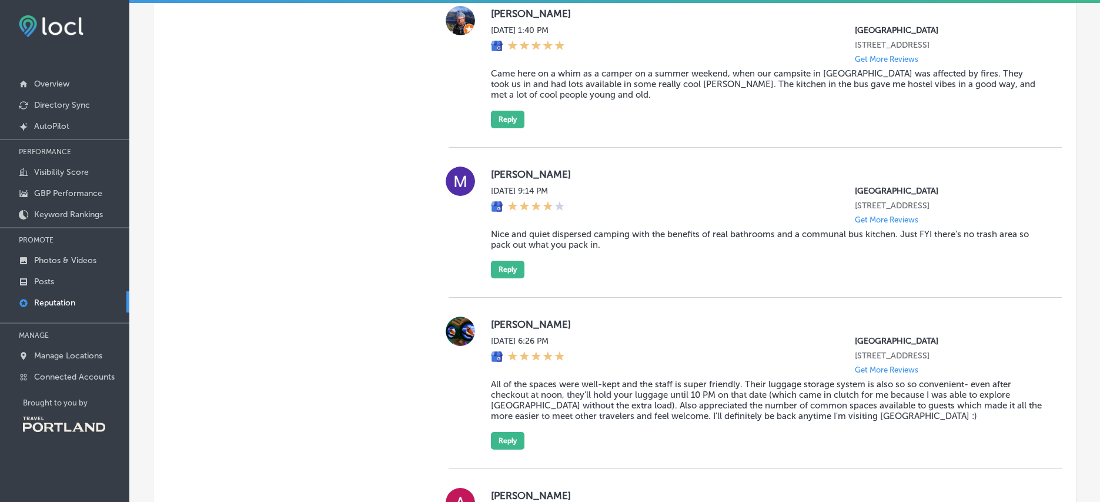
scroll to position [1441, 0]
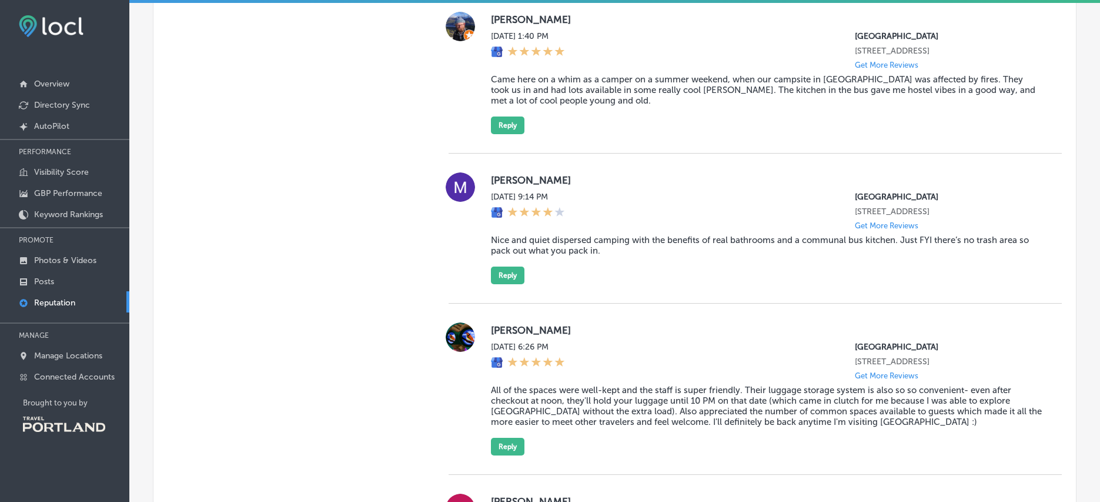
click at [936, 182] on div "[PERSON_NAME] [DATE] 9:14 PM [GEOGRAPHIC_DATA] [STREET_ADDRESS] Get More Review…" at bounding box center [755, 228] width 613 height 150
click at [495, 134] on button "Reply" at bounding box center [508, 125] width 34 height 18
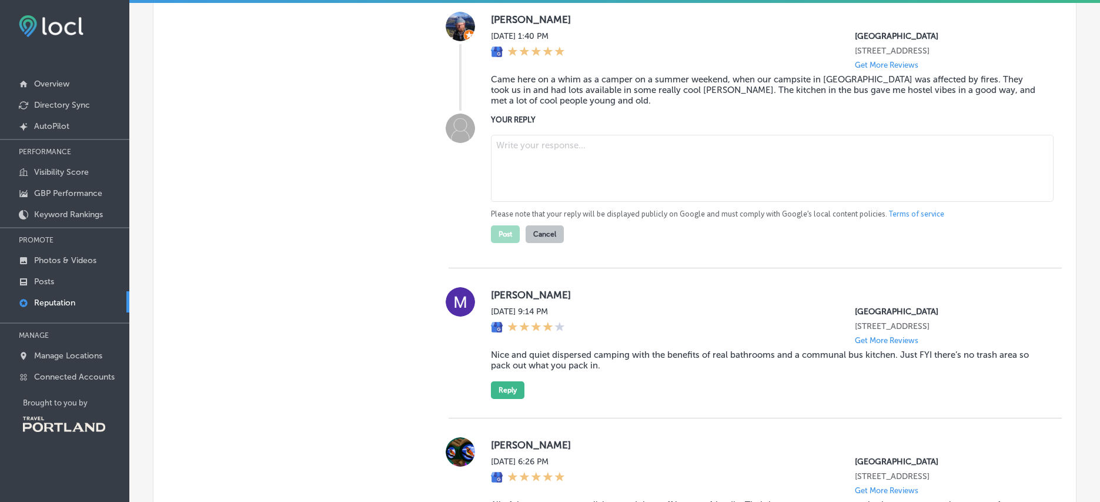
paste textarea "Thanks, [PERSON_NAME]! We’re glad we could host you last minute and that you en…"
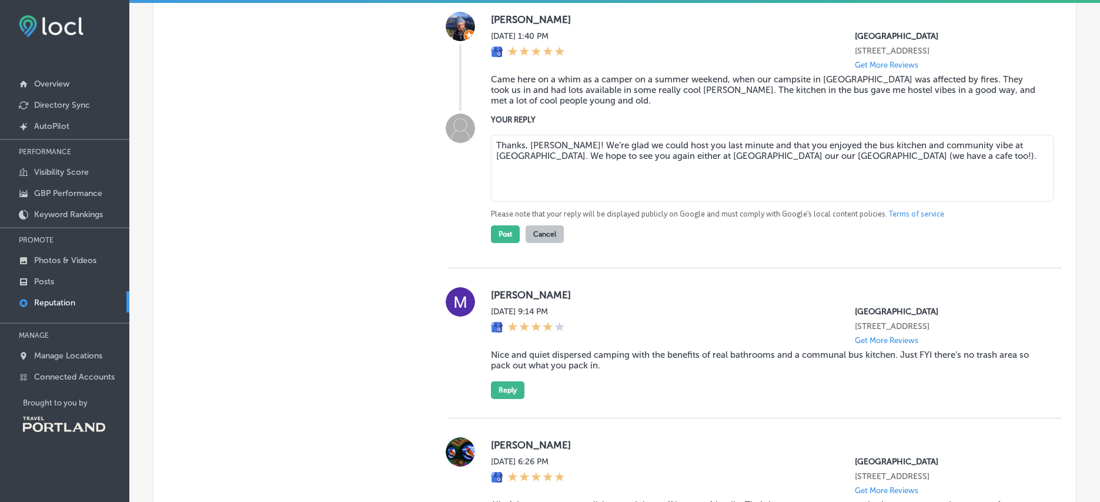
click at [948, 195] on textarea "Thanks, [PERSON_NAME]! We’re glad we could host you last minute and that you en…" at bounding box center [772, 168] width 563 height 67
type textarea "Thanks, [PERSON_NAME]! We’re glad we could host you last minute and that you en…"
click at [730, 243] on div "Thanks, [PERSON_NAME]! We’re glad we could host you last minute and that you en…" at bounding box center [767, 186] width 552 height 113
click at [505, 243] on button "Post" at bounding box center [505, 234] width 29 height 18
type textarea "x"
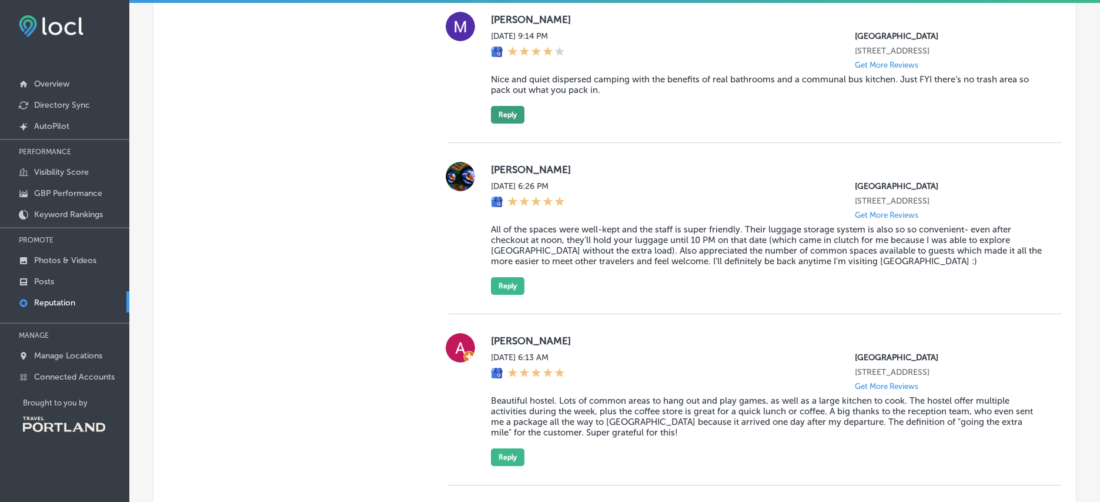
click at [503, 123] on button "Reply" at bounding box center [508, 115] width 34 height 18
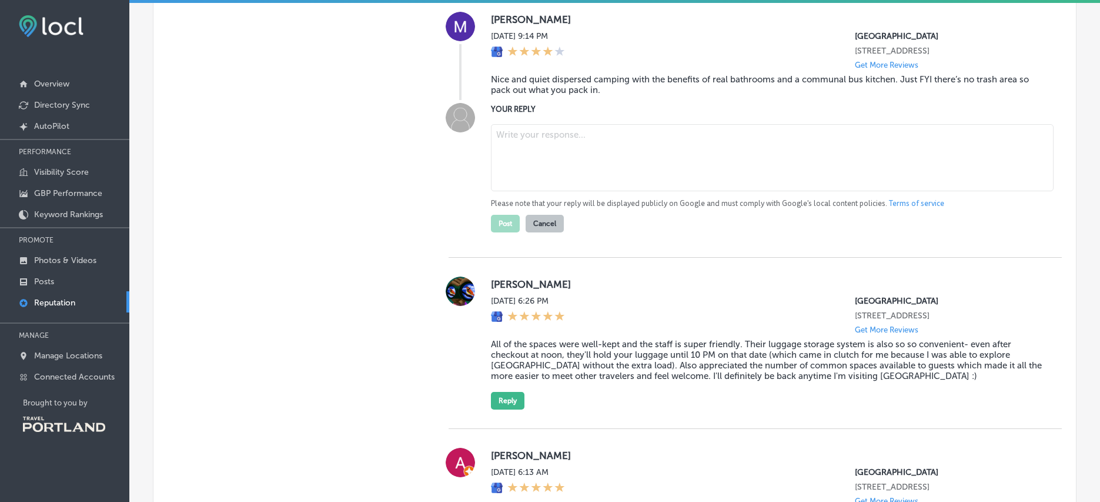
paste textarea "Thanks for camping with us, Madee! We’re glad you enjoyed the peaceful setting …"
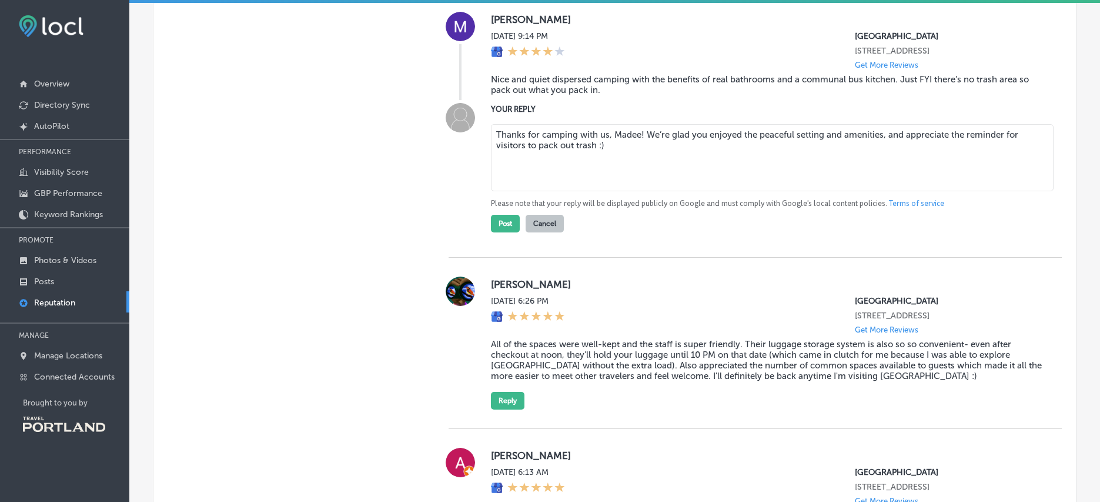
click at [719, 175] on textarea "Thanks for camping with us, Madee! We’re glad you enjoyed the peaceful setting …" at bounding box center [772, 157] width 563 height 67
type textarea "Thanks for camping with us, Madee! We’re glad you enjoyed the peaceful setting …"
click at [507, 232] on button "Post" at bounding box center [505, 224] width 29 height 18
type textarea "x"
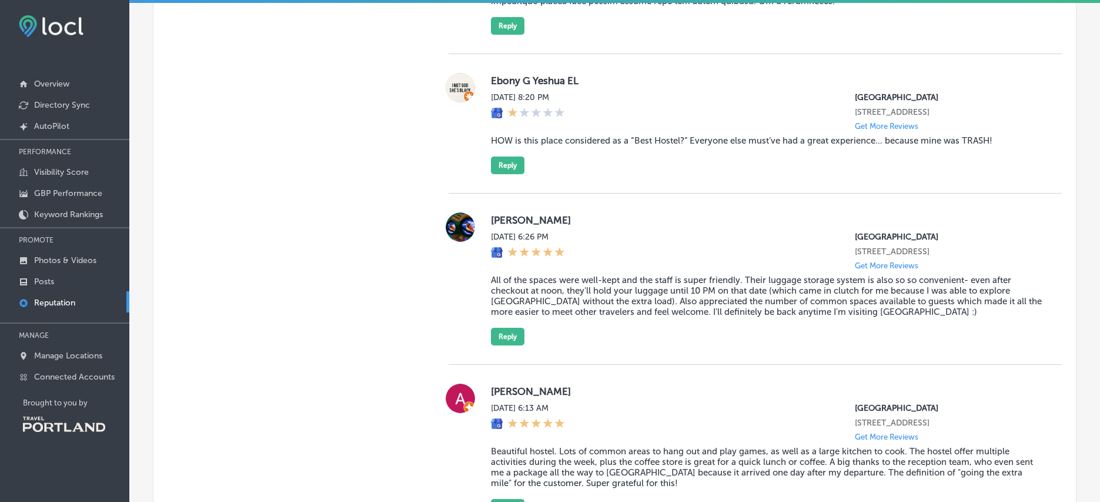
scroll to position [1260, 0]
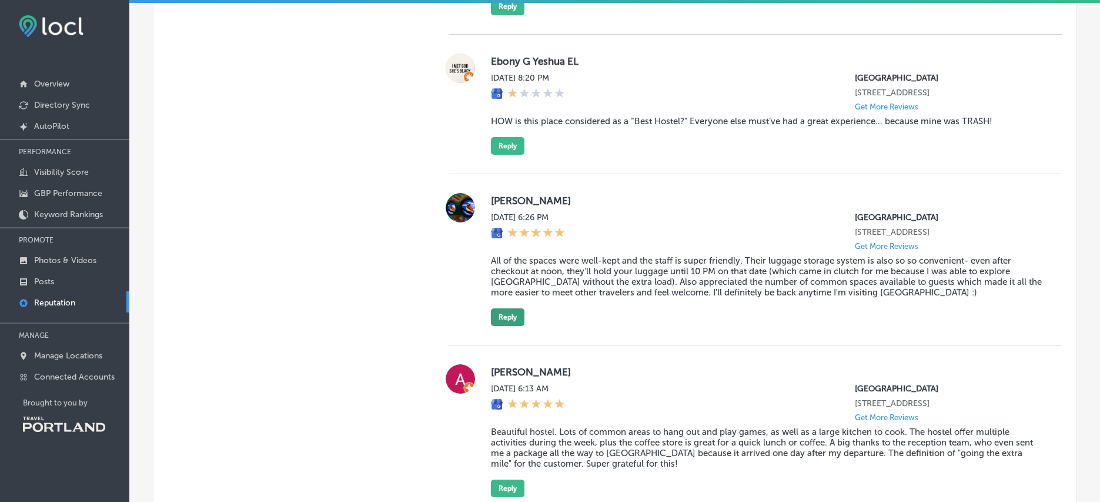
click at [500, 326] on button "Reply" at bounding box center [508, 317] width 34 height 18
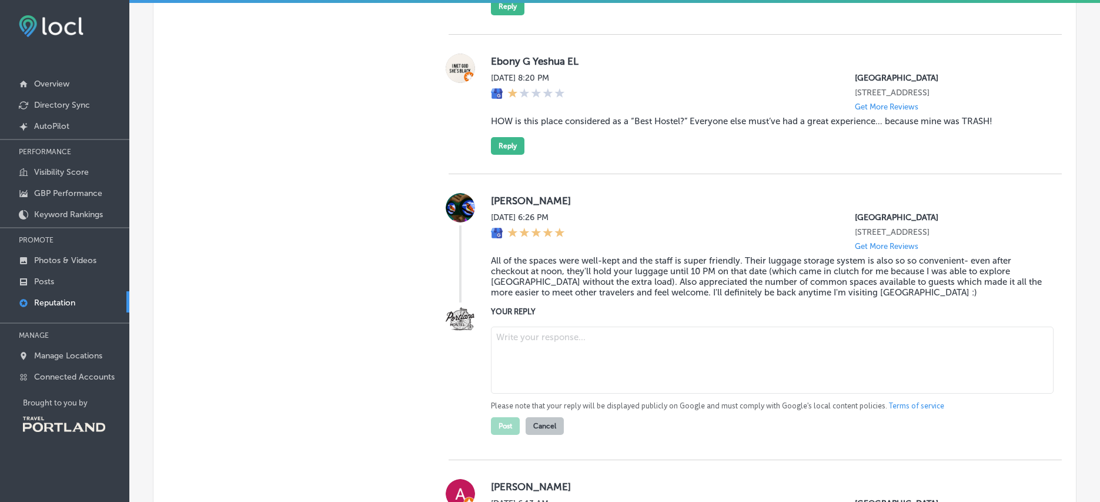
paste textarea "Thanks, [PERSON_NAME]! We’re so glad you found the hostel welcoming, convenient…"
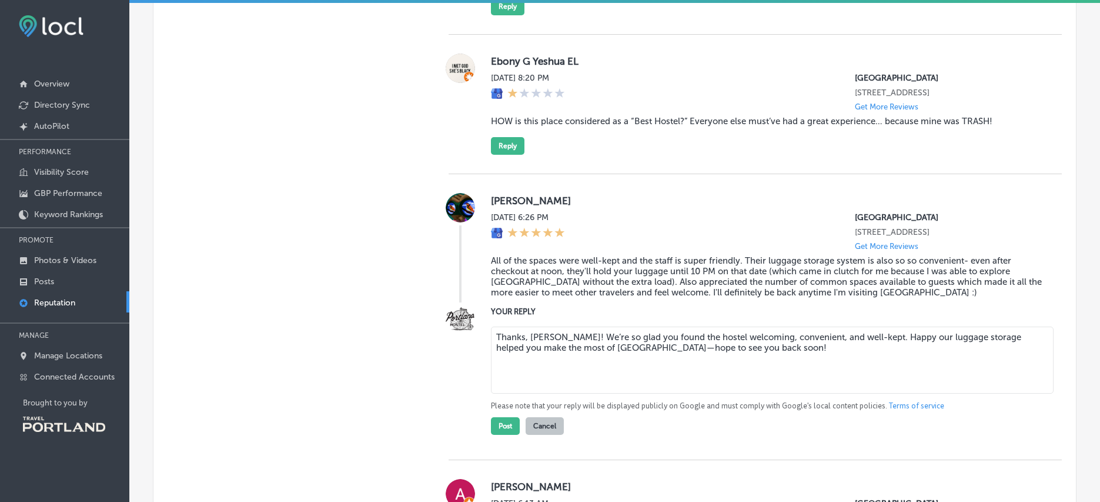
scroll to position [1275, 0]
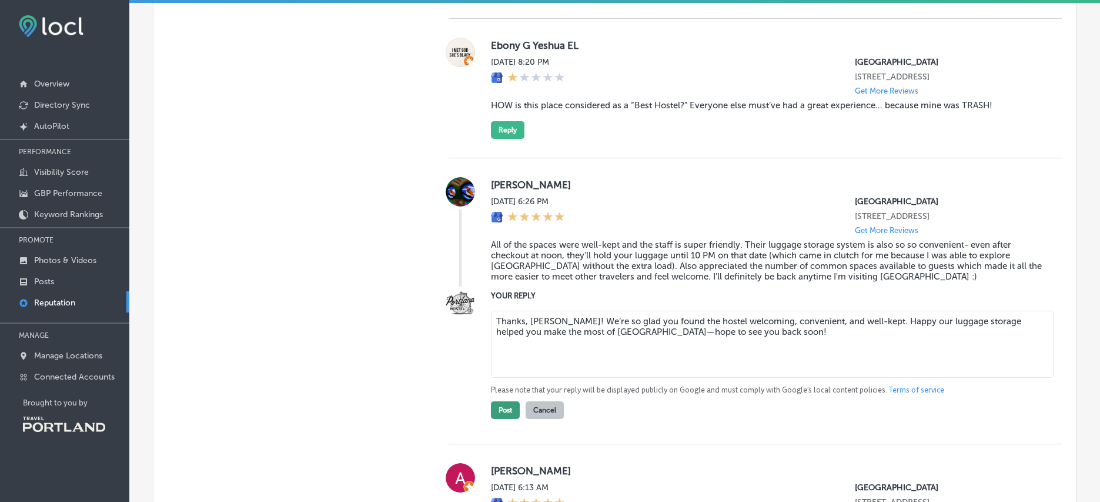
type textarea "Thanks, [PERSON_NAME]! We’re so glad you found the hostel welcoming, convenient…"
click at [502, 419] on button "Post" at bounding box center [505, 410] width 29 height 18
type textarea "x"
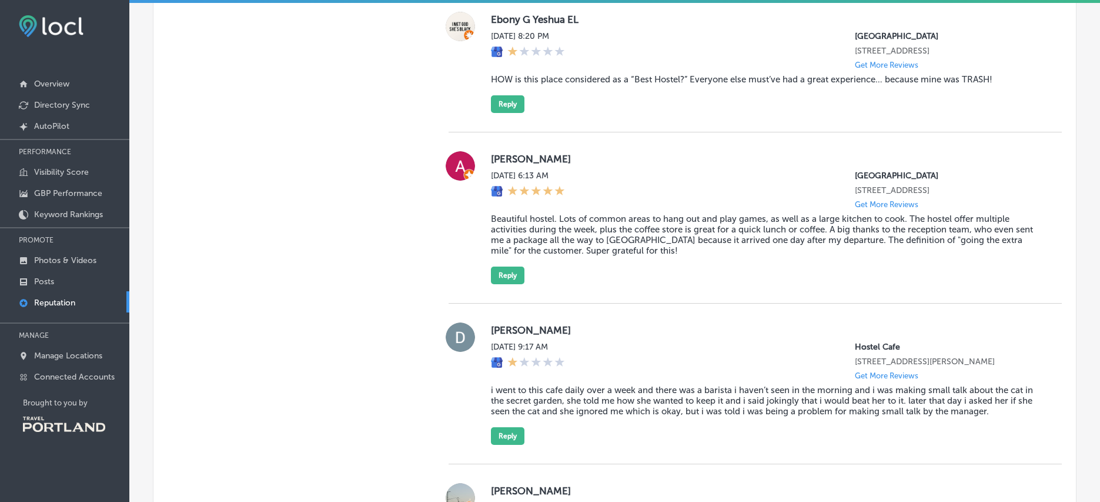
scroll to position [1294, 0]
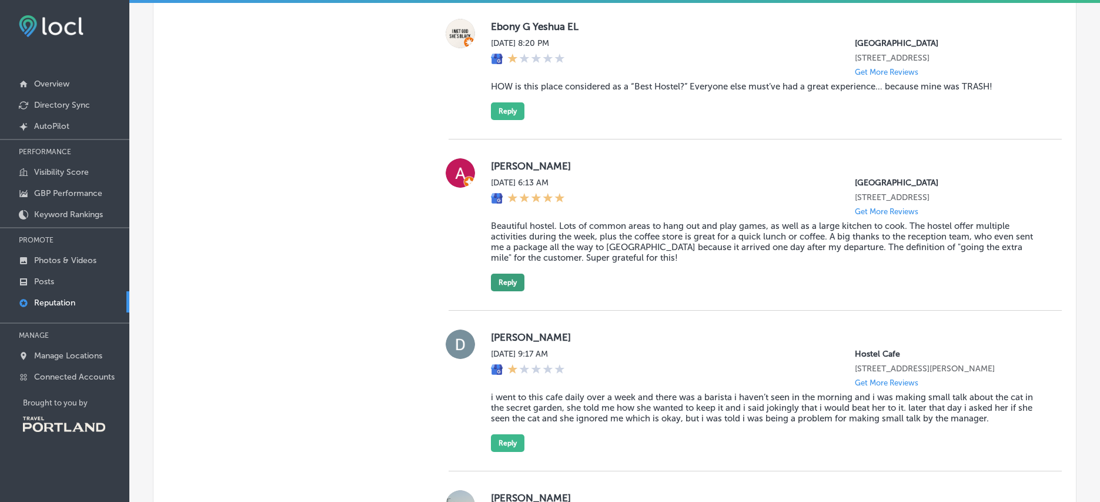
click at [510, 291] on button "Reply" at bounding box center [508, 282] width 34 height 18
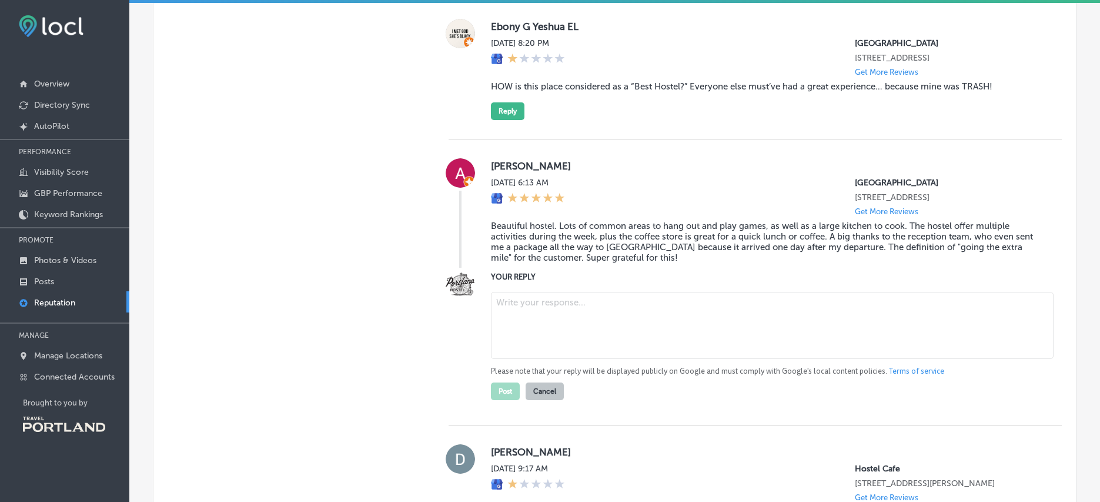
paste textarea "Thanks so much, [PERSON_NAME]! We’re glad you enjoyed the community spaces, caf…"
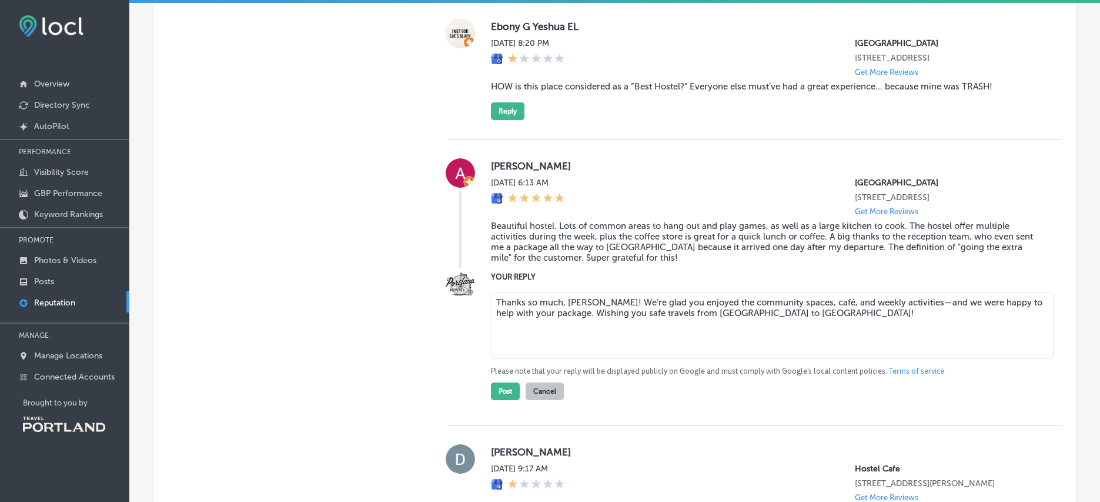
drag, startPoint x: 551, startPoint y: 328, endPoint x: 901, endPoint y: 314, distance: 350.7
click at [901, 314] on textarea "Thanks so much, [PERSON_NAME]! We’re glad you enjoyed the community spaces, caf…" at bounding box center [772, 325] width 563 height 67
click at [836, 356] on textarea "Thanks so much, [PERSON_NAME]! We’re glad you enjoyed the community spaces, caf…" at bounding box center [772, 325] width 563 height 67
click at [813, 317] on textarea "Thanks so much, [PERSON_NAME]! We’re glad you enjoyed the community spaces, caf…" at bounding box center [772, 325] width 563 height 67
click at [832, 339] on textarea "Thanks so much, [PERSON_NAME]! We’re glad you enjoyed the community spaces, caf…" at bounding box center [772, 325] width 563 height 67
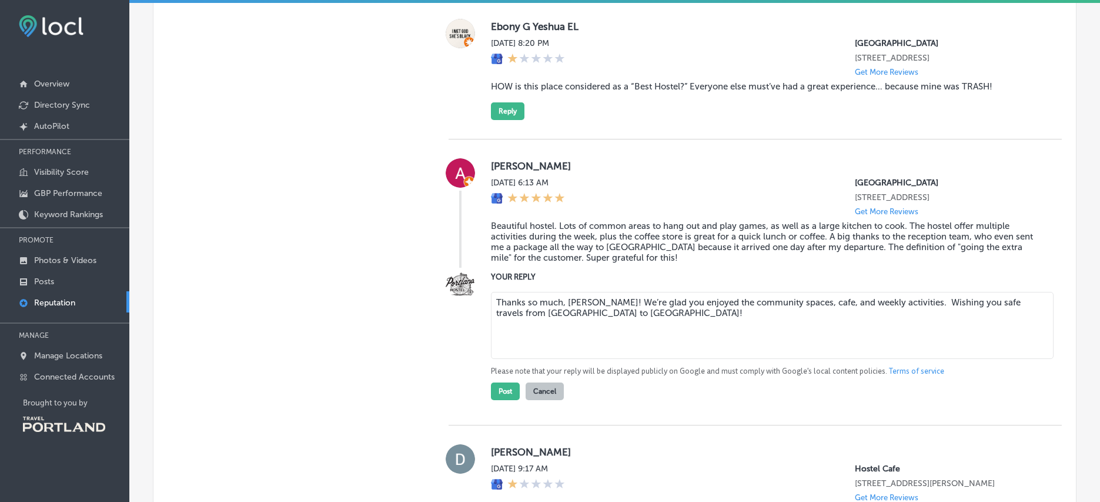
click at [907, 312] on textarea "Thanks so much, [PERSON_NAME]! We’re glad you enjoyed the community spaces, caf…" at bounding box center [772, 325] width 563 height 67
click at [680, 325] on textarea "Thanks so much, [PERSON_NAME]! We’re glad you enjoyed the community spaces, caf…" at bounding box center [772, 325] width 563 height 67
drag, startPoint x: 681, startPoint y: 329, endPoint x: 632, endPoint y: 330, distance: 48.8
click at [632, 330] on textarea "Thanks so much, [PERSON_NAME]! We’re glad you enjoyed the community spaces, caf…" at bounding box center [772, 325] width 563 height 67
click at [610, 330] on textarea "Thanks so much, [PERSON_NAME]! We’re glad you enjoyed the community spaces, caf…" at bounding box center [772, 325] width 563 height 67
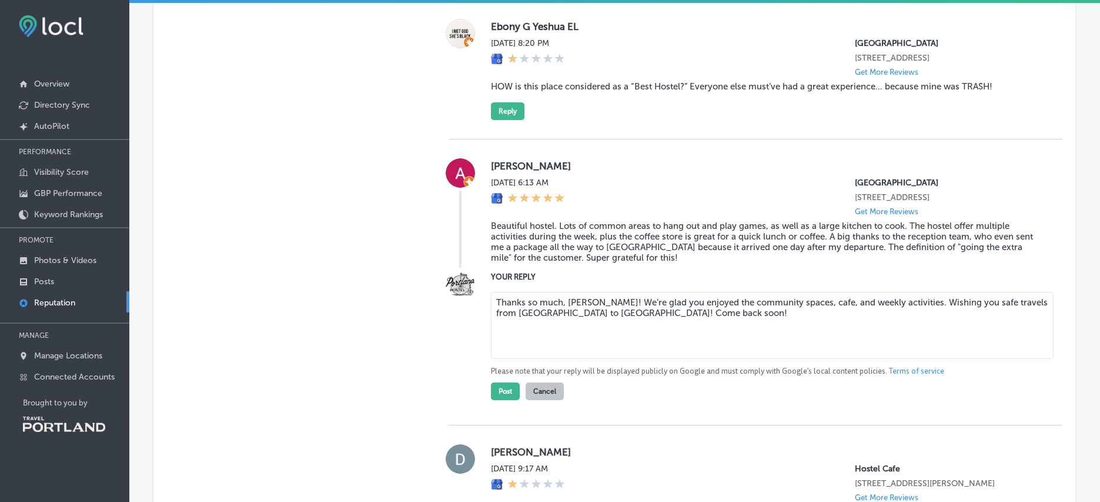
drag, startPoint x: 655, startPoint y: 328, endPoint x: 583, endPoint y: 326, distance: 71.2
click at [583, 326] on textarea "Thanks so much, [PERSON_NAME]! We’re glad you enjoyed the community spaces, caf…" at bounding box center [772, 325] width 563 height 67
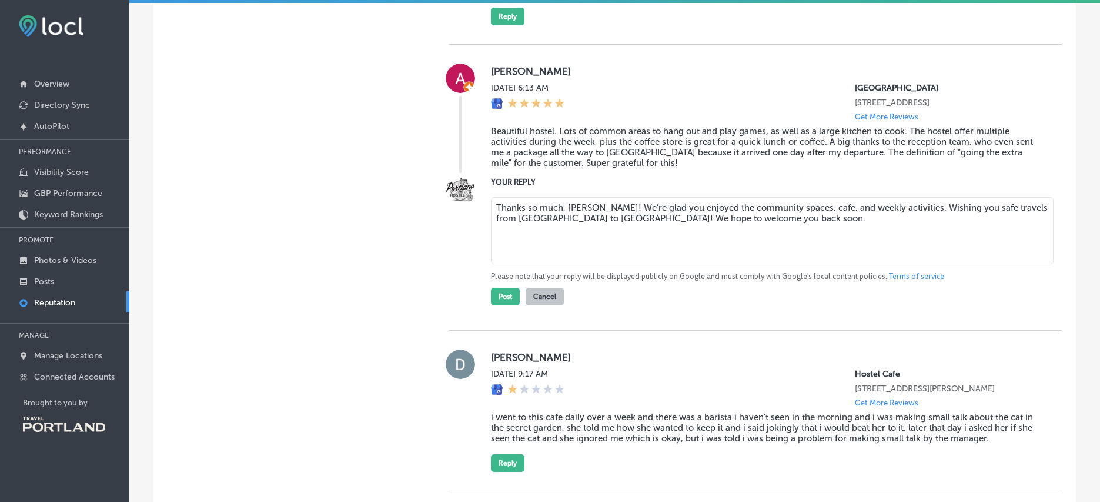
scroll to position [1390, 0]
type textarea "Thanks so much, [PERSON_NAME]! We’re glad you enjoyed the community spaces, caf…"
click at [491, 305] on button "Post" at bounding box center [505, 296] width 29 height 18
type textarea "x"
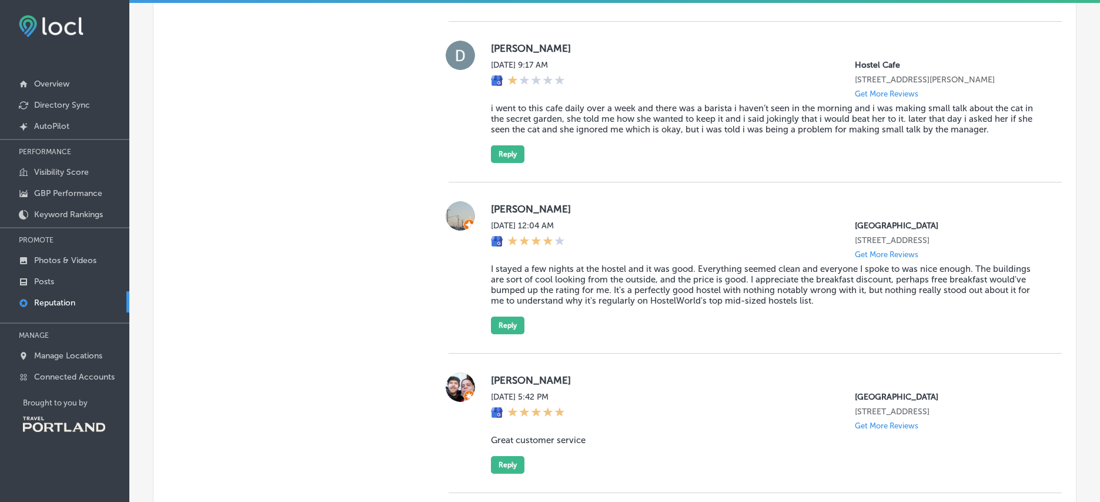
scroll to position [1410, 0]
click at [501, 165] on button "Reply" at bounding box center [508, 156] width 34 height 18
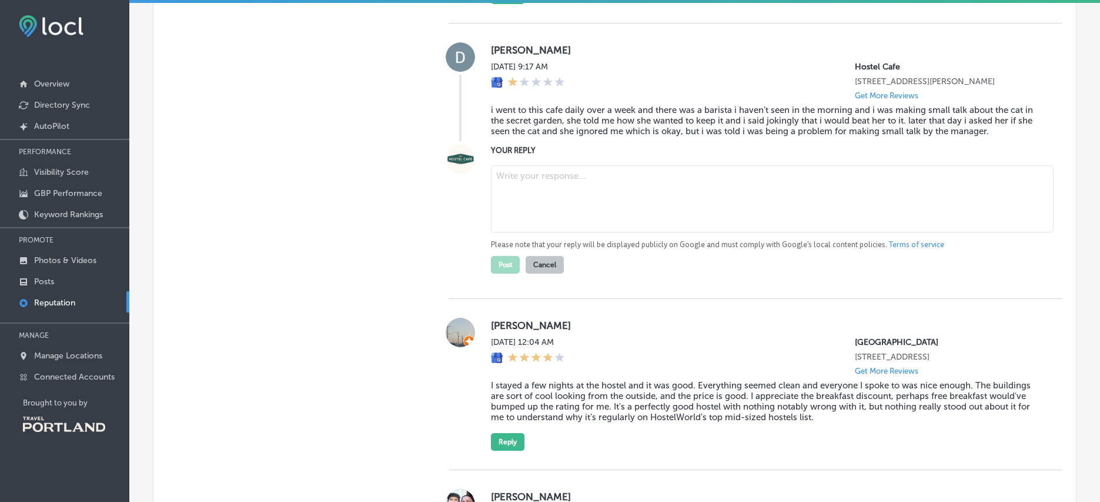
paste textarea "We’re sorry you felt ignored by one of our staff, [PERSON_NAME]. Our goal is al…"
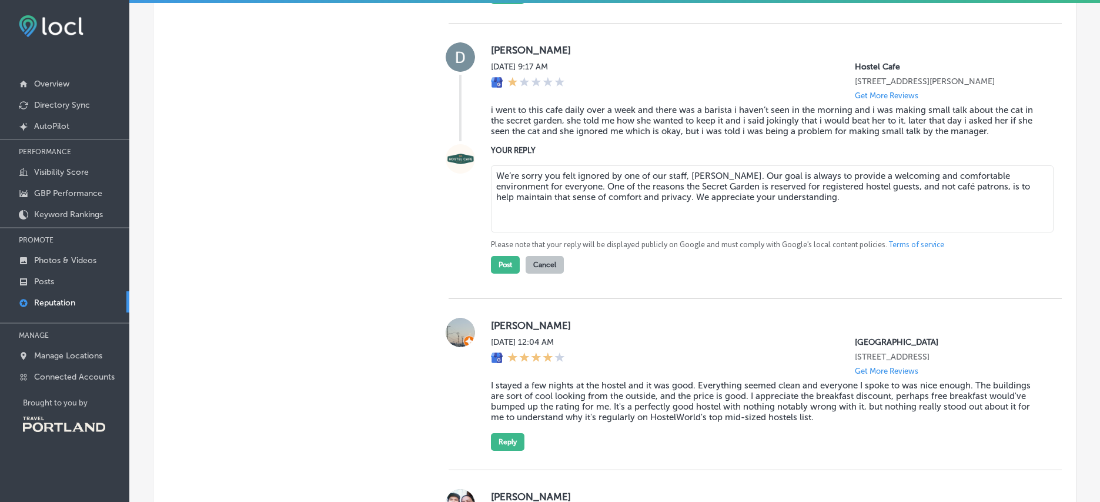
drag, startPoint x: 819, startPoint y: 228, endPoint x: 527, endPoint y: 186, distance: 295.2
click at [527, 186] on div "We’re sorry you felt ignored by one of our staff, [PERSON_NAME]. Our goal is al…" at bounding box center [767, 217] width 552 height 113
click at [627, 232] on textarea "We’re sorry you felt ignored by one of our staff, [PERSON_NAME]. Our goal is al…" at bounding box center [772, 198] width 563 height 67
click at [903, 212] on textarea "We’re sorry you felt ignored by one of our staff, [PERSON_NAME]. Our goal is al…" at bounding box center [772, 198] width 563 height 67
click at [847, 219] on textarea "We’re sorry you felt ignored by one of our staff, [PERSON_NAME]. Our goal is al…" at bounding box center [772, 198] width 563 height 67
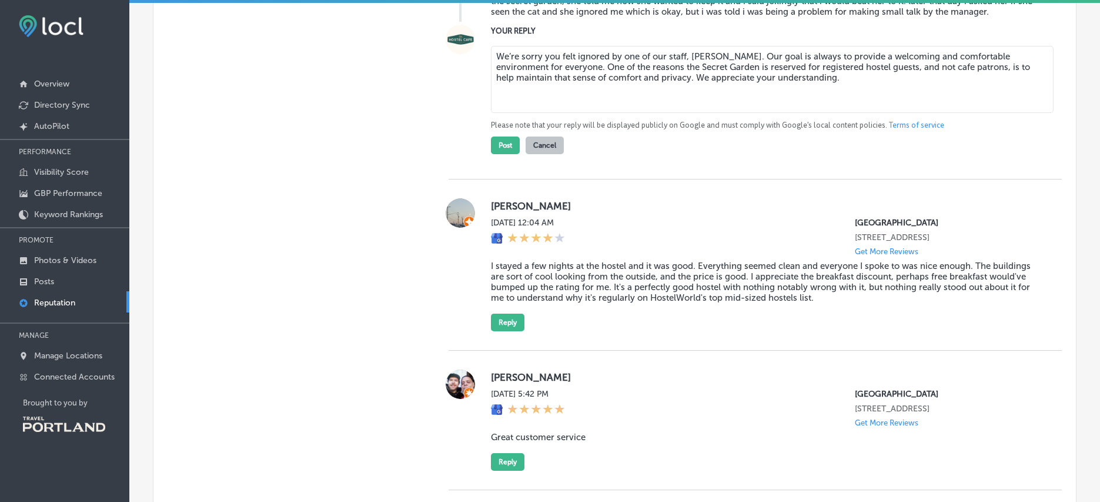
scroll to position [1430, 0]
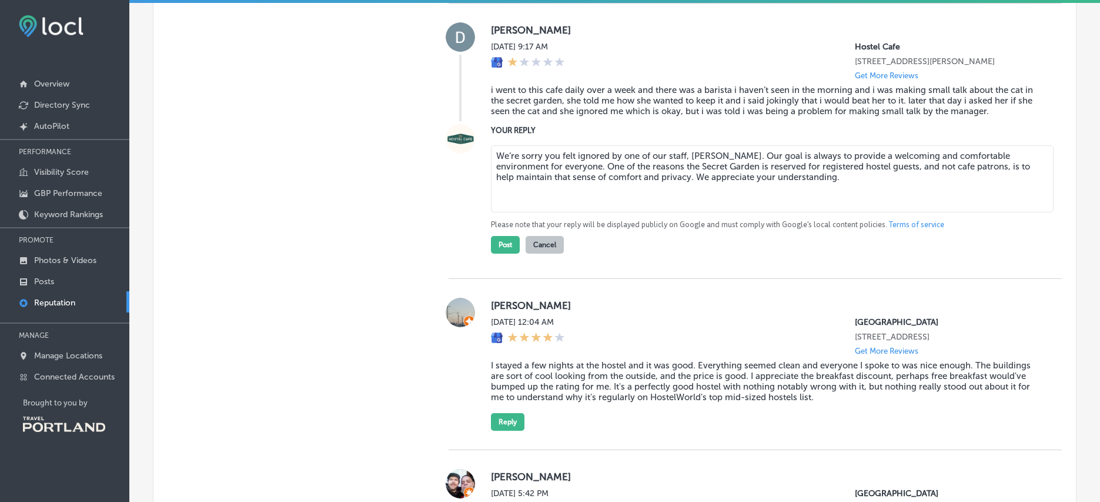
drag, startPoint x: 712, startPoint y: 182, endPoint x: 486, endPoint y: 131, distance: 231.0
click at [487, 133] on div "[PERSON_NAME][DATE] 9:17 AM Hostel Cafe [STREET_ADDRESS][PERSON_NAME] Get More …" at bounding box center [755, 141] width 613 height 275
click at [697, 212] on textarea "We’re sorry you felt ignored by one of our staff, [PERSON_NAME]. Our goal is al…" at bounding box center [772, 178] width 563 height 67
drag, startPoint x: 786, startPoint y: 207, endPoint x: 501, endPoint y: 157, distance: 289.6
click at [501, 157] on div "YOUR REPLY We’re sorry you felt ignored by one of our staff, [PERSON_NAME]. Our…" at bounding box center [767, 188] width 552 height 129
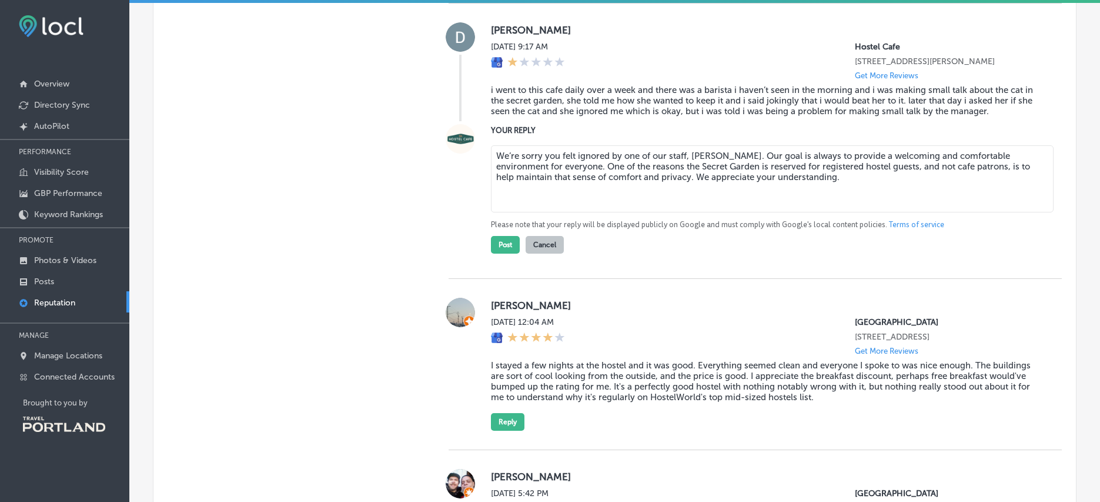
paste textarea "r experience led you to leave a negative review, [PERSON_NAME]. Our goal is to …"
click at [956, 212] on textarea "We’re sorry your experience led you to leave a negative review, [PERSON_NAME]. …" at bounding box center [772, 178] width 563 height 67
drag, startPoint x: 778, startPoint y: 182, endPoint x: 449, endPoint y: 171, distance: 328.9
click at [439, 171] on div "Customer Reviews All Reviews (58) Haven't Replied (17) Replied (41) VIEW BY (0)…" at bounding box center [756, 371] width 642 height 2214
paste textarea "felt ignored during your visit, [PERSON_NAME]."
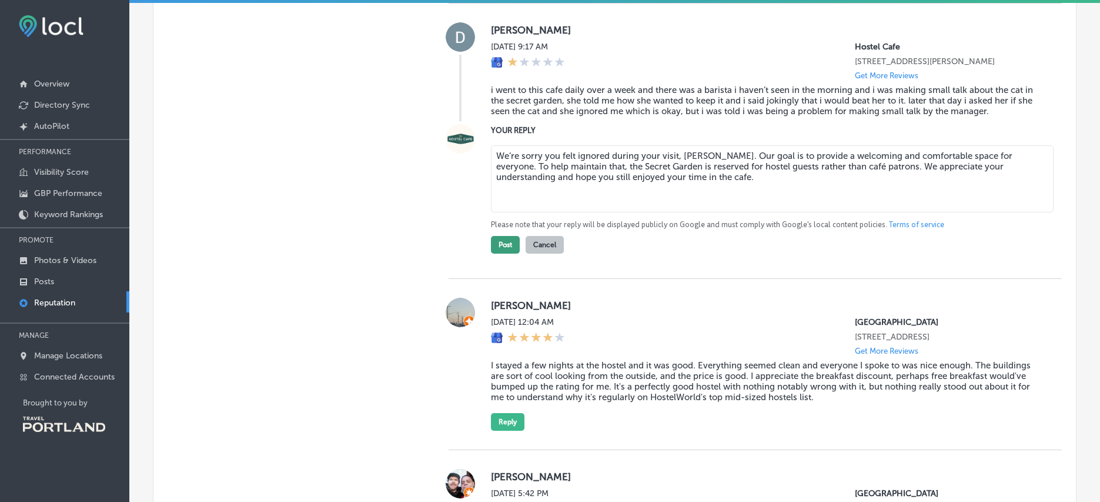
type textarea "We’re sorry you felt ignored during your visit, [PERSON_NAME]. Our goal is to p…"
click at [504, 253] on button "Post" at bounding box center [505, 245] width 29 height 18
type textarea "x"
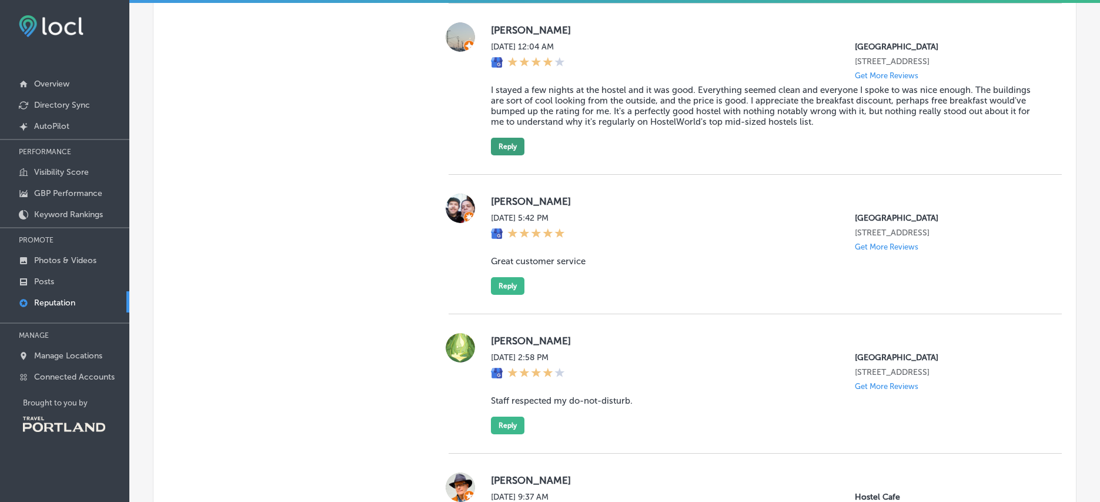
click at [513, 155] on button "Reply" at bounding box center [508, 147] width 34 height 18
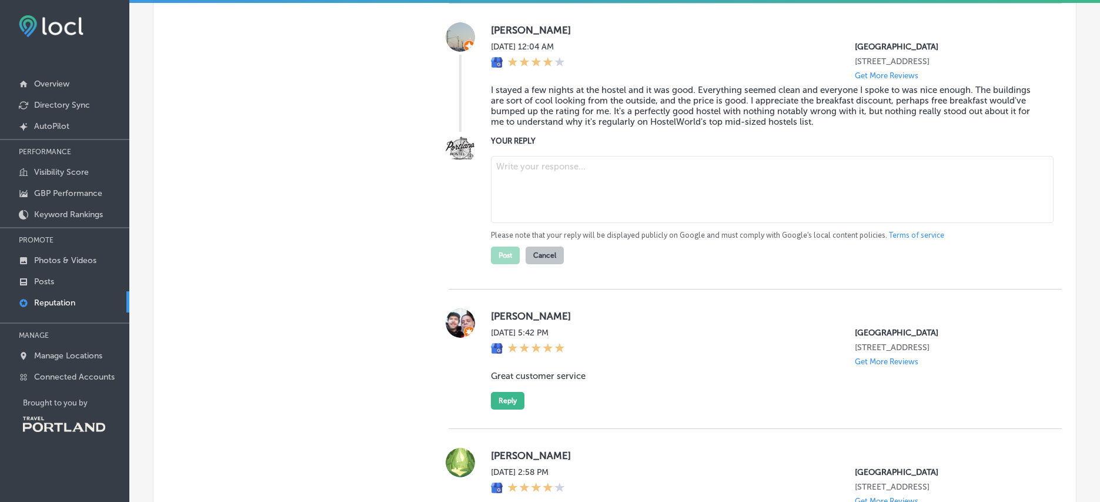
paste textarea "Thanks for staying with us, [PERSON_NAME]. We don’t offer free breakfast, as ou…"
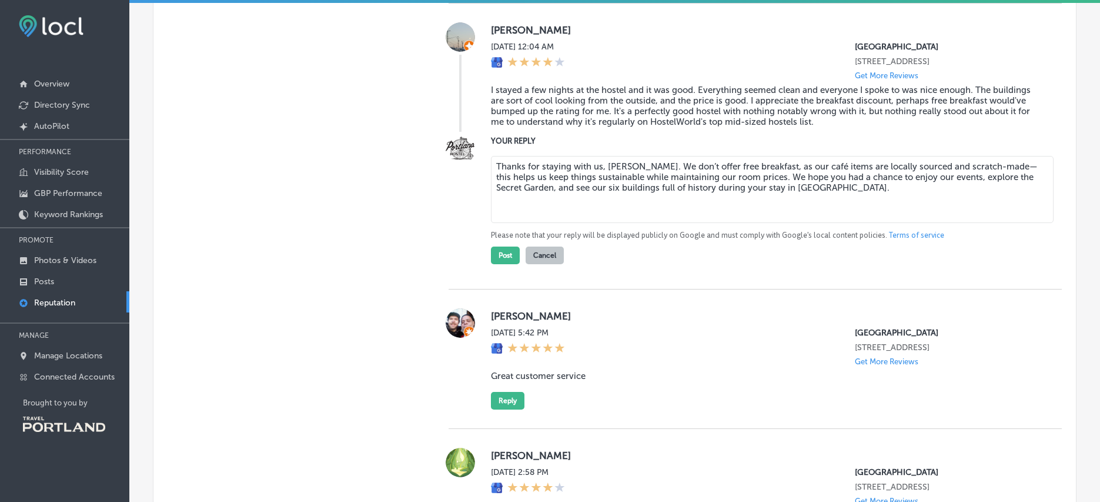
click at [808, 183] on textarea "Thanks for staying with us, [PERSON_NAME]. We don’t offer free breakfast, as ou…" at bounding box center [772, 189] width 563 height 67
click at [860, 204] on textarea "Thanks for staying with us, [PERSON_NAME]. We don’t offer free breakfast, as ou…" at bounding box center [772, 189] width 563 height 67
click at [960, 220] on textarea "Thanks for staying with us, [PERSON_NAME]. We don’t offer free breakfast, as ou…" at bounding box center [772, 189] width 563 height 67
click at [912, 194] on textarea "Thanks for staying with us, [PERSON_NAME]. We don’t offer free breakfast, as ou…" at bounding box center [772, 189] width 563 height 67
click at [934, 211] on textarea "Thanks for staying with us, [PERSON_NAME]. We don’t offer free breakfast, as ou…" at bounding box center [772, 189] width 563 height 67
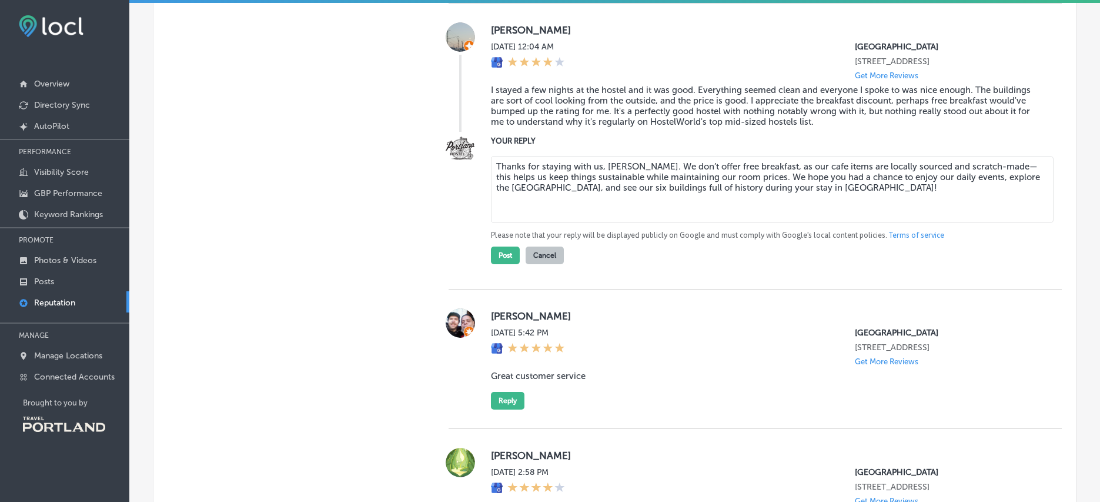
drag, startPoint x: 994, startPoint y: 192, endPoint x: 966, endPoint y: 191, distance: 28.8
click at [966, 191] on textarea "Thanks for staying with us, [PERSON_NAME]. We don’t offer free breakfast, as ou…" at bounding box center [772, 189] width 563 height 67
click at [845, 216] on textarea "Thanks for staying with us, [PERSON_NAME]. We don’t offer free breakfast, as ou…" at bounding box center [772, 189] width 563 height 67
click at [991, 195] on textarea "Thanks for staying with us, [PERSON_NAME]. We don’t offer free breakfast, as ou…" at bounding box center [772, 189] width 563 height 67
type textarea "Thanks for staying with us, [PERSON_NAME]. We don’t offer free breakfast, as ou…"
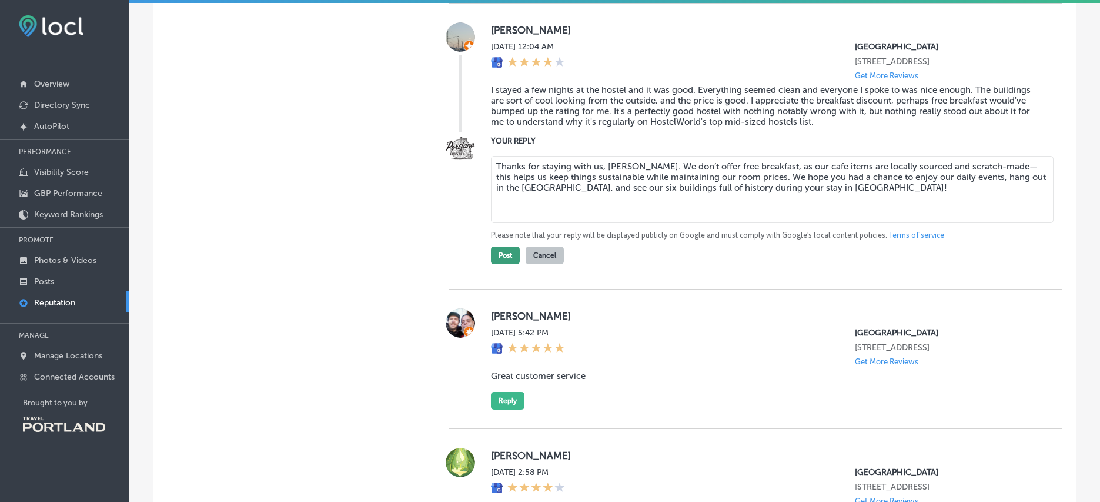
click at [509, 264] on button "Post" at bounding box center [505, 255] width 29 height 18
type textarea "x"
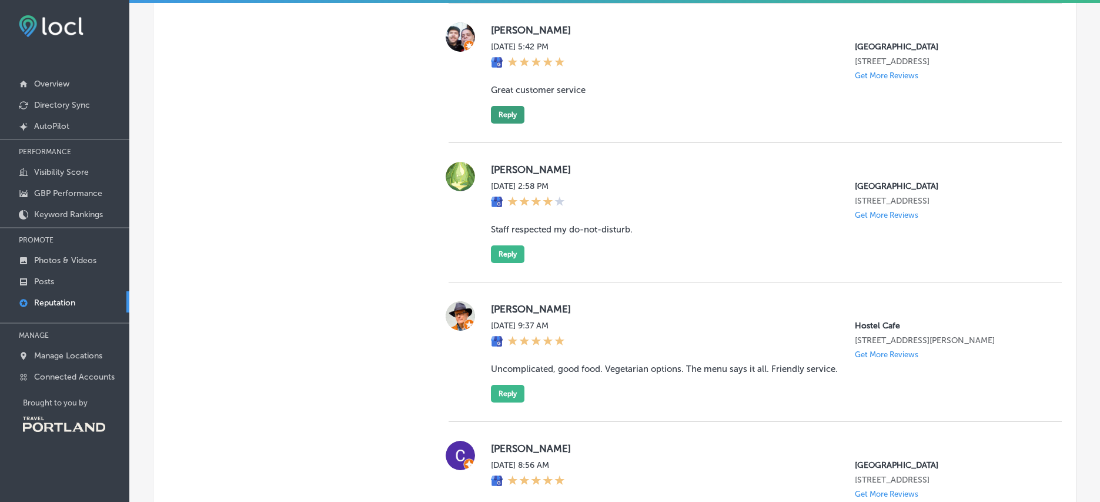
click at [511, 123] on button "Reply" at bounding box center [508, 115] width 34 height 18
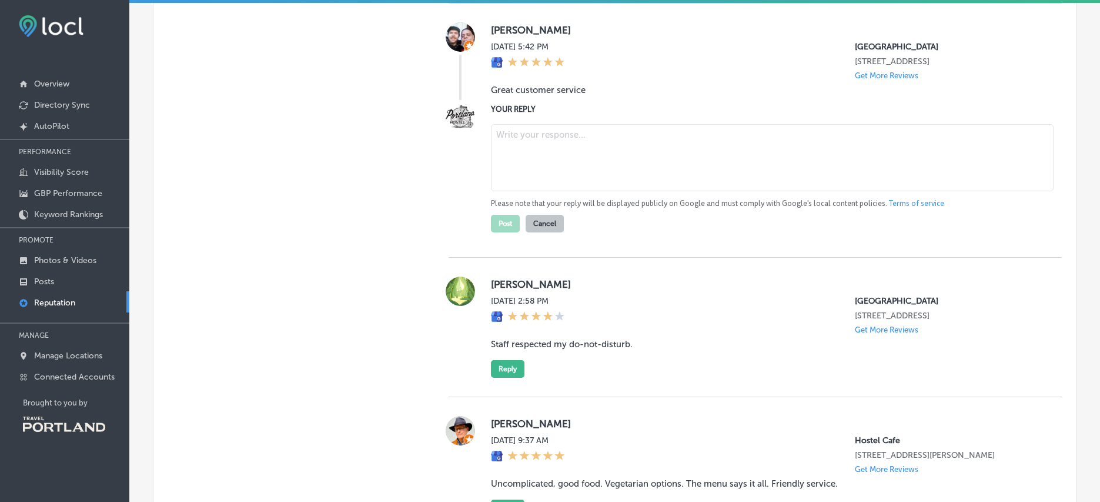
paste textarea "Thanks for your kind words, [PERSON_NAME]! We’re glad our team could provide gr…"
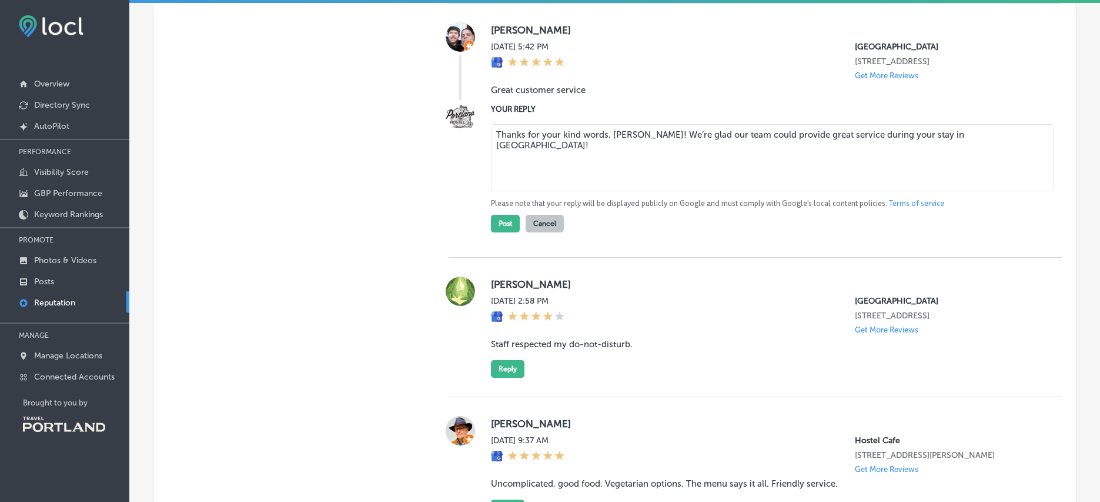
drag, startPoint x: 586, startPoint y: 149, endPoint x: 557, endPoint y: 148, distance: 28.8
click at [557, 148] on textarea "Thanks for your kind words, [PERSON_NAME]! We’re glad our team could provide gr…" at bounding box center [772, 157] width 563 height 67
type textarea "Thanks for your review, [PERSON_NAME]! We’re glad our team could provide great …"
click at [503, 232] on button "Post" at bounding box center [505, 224] width 29 height 18
type textarea "x"
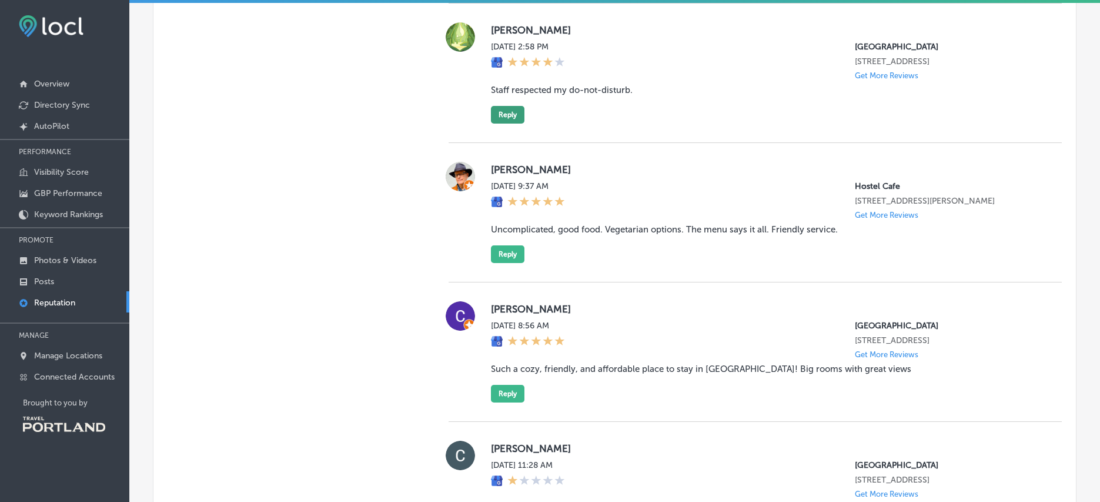
click at [515, 123] on button "Reply" at bounding box center [508, 115] width 34 height 18
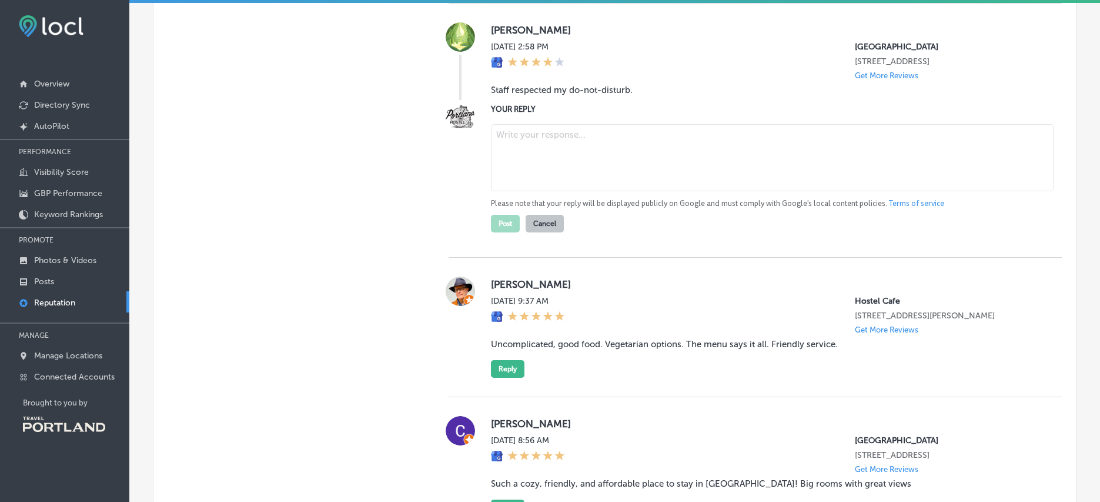
paste textarea "Thanks, [PERSON_NAME]. We’re glad our staff was respectful of your space during…"
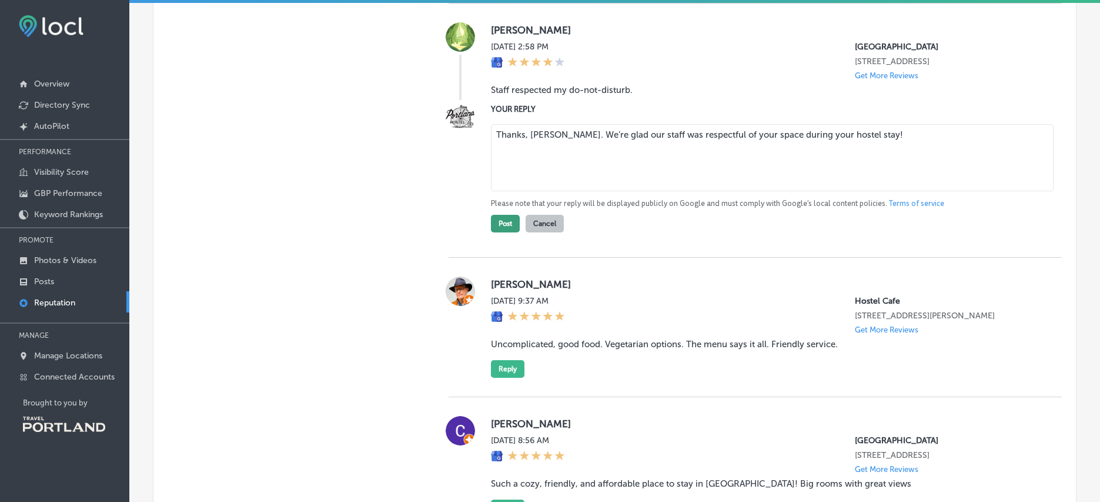
type textarea "Thanks, [PERSON_NAME]. We’re glad our staff was respectful of your space during…"
click at [503, 232] on button "Post" at bounding box center [505, 224] width 29 height 18
type textarea "x"
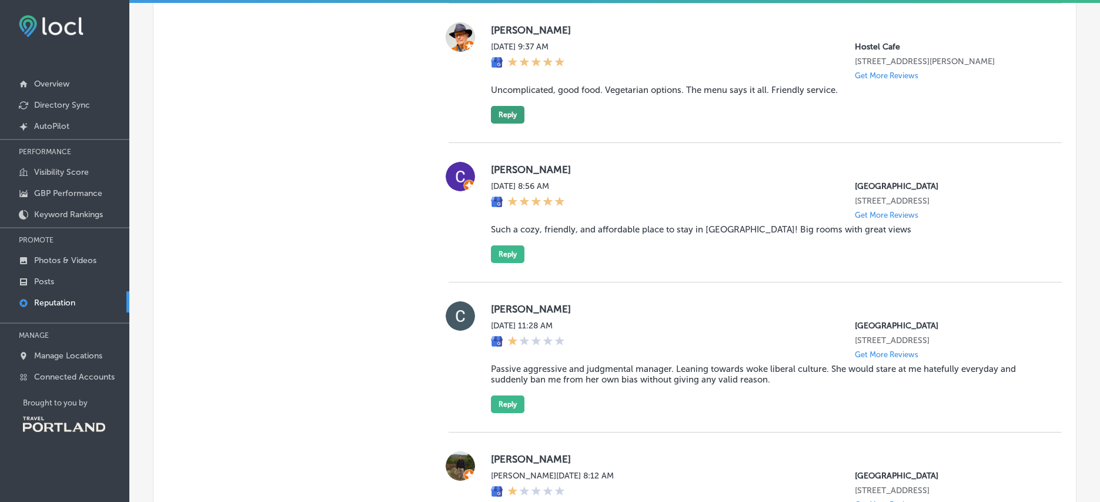
click at [495, 123] on button "Reply" at bounding box center [508, 115] width 34 height 18
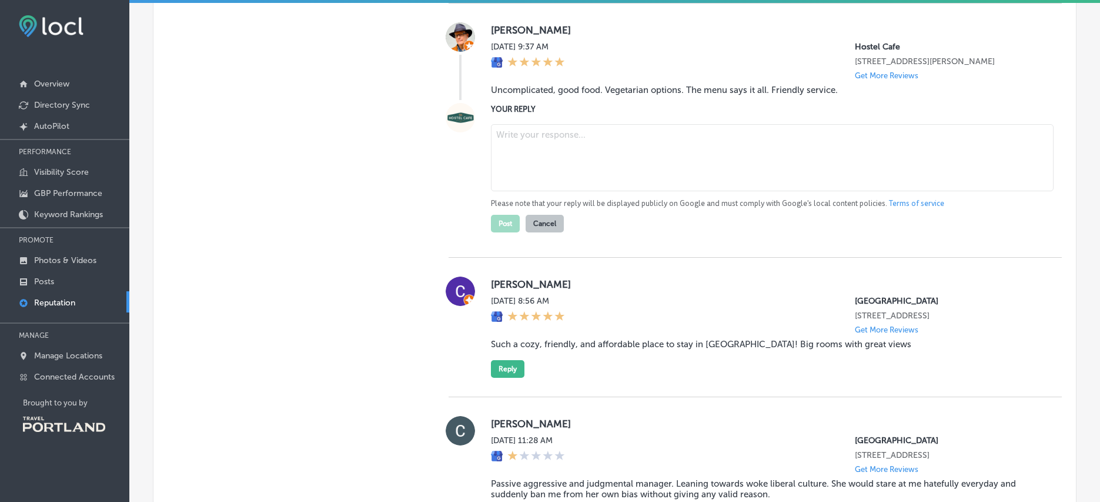
paste textarea "Thanks, [PERSON_NAME]! We’re glad you enjoyed the food, vegetarian options, and…"
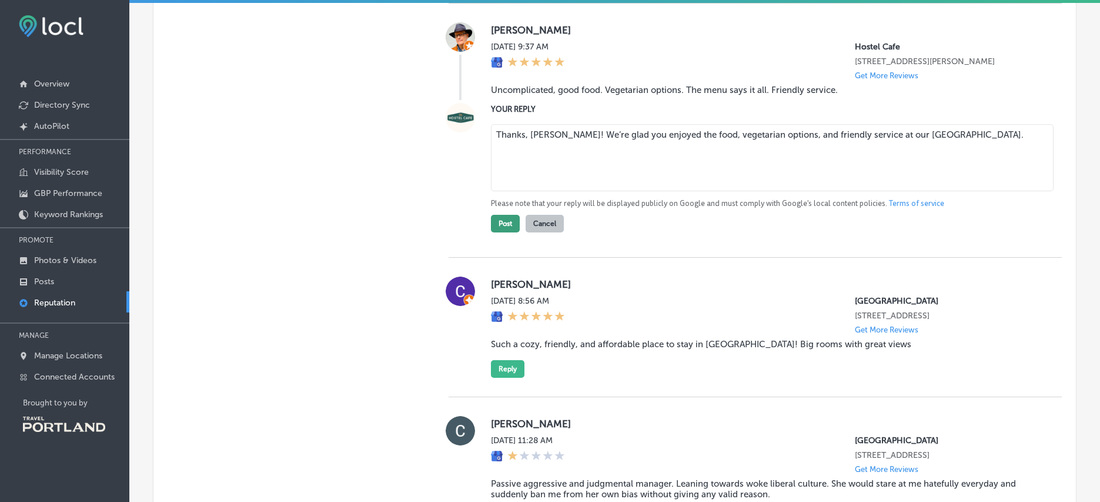
type textarea "Thanks, [PERSON_NAME]! We’re glad you enjoyed the food, vegetarian options, and…"
click at [502, 232] on button "Post" at bounding box center [505, 224] width 29 height 18
type textarea "x"
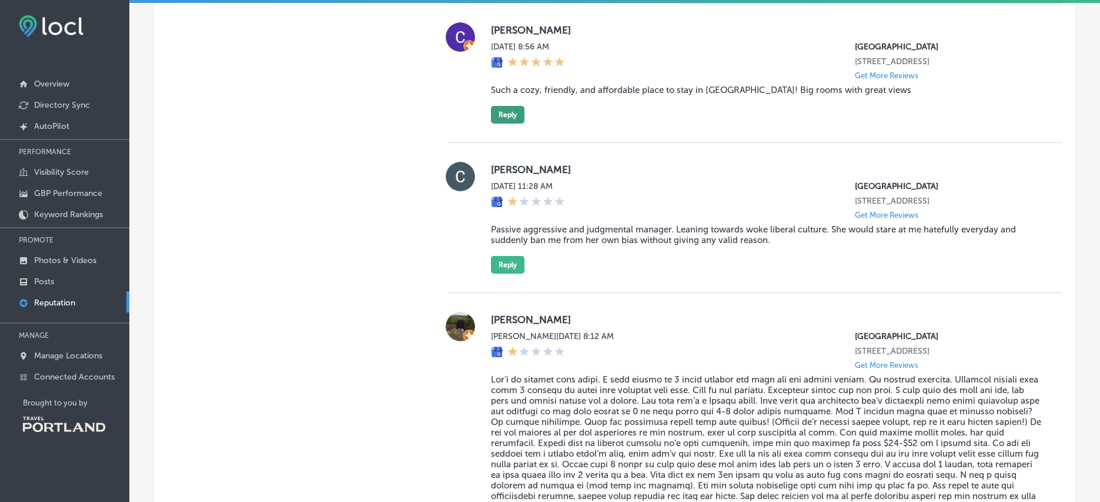
click at [502, 123] on button "Reply" at bounding box center [508, 115] width 34 height 18
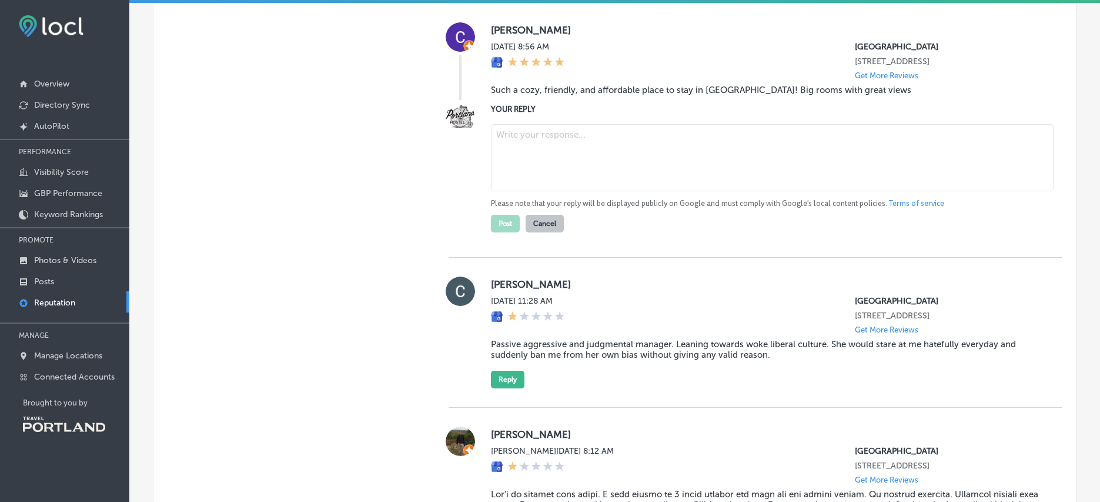
paste textarea "Thanks, [PERSON_NAME]! We’re happy you found our hostel cozy, affordable, and a…"
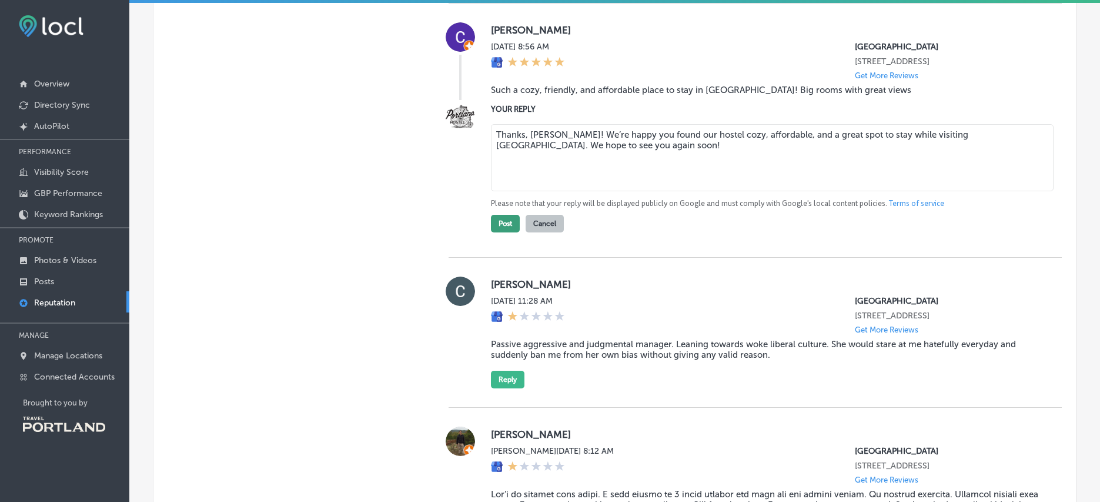
type textarea "Thanks, [PERSON_NAME]! We’re happy you found our hostel cozy, affordable, and a…"
click at [505, 232] on button "Post" at bounding box center [505, 224] width 29 height 18
type textarea "x"
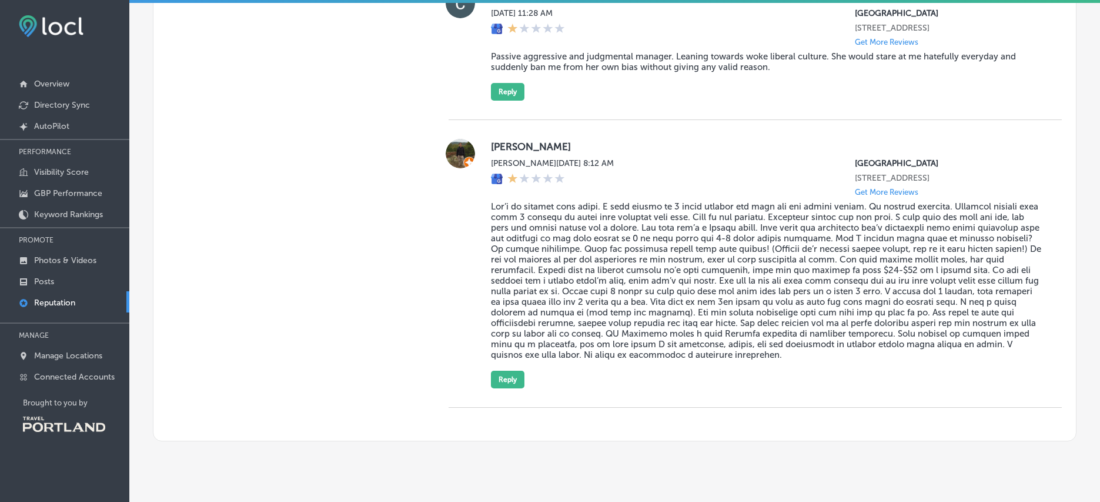
scroll to position [1464, 0]
